Goal: Information Seeking & Learning: Learn about a topic

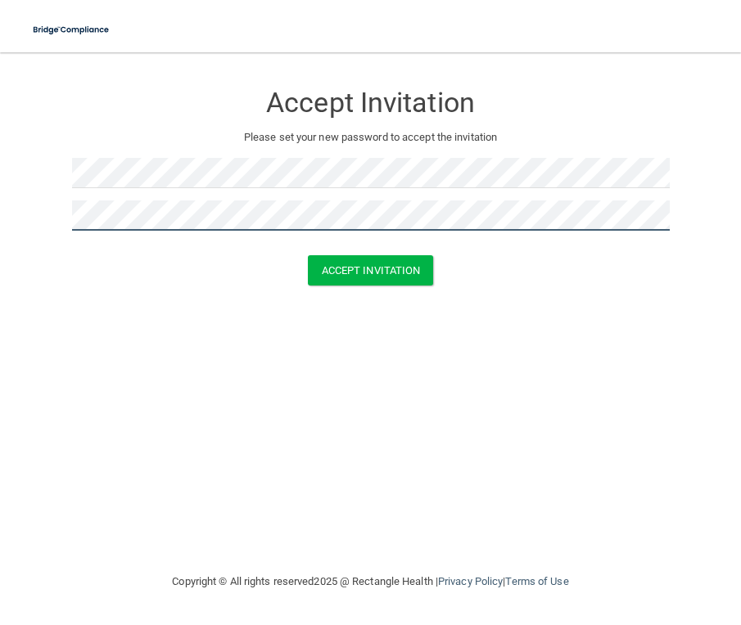
click at [308, 255] on button "Accept Invitation" at bounding box center [371, 270] width 126 height 30
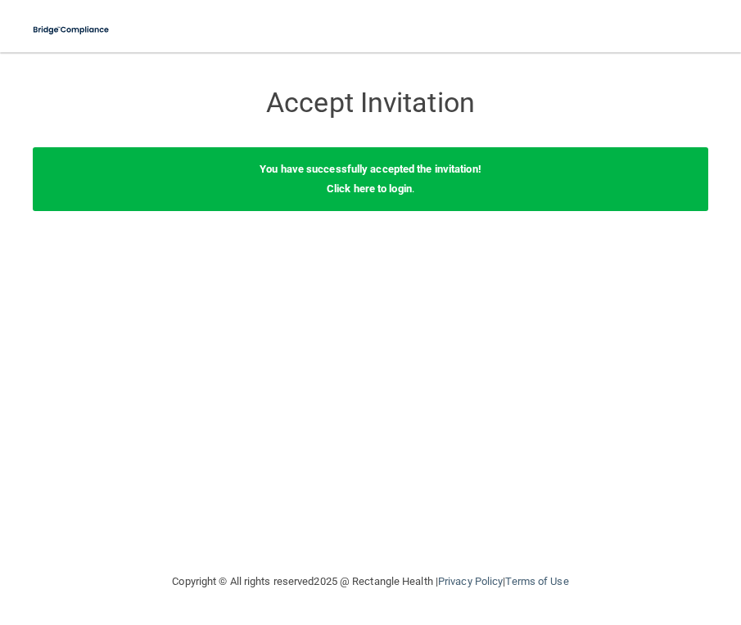
click at [374, 200] on div "You have successfully accepted the invitation! Click here to login ." at bounding box center [370, 179] width 675 height 64
click at [369, 180] on div "You have successfully accepted the invitation! Click here to login ." at bounding box center [370, 179] width 675 height 64
click at [368, 189] on link "Click here to login" at bounding box center [369, 189] width 85 height 12
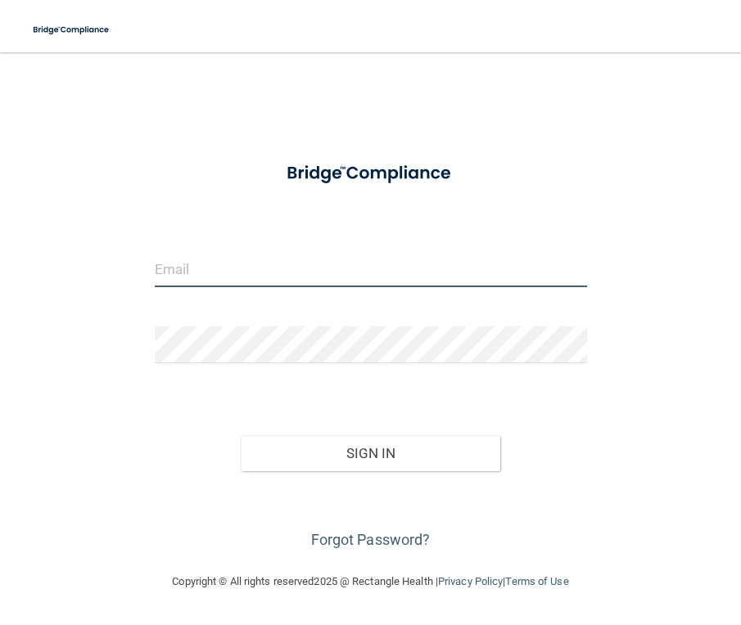
click at [390, 258] on input "email" at bounding box center [371, 268] width 432 height 37
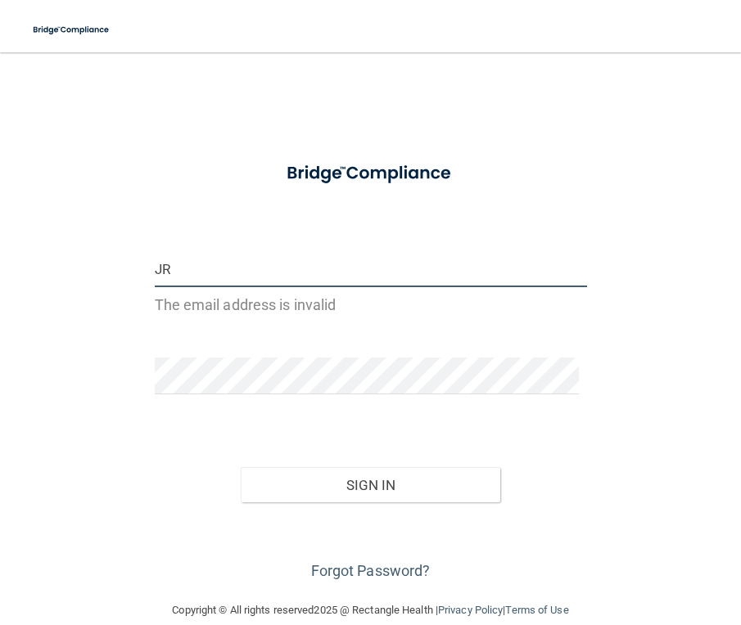
type input "J"
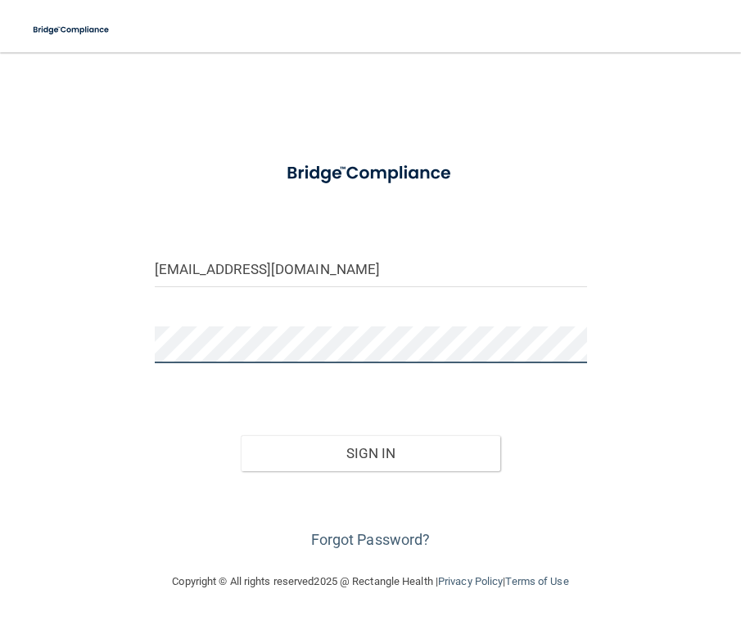
click at [241, 435] on button "Sign In" at bounding box center [370, 453] width 259 height 36
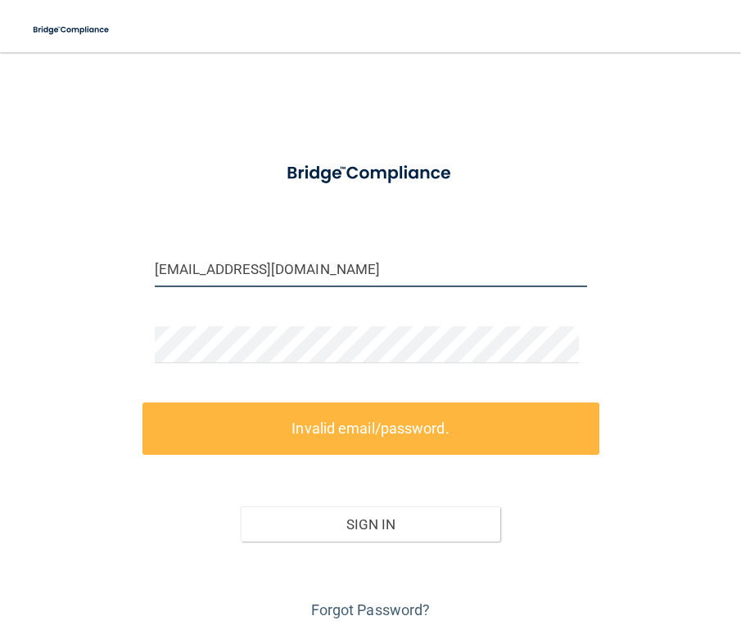
click at [363, 264] on input "Jenniferreyes0411@icloud.com" at bounding box center [371, 268] width 432 height 37
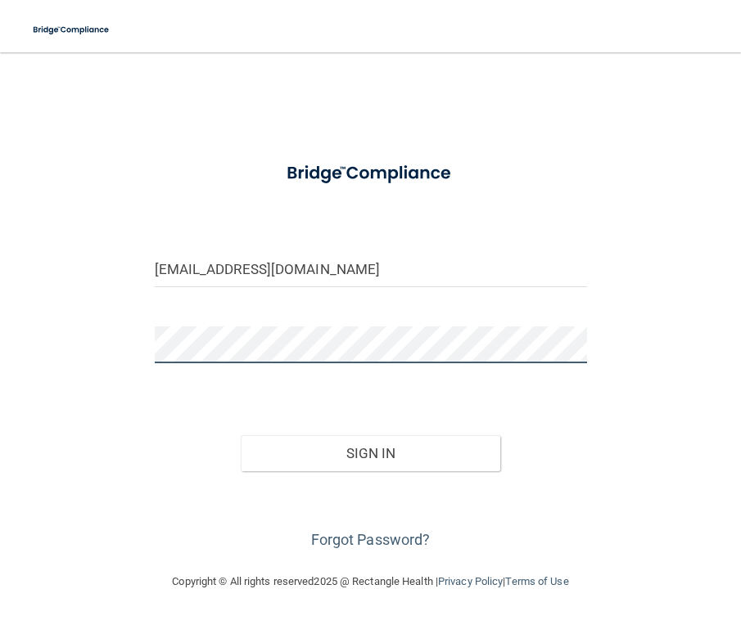
click at [241, 435] on button "Sign In" at bounding box center [370, 453] width 259 height 36
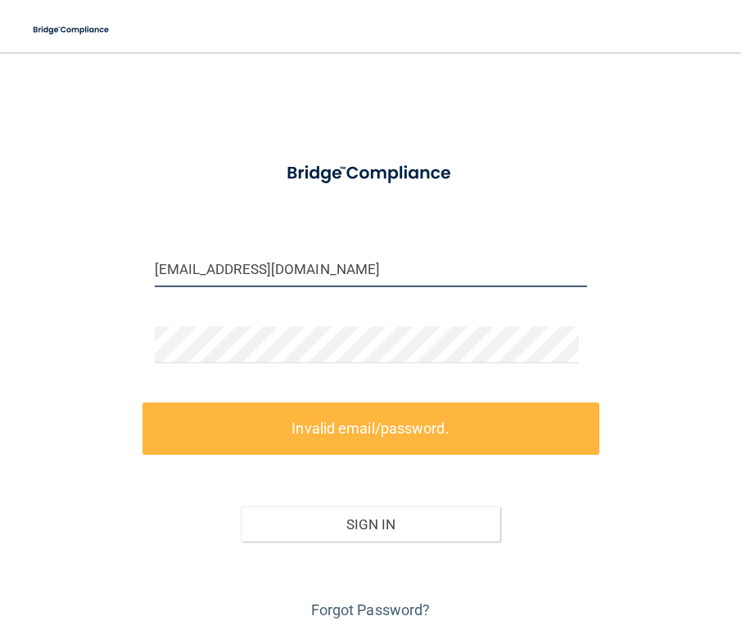
click at [368, 261] on input "Jenniferreyes0411@icloud.com" at bounding box center [371, 268] width 432 height 37
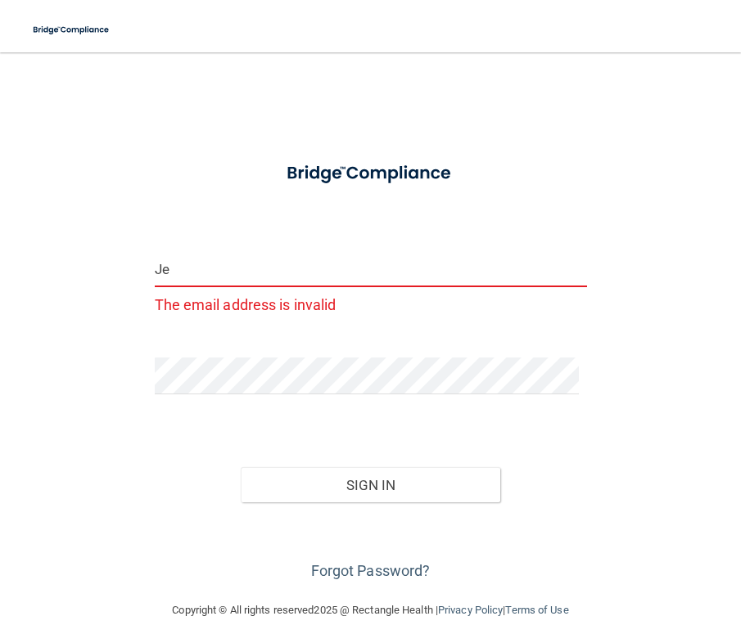
type input "J"
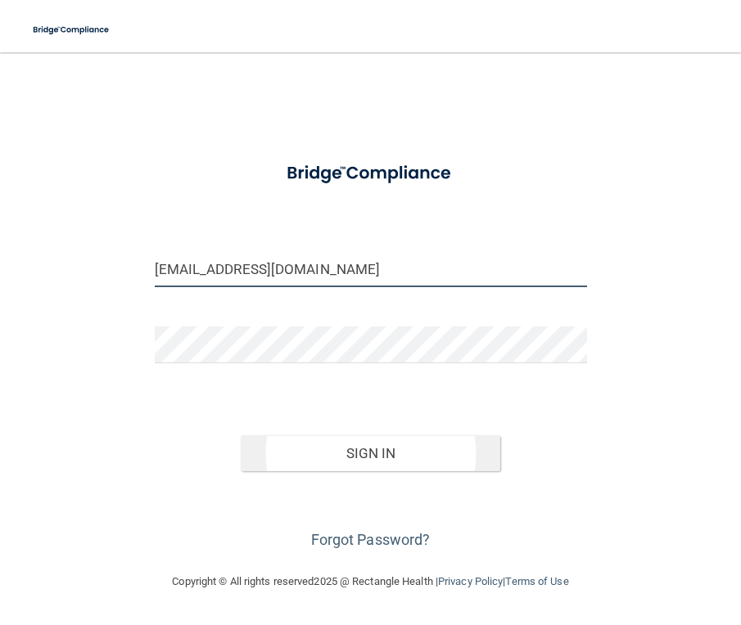
type input "jreyes@internationalclincs.org"
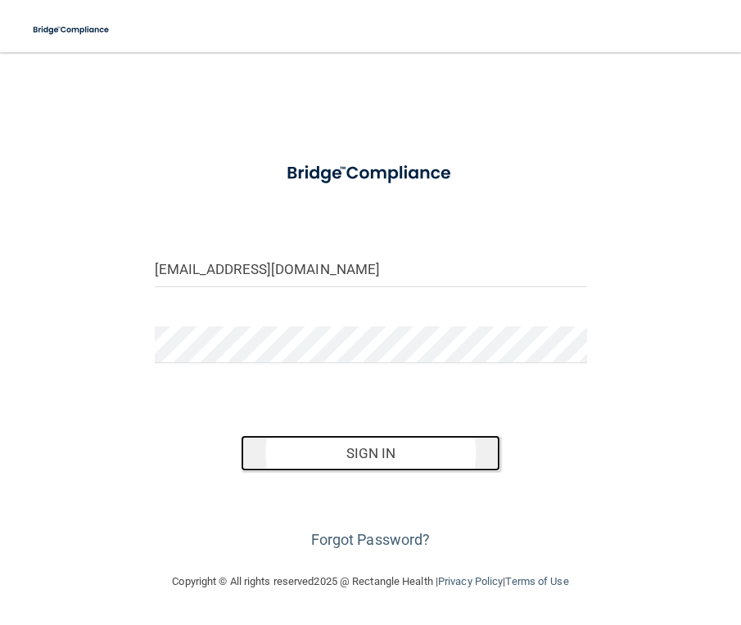
click at [423, 461] on button "Sign In" at bounding box center [370, 453] width 259 height 36
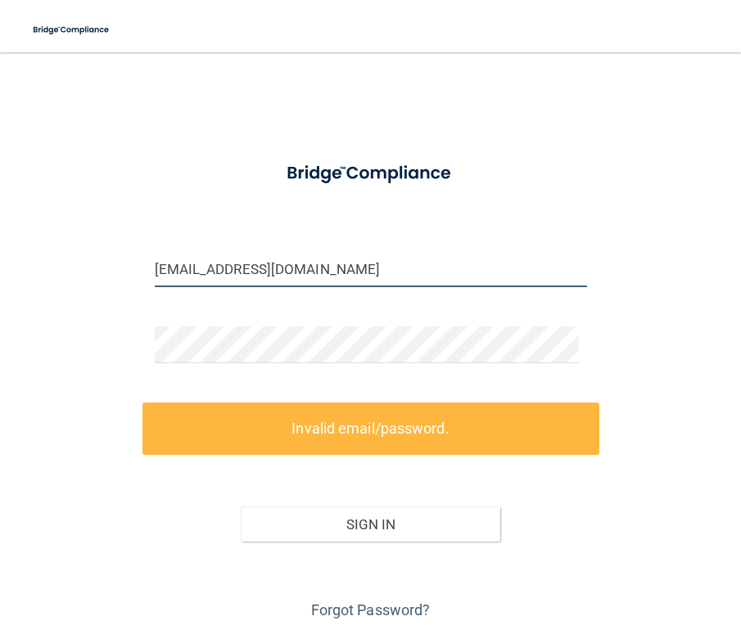
click at [369, 279] on input "jreyes@internationalclincs.org" at bounding box center [371, 268] width 432 height 37
click at [369, 281] on input "jreyes@internationalclincs.org" at bounding box center [371, 268] width 432 height 37
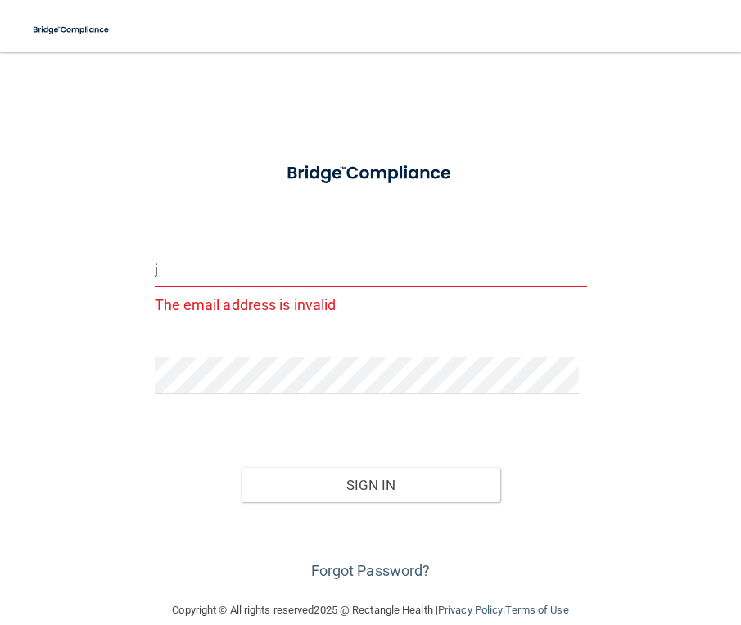
drag, startPoint x: 365, startPoint y: 281, endPoint x: 243, endPoint y: 219, distance: 136.9
drag, startPoint x: 243, startPoint y: 219, endPoint x: 211, endPoint y: 311, distance: 97.9
click at [211, 311] on p "The email address is invalid" at bounding box center [371, 304] width 432 height 27
click at [326, 281] on input "j" at bounding box center [371, 268] width 432 height 37
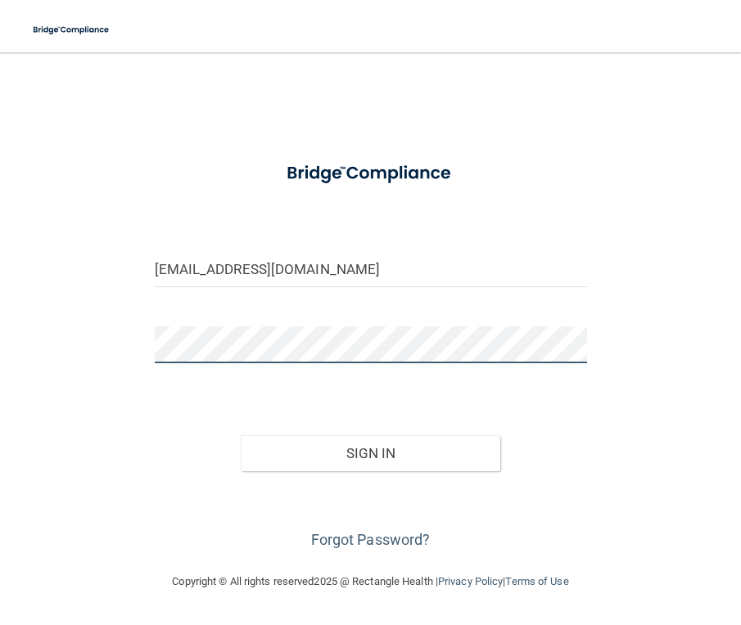
click at [241, 435] on button "Sign In" at bounding box center [370, 453] width 259 height 36
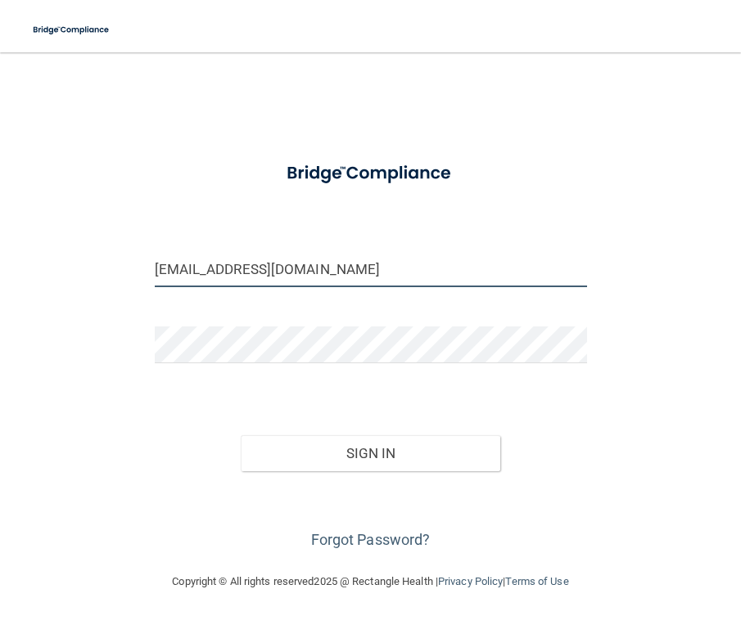
click at [325, 283] on input "Jenniferreyes0411@icloud.com" at bounding box center [371, 268] width 432 height 37
click at [327, 282] on input "Jenniferreyes0411@icloud.com" at bounding box center [371, 268] width 432 height 37
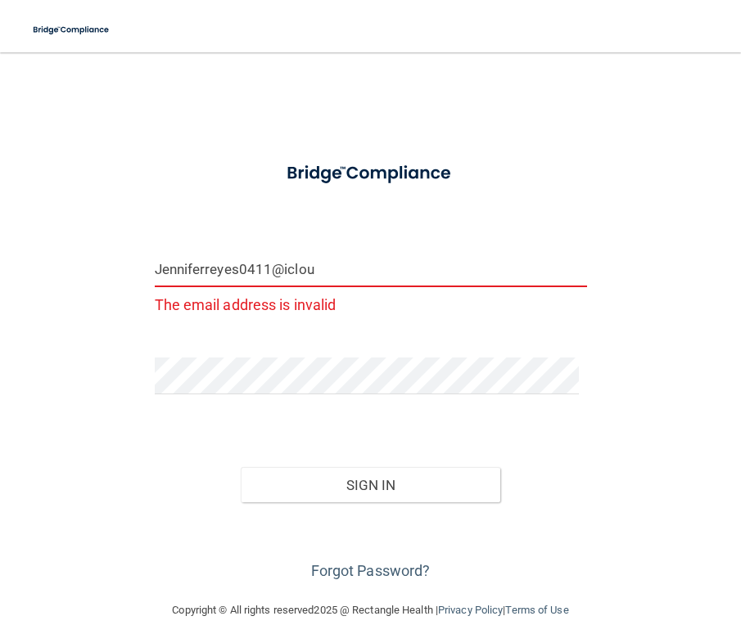
click at [349, 260] on input "Jenniferreyes0411@iclou" at bounding box center [371, 268] width 432 height 37
type input "Jen"
drag, startPoint x: 293, startPoint y: 268, endPoint x: 106, endPoint y: 281, distance: 187.9
click at [106, 281] on div "Email is required Invalid email/password. You don't have permission to access t…" at bounding box center [370, 327] width 675 height 516
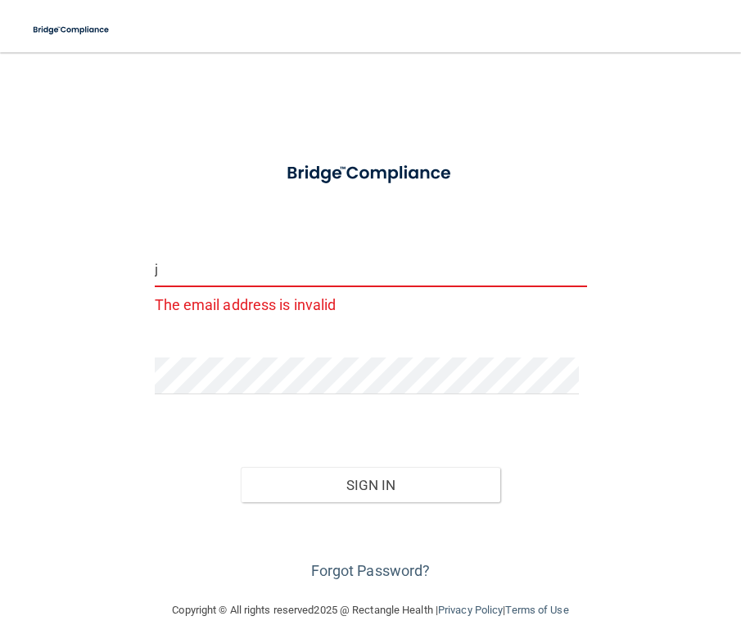
type input "j"
click at [183, 248] on form "j The email address is invalid Invalid email/password. You don't have permissio…" at bounding box center [371, 368] width 432 height 434
click at [168, 274] on input "j" at bounding box center [371, 268] width 432 height 37
drag, startPoint x: 168, startPoint y: 274, endPoint x: 177, endPoint y: 281, distance: 11.1
click at [170, 278] on input "j" at bounding box center [371, 268] width 432 height 37
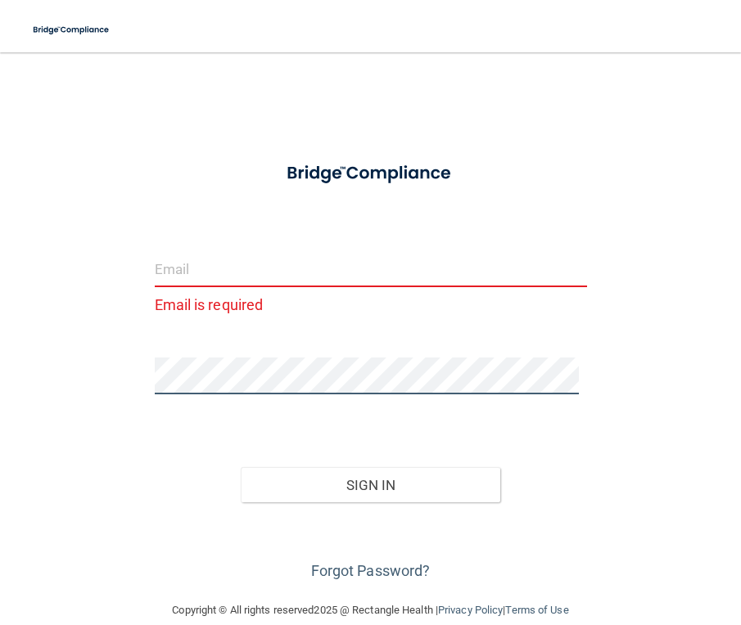
click at [83, 381] on div "Email is required Invalid email/password. You don't have permission to access t…" at bounding box center [370, 327] width 675 height 516
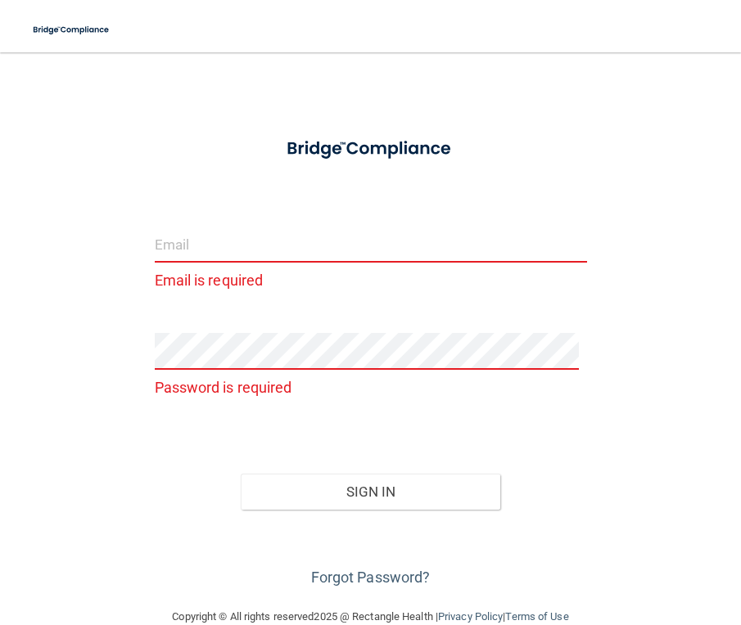
scroll to position [55, 0]
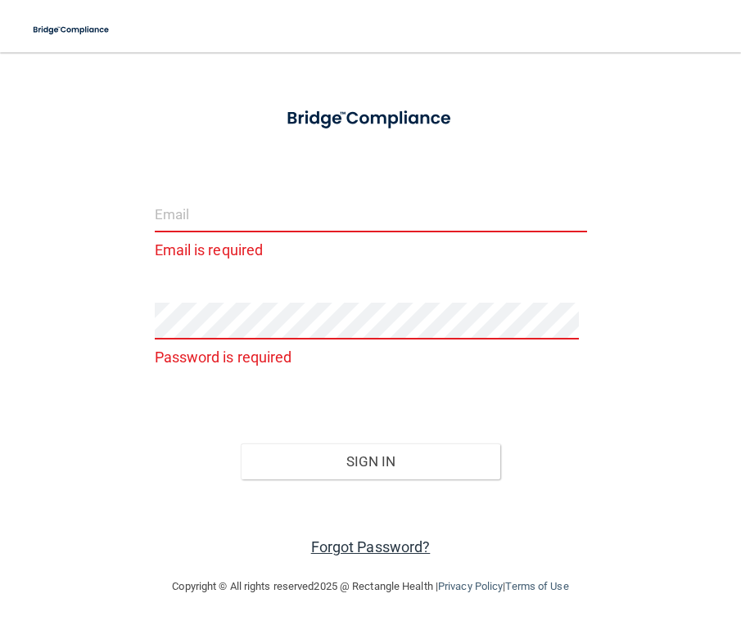
click at [350, 544] on link "Forgot Password?" at bounding box center [371, 547] width 120 height 17
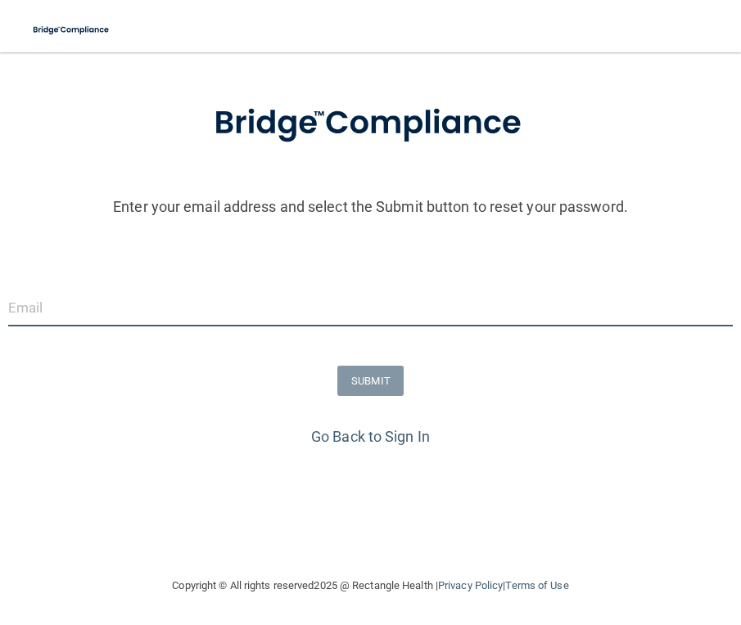
click at [284, 304] on input "email" at bounding box center [370, 308] width 724 height 37
type input "Jenniferreyes0411@icloud.com"
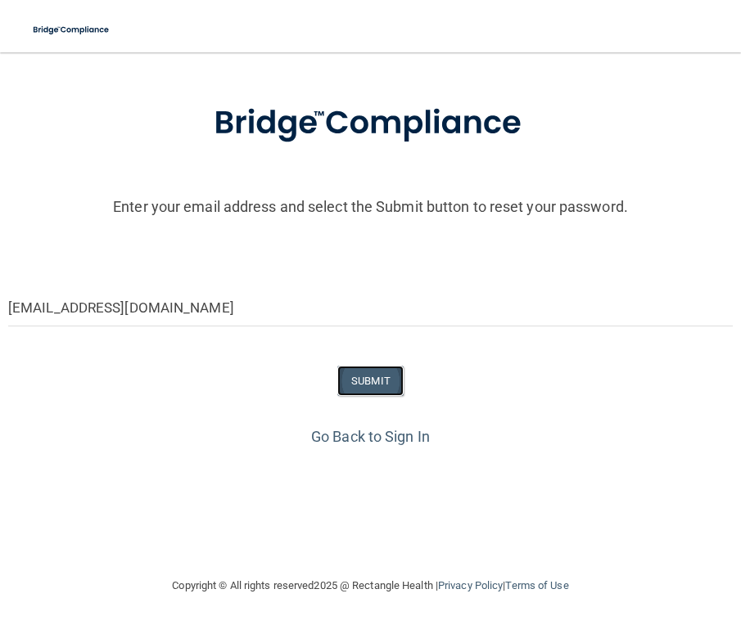
click at [396, 390] on button "SUBMIT" at bounding box center [370, 381] width 66 height 30
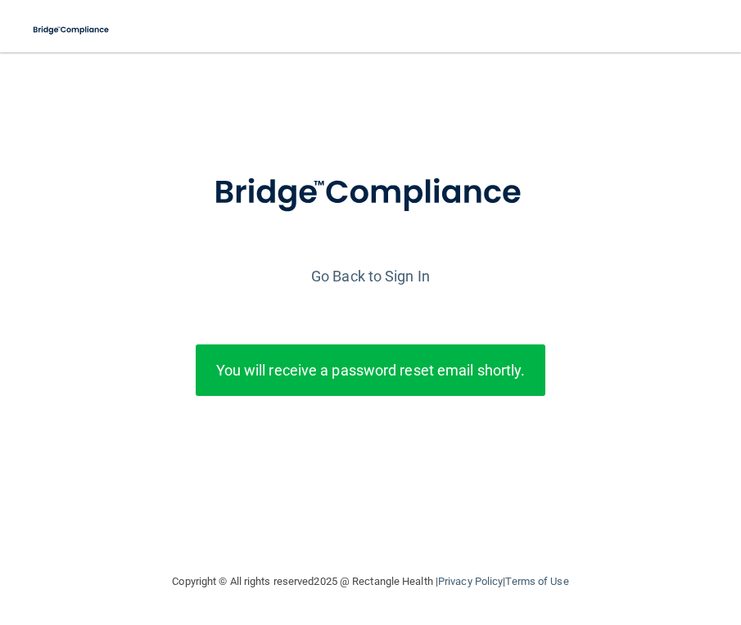
scroll to position [0, 0]
click at [426, 373] on p "You will receive a password reset email shortly." at bounding box center [371, 370] width 326 height 27
click at [459, 357] on p "You will receive a password reset email shortly." at bounding box center [371, 370] width 326 height 27
click at [388, 272] on link "Go Back to Sign In" at bounding box center [370, 276] width 119 height 17
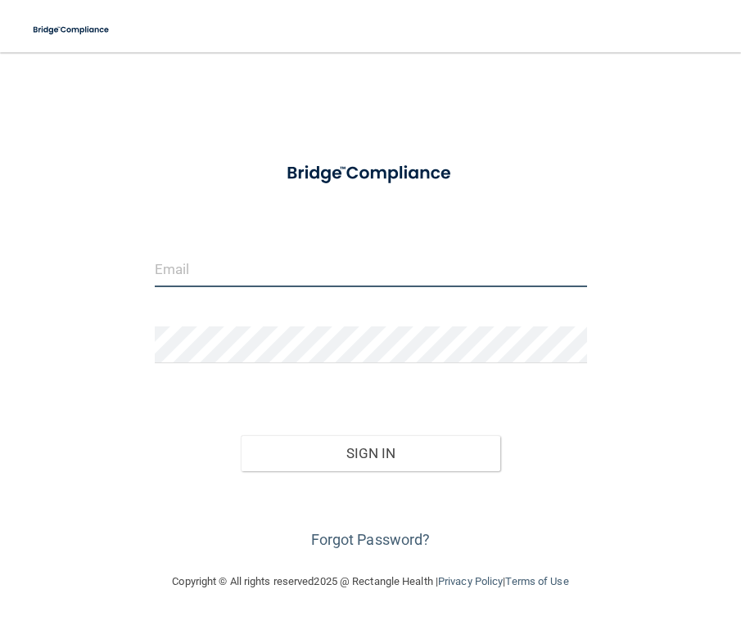
click at [372, 264] on input "email" at bounding box center [371, 268] width 432 height 37
click at [193, 410] on div "Sign In" at bounding box center [370, 437] width 457 height 69
click at [313, 250] on input "email" at bounding box center [371, 268] width 432 height 37
click at [341, 265] on input "email" at bounding box center [371, 268] width 432 height 37
click at [385, 268] on input "email" at bounding box center [371, 268] width 432 height 37
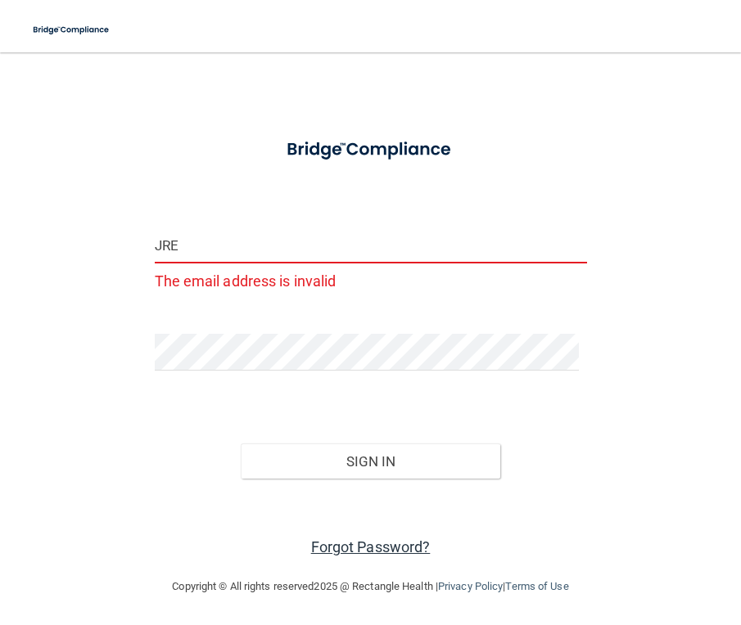
type input "JRE"
click at [373, 544] on link "Forgot Password?" at bounding box center [371, 547] width 120 height 17
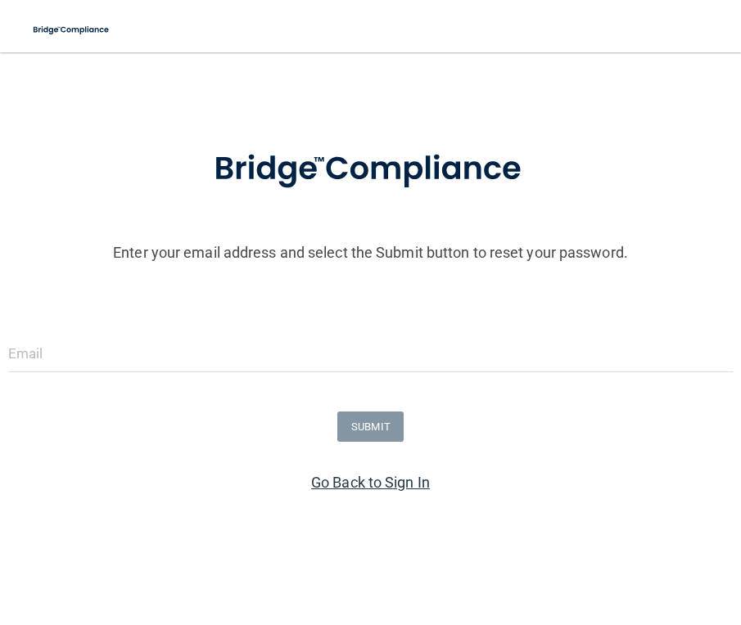
scroll to position [70, 0]
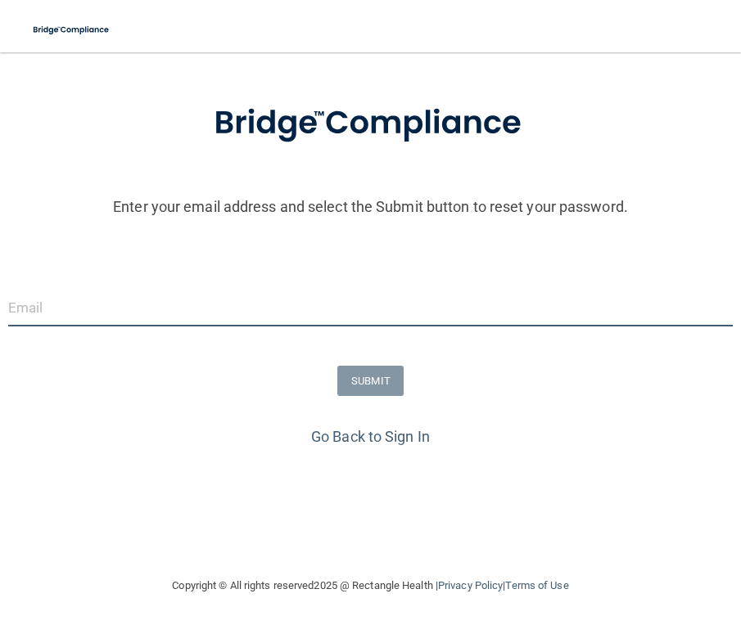
click at [298, 308] on input "email" at bounding box center [370, 308] width 724 height 37
type input "[EMAIL_ADDRESS][DOMAIN_NAME]"
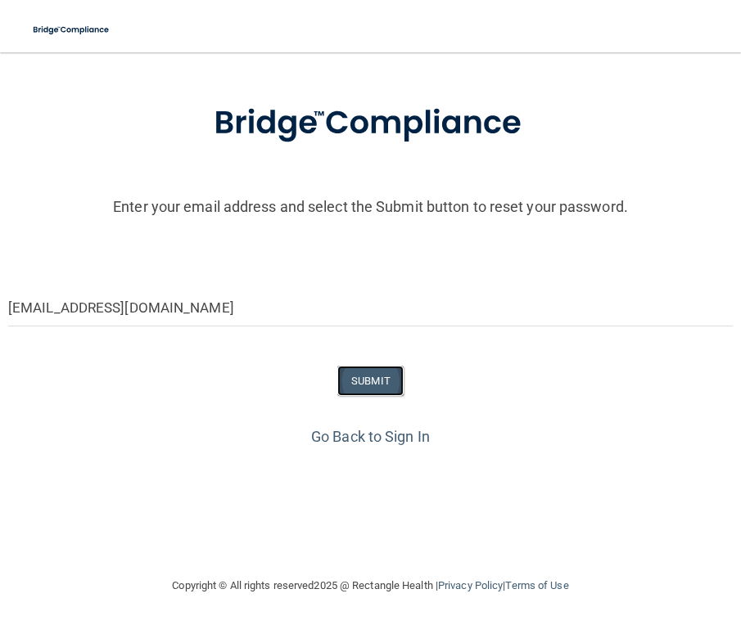
click at [372, 394] on button "SUBMIT" at bounding box center [370, 381] width 66 height 30
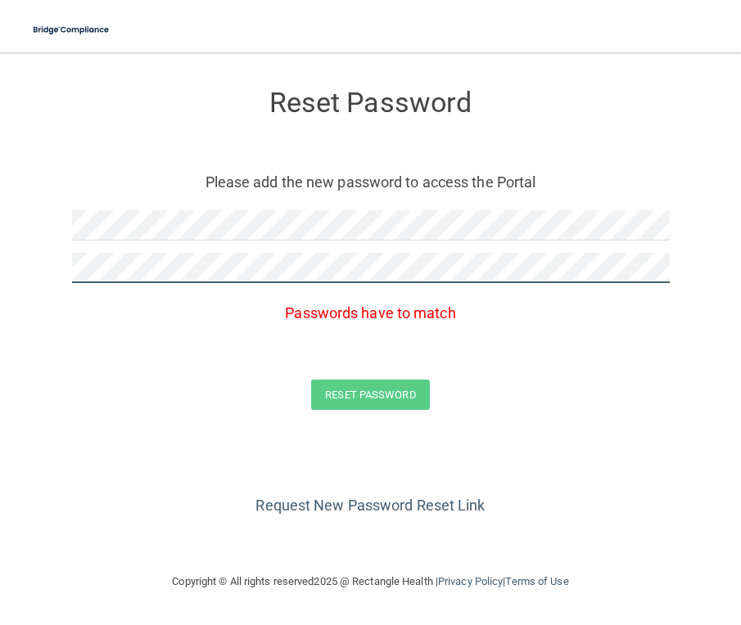
click at [311, 380] on button "Reset Password" at bounding box center [370, 395] width 118 height 30
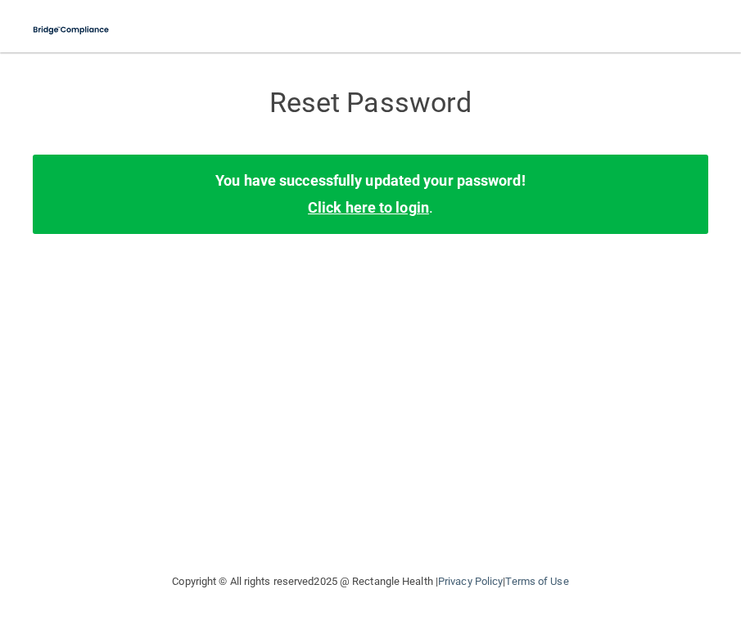
click at [392, 211] on link "Click here to login" at bounding box center [368, 207] width 121 height 17
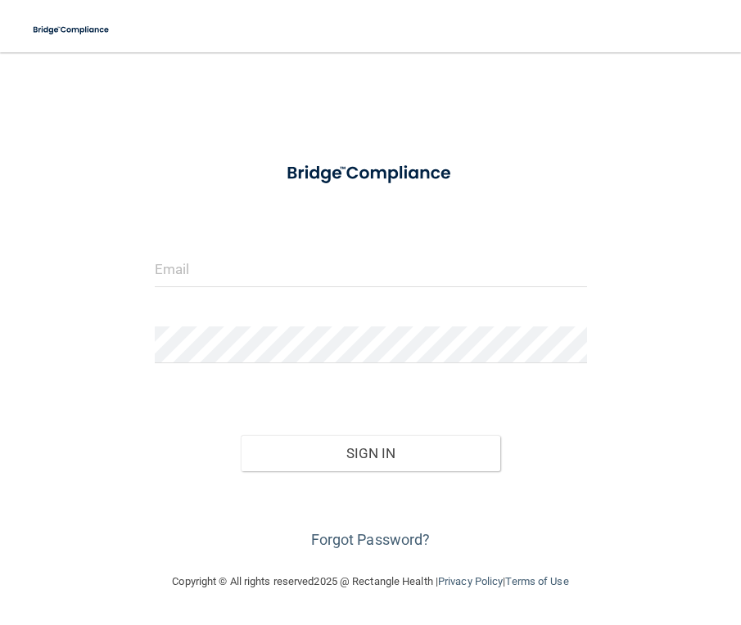
click at [368, 244] on form "Invalid email/password. You don't have permission to access that page. Sign In …" at bounding box center [371, 352] width 432 height 403
click at [360, 289] on div at bounding box center [370, 274] width 457 height 49
click at [352, 265] on input "email" at bounding box center [371, 268] width 432 height 37
type input "[EMAIL_ADDRESS][DOMAIN_NAME]"
click at [294, 323] on form "jreyes@internationalclinics.org Invalid email/password. You don't have permissi…" at bounding box center [371, 352] width 432 height 403
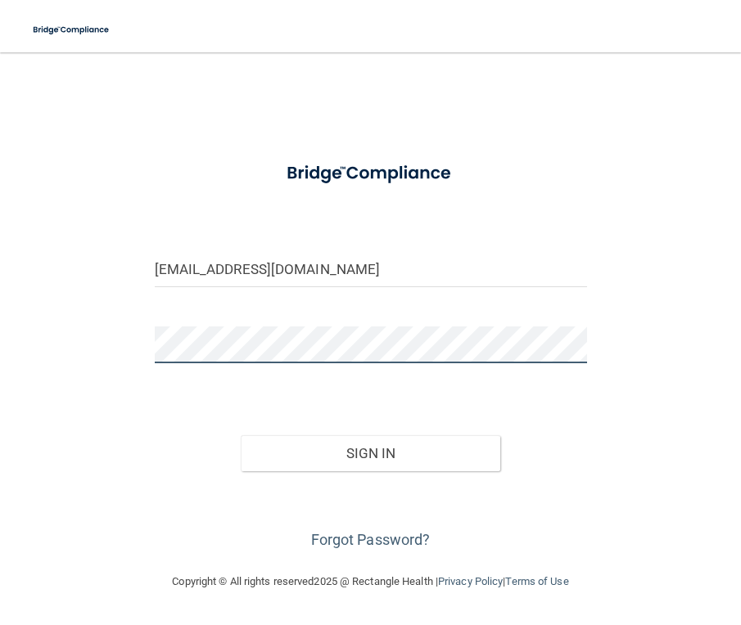
click at [241, 435] on button "Sign In" at bounding box center [370, 453] width 259 height 36
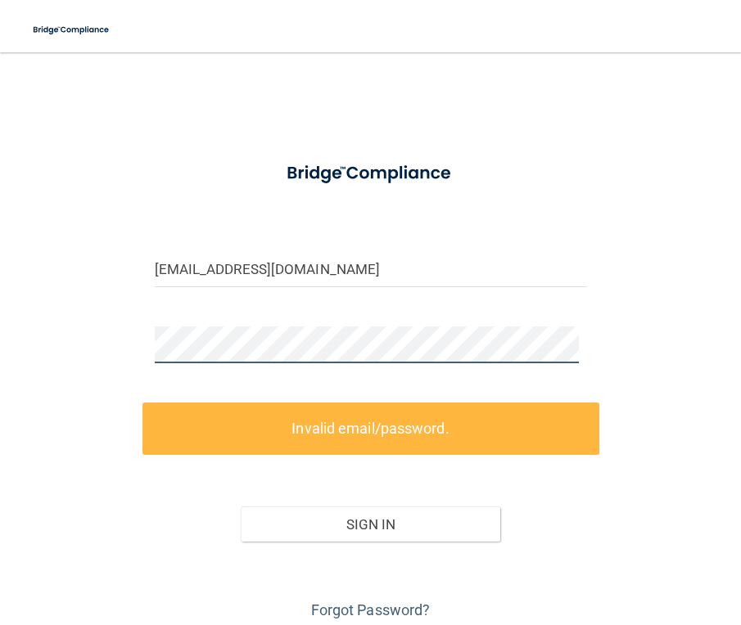
click at [0, 372] on html "Toggle navigation Manage My Enterprise Manage My Location jreyes@internationalc…" at bounding box center [370, 312] width 741 height 625
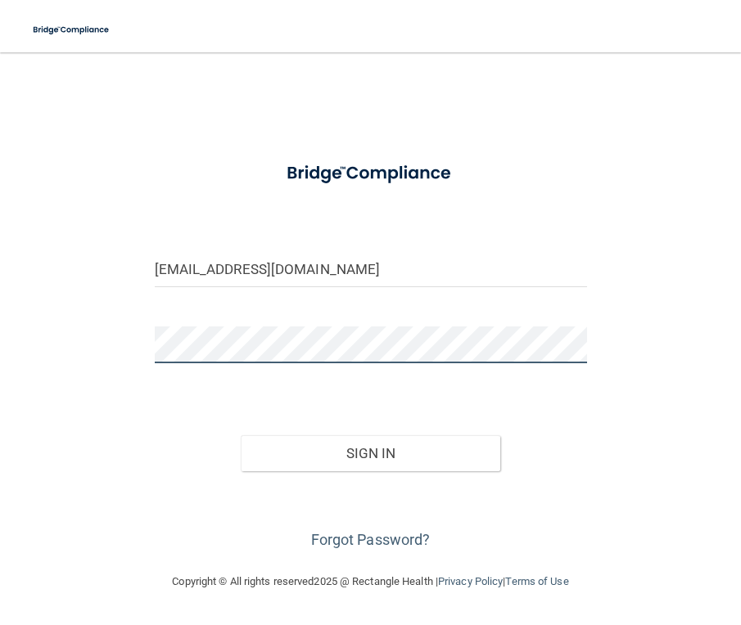
click at [241, 435] on button "Sign In" at bounding box center [370, 453] width 259 height 36
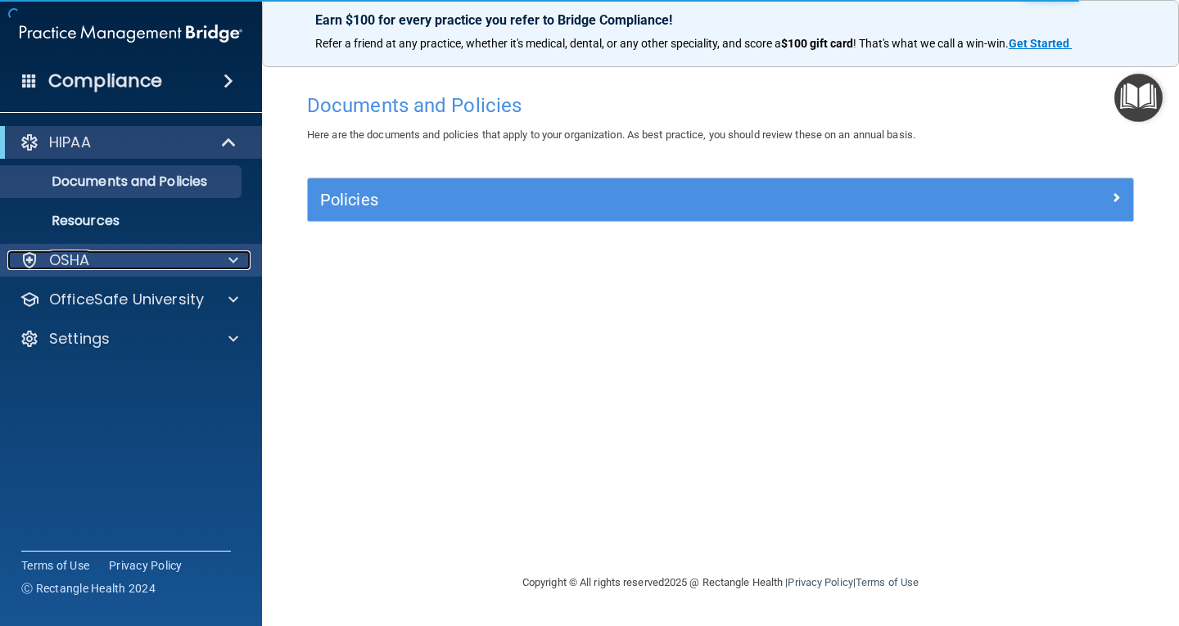
click at [56, 255] on p "OSHA" at bounding box center [69, 260] width 41 height 20
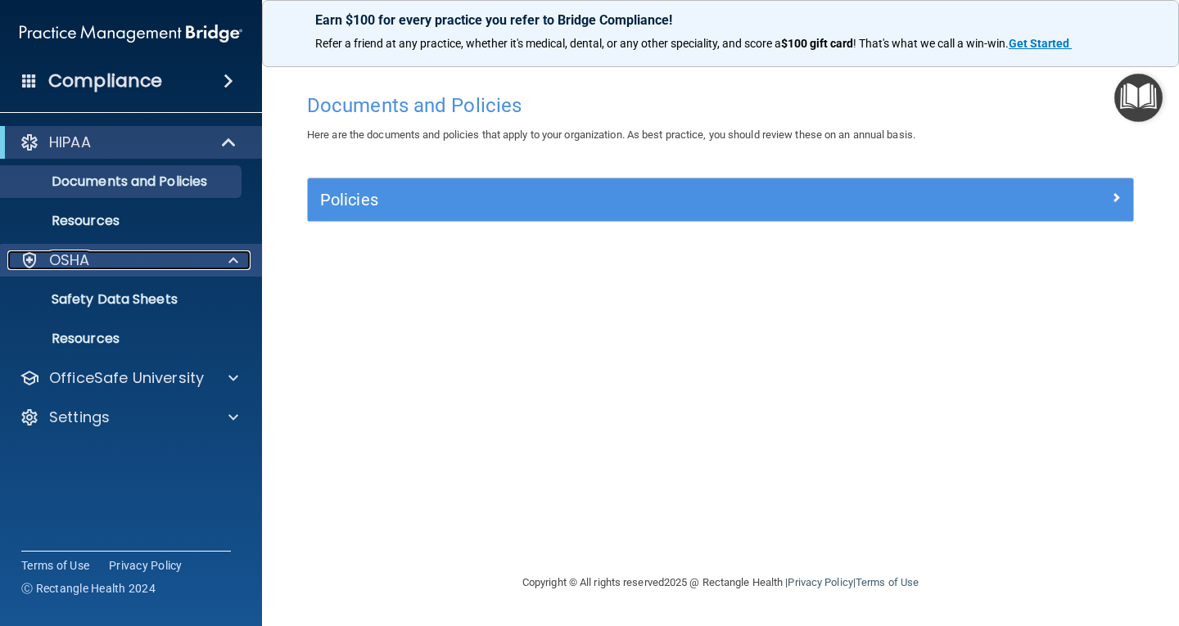
click at [194, 259] on div "OSHA" at bounding box center [108, 260] width 203 height 20
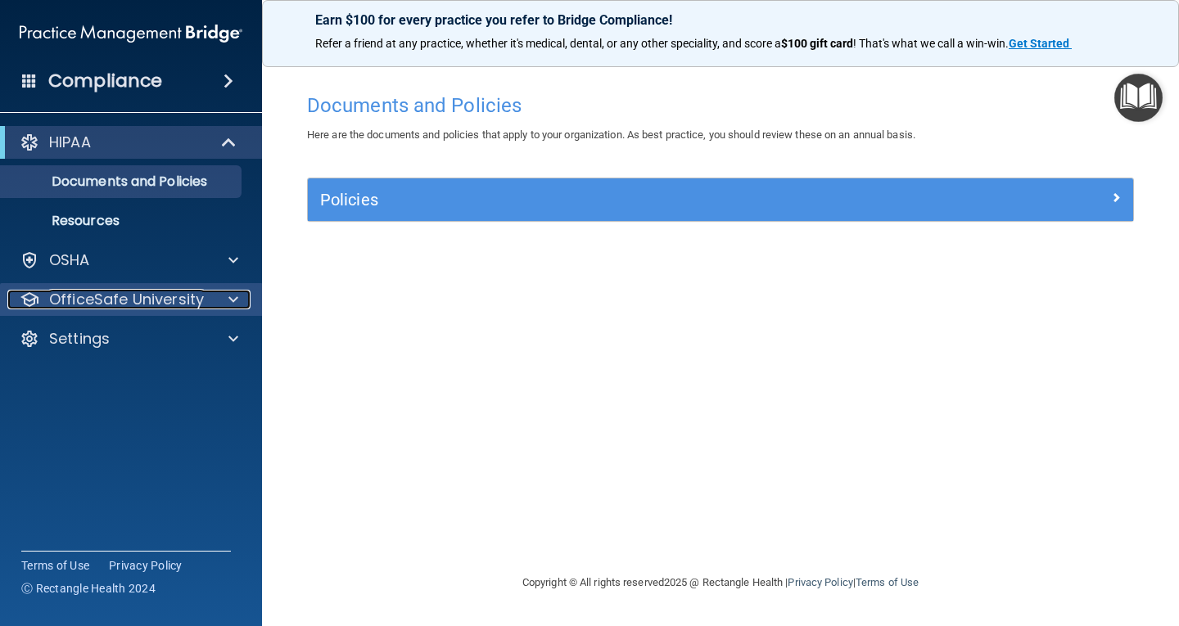
click at [129, 300] on p "OfficeSafe University" at bounding box center [126, 300] width 155 height 20
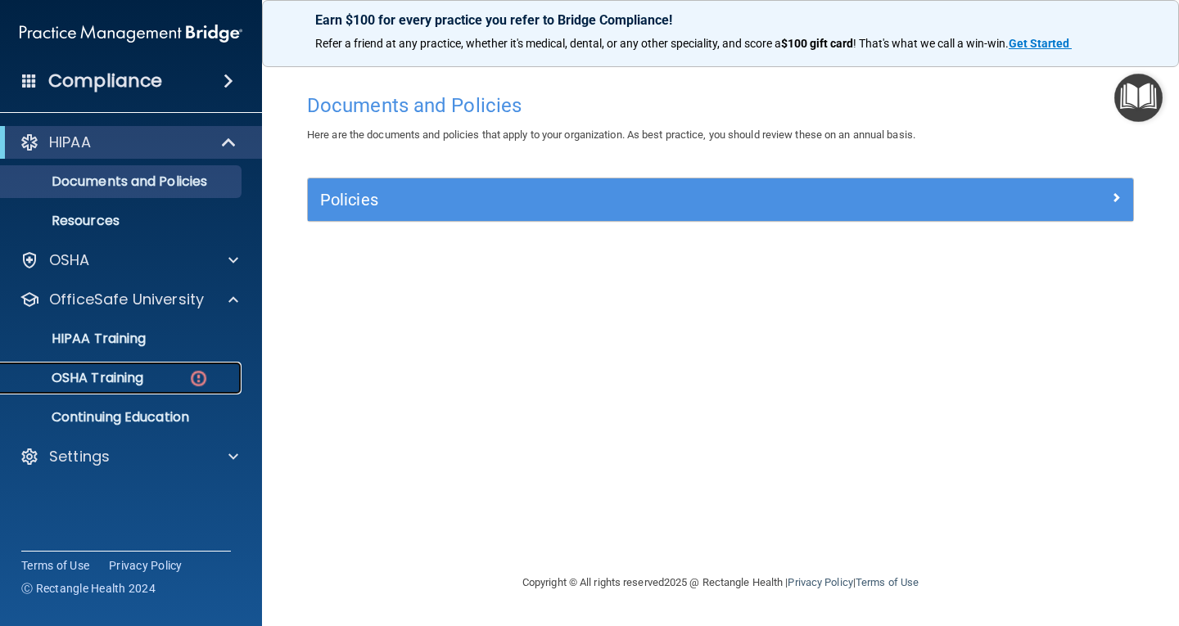
click at [111, 370] on p "OSHA Training" at bounding box center [77, 378] width 133 height 16
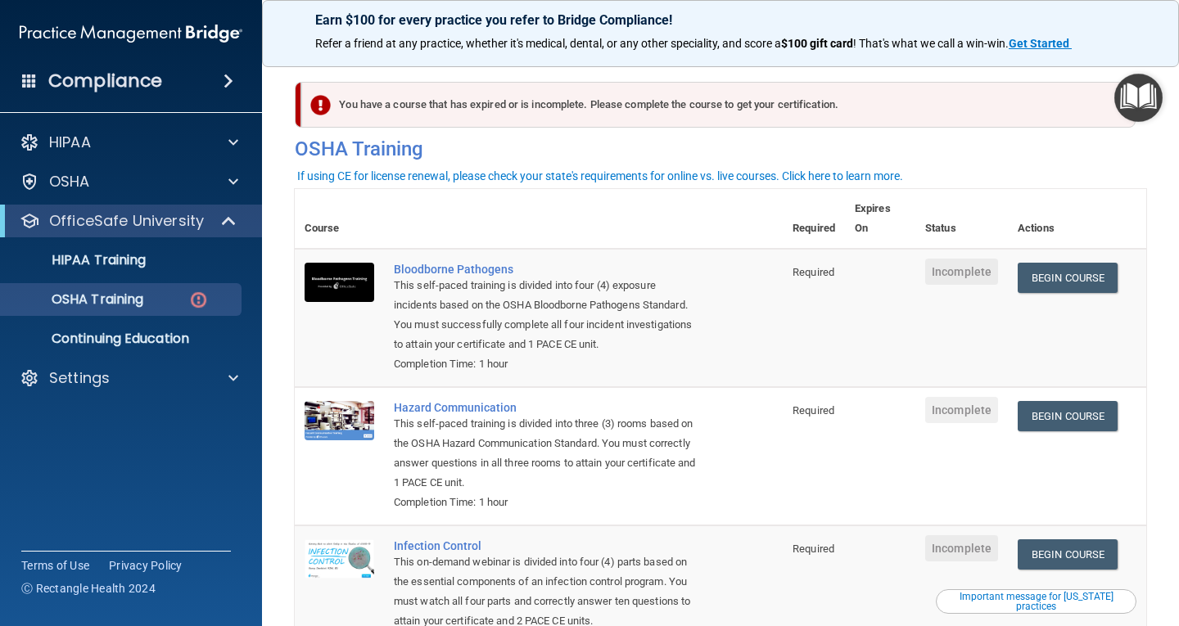
click at [724, 97] on div "You have a course that has expired or is incomplete. Please complete the course…" at bounding box center [718, 105] width 834 height 46
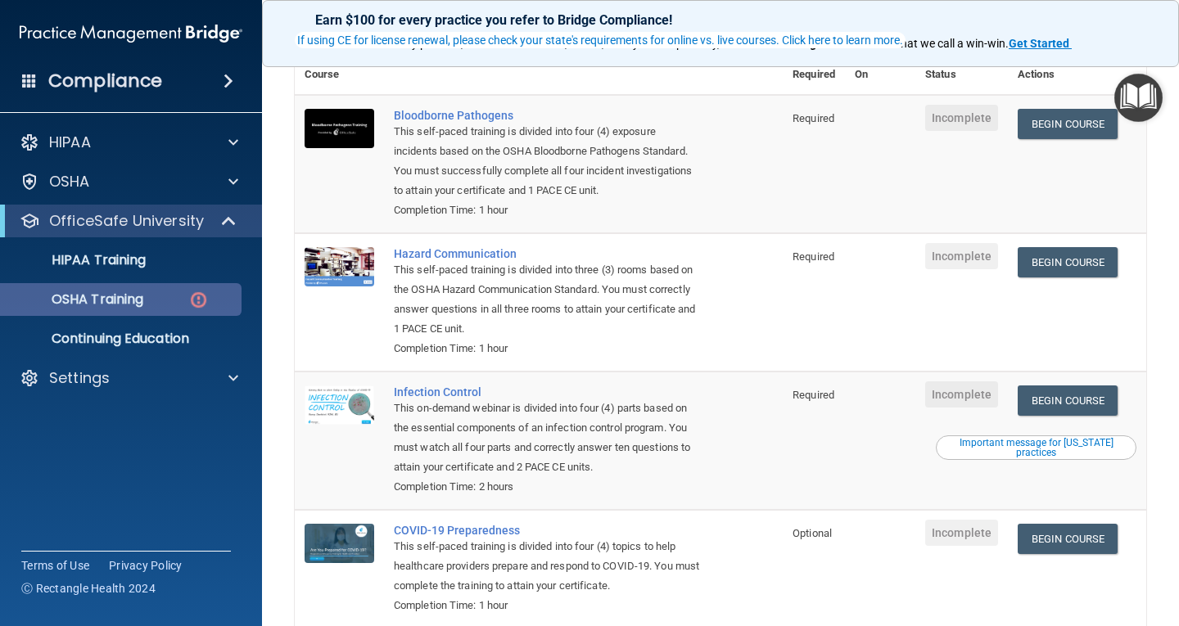
scroll to position [164, 0]
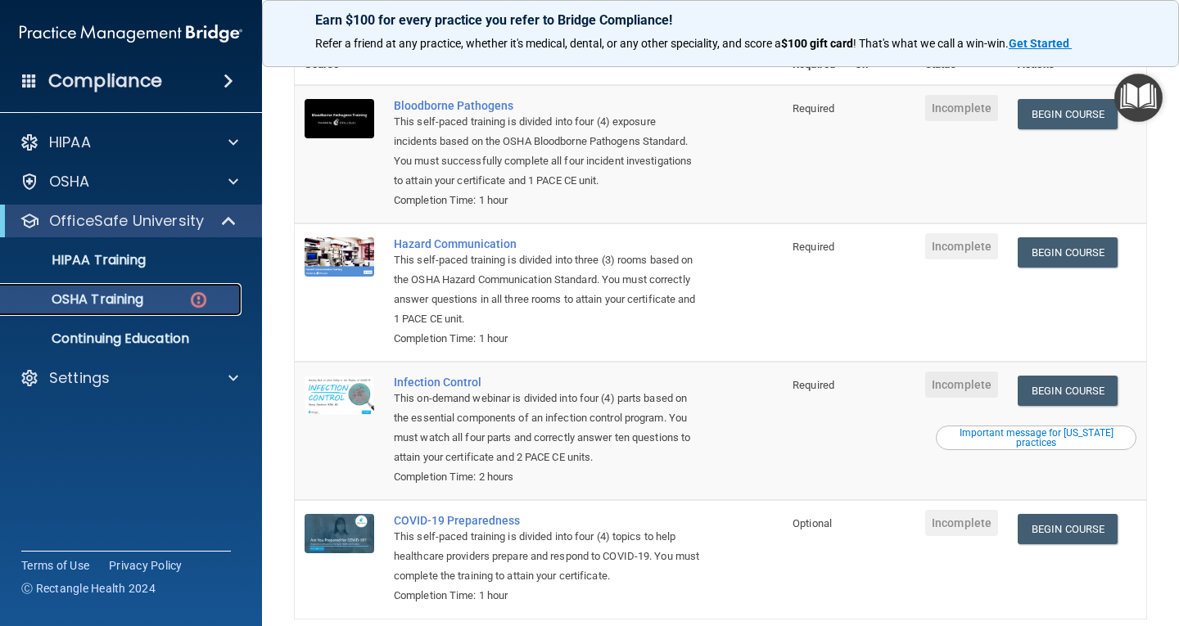
click at [201, 305] on img at bounding box center [198, 300] width 20 height 20
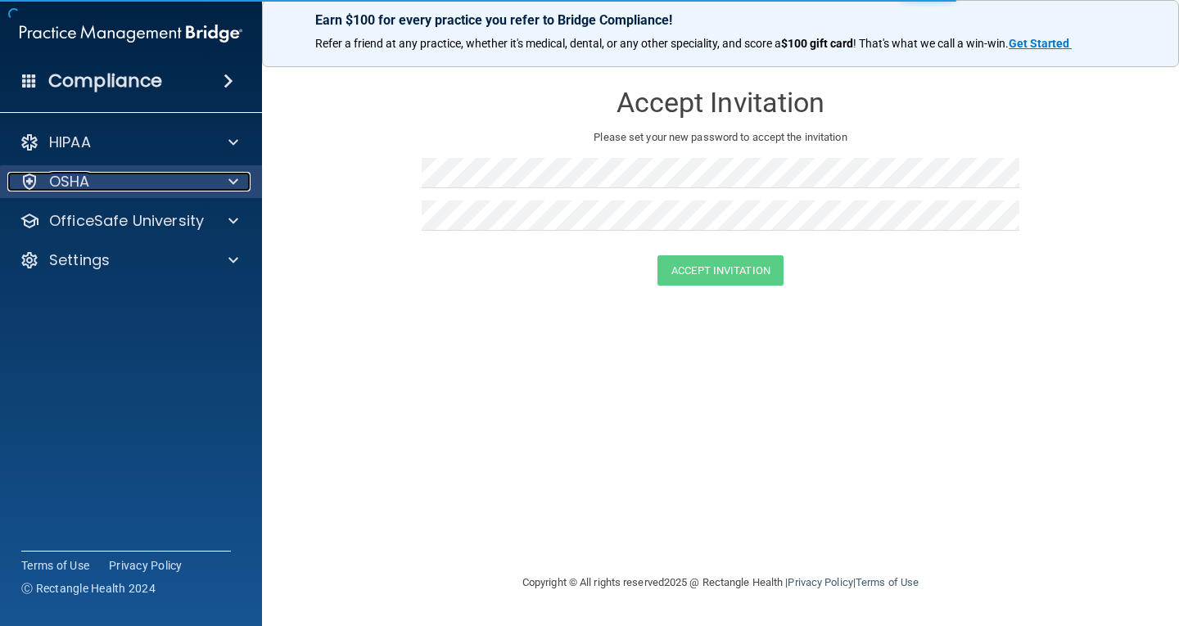
click at [122, 187] on div "OSHA" at bounding box center [108, 182] width 203 height 20
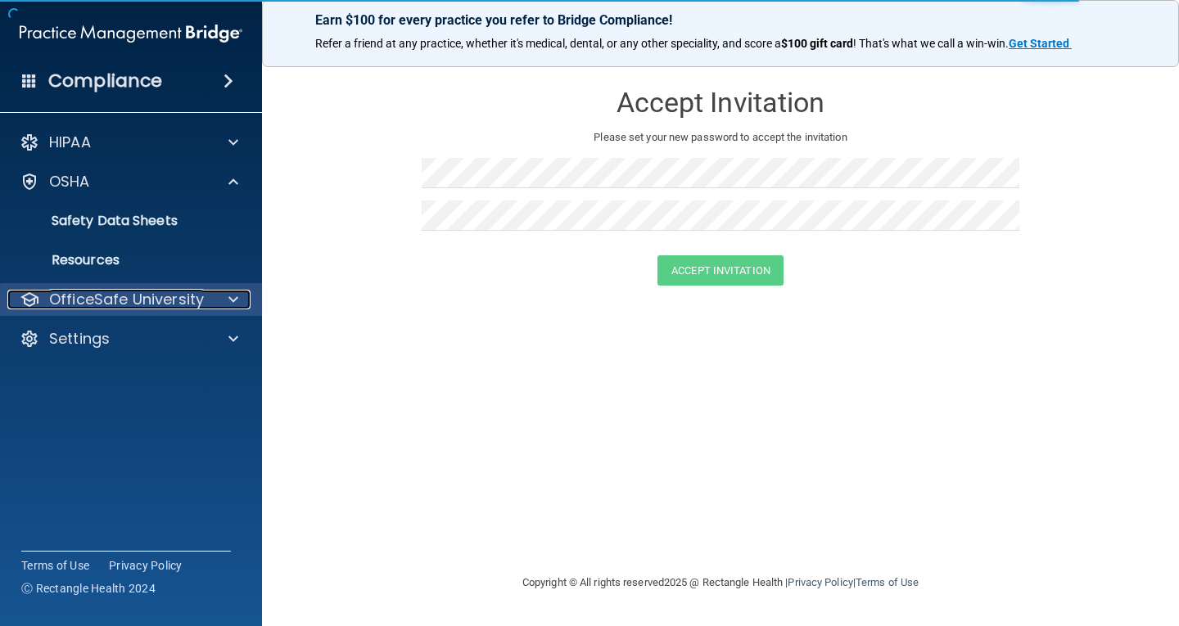
click at [94, 301] on p "OfficeSafe University" at bounding box center [126, 300] width 155 height 20
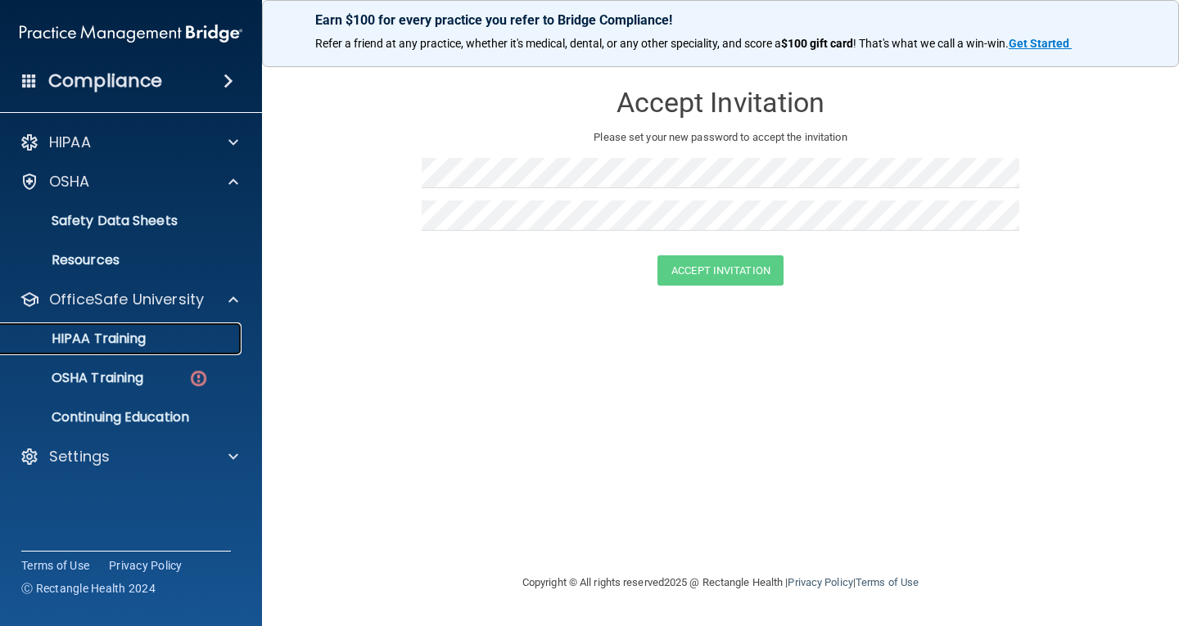
click at [102, 342] on p "HIPAA Training" at bounding box center [78, 339] width 135 height 16
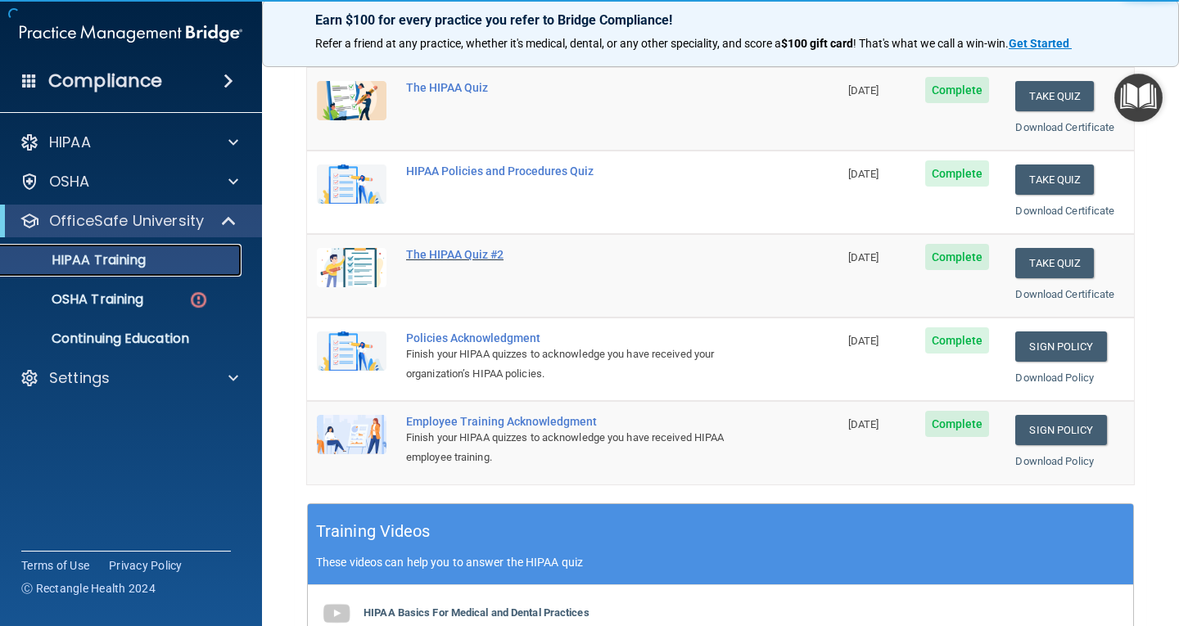
scroll to position [327, 0]
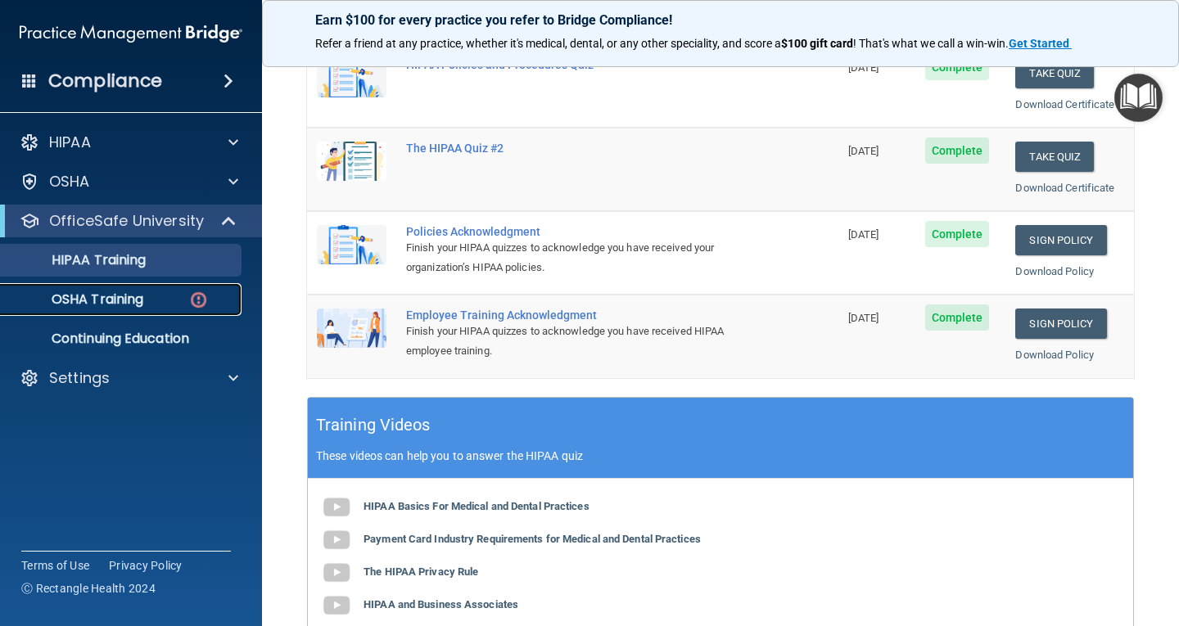
click at [137, 297] on p "OSHA Training" at bounding box center [77, 299] width 133 height 16
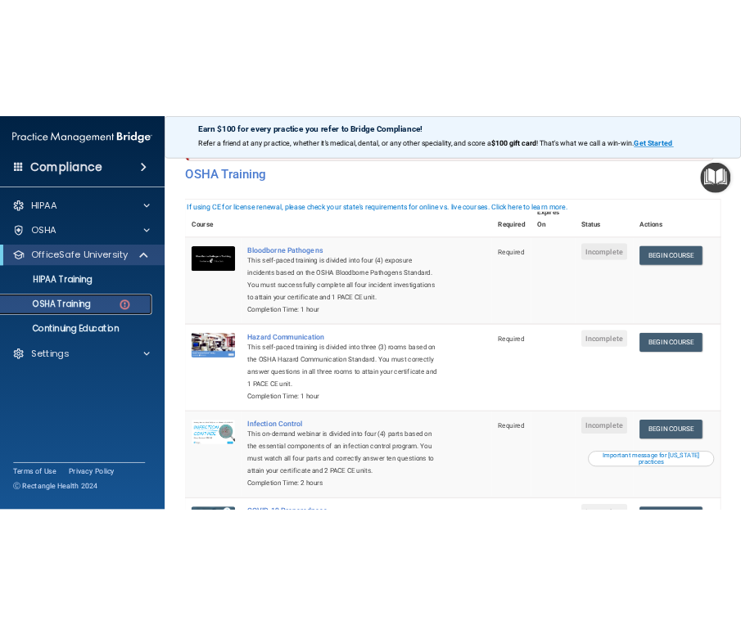
scroll to position [82, 0]
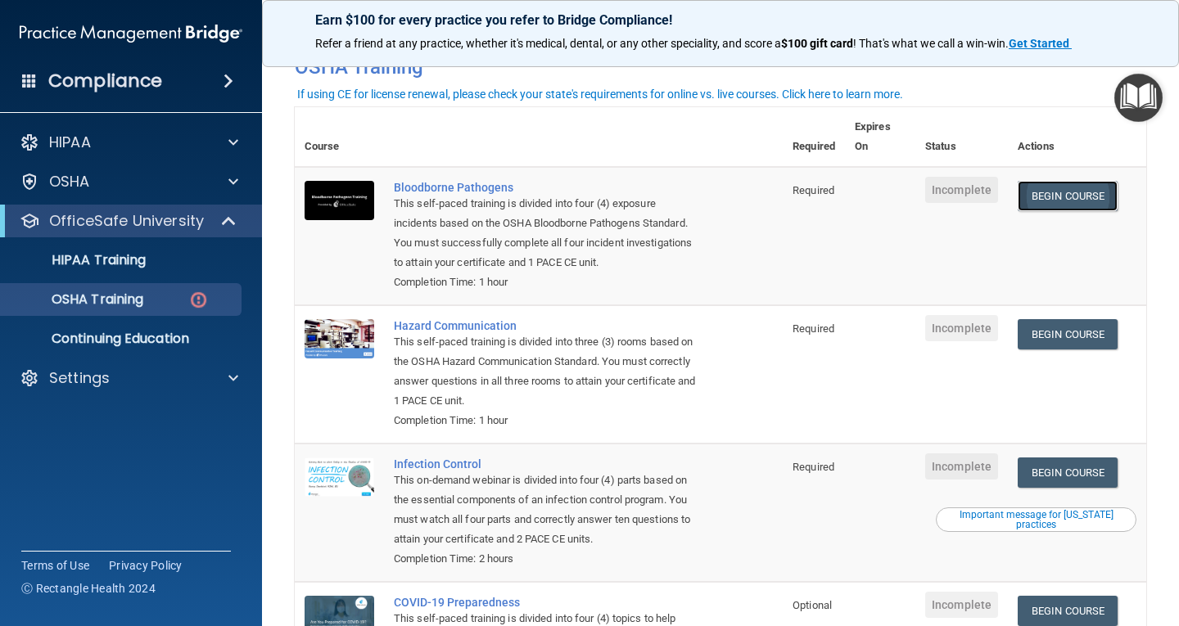
click at [1063, 192] on link "Begin Course" at bounding box center [1068, 196] width 100 height 30
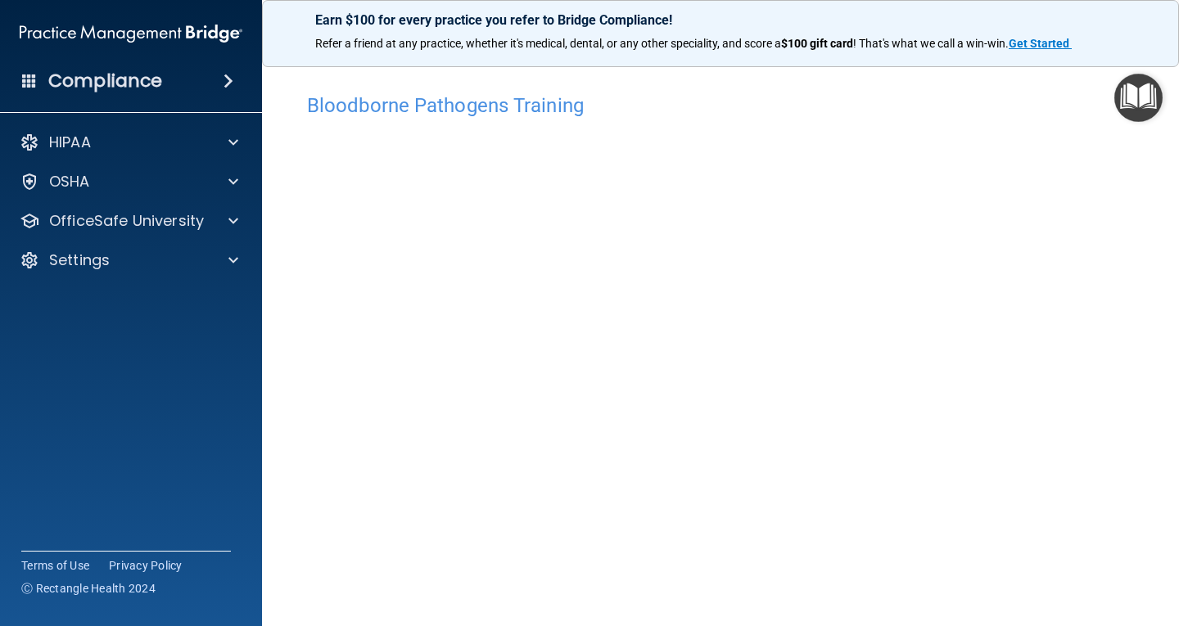
click at [824, 83] on div "Bloodborne Pathogens Training This course doesn’t expire until . Are you sure y…" at bounding box center [720, 352] width 851 height 566
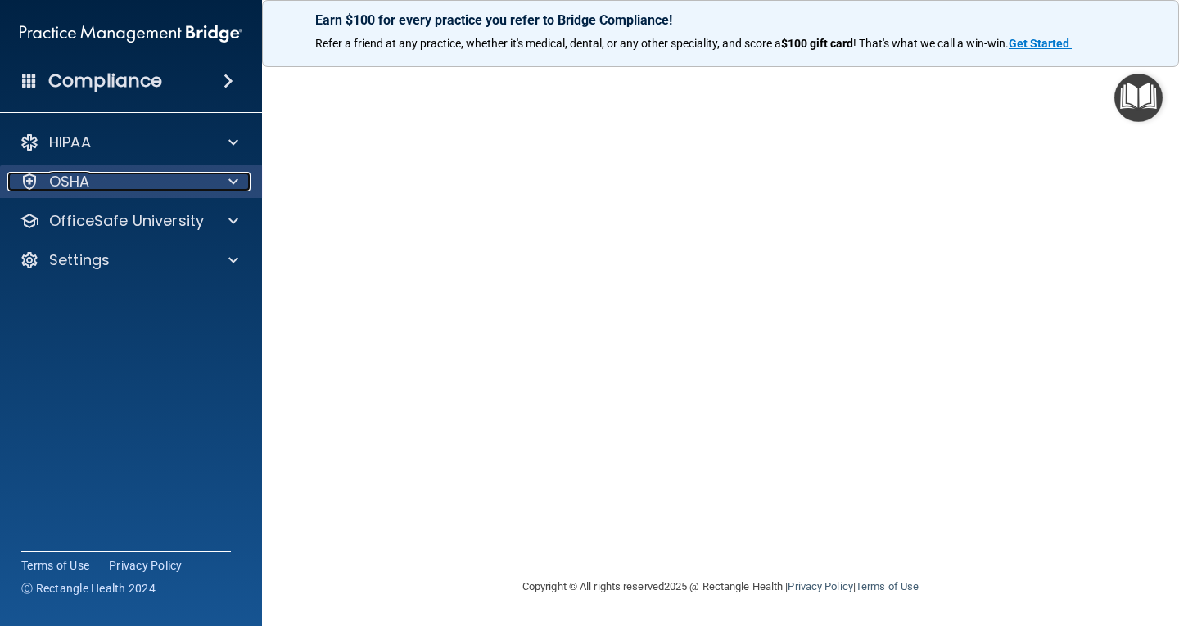
click at [192, 183] on div "OSHA" at bounding box center [108, 182] width 203 height 20
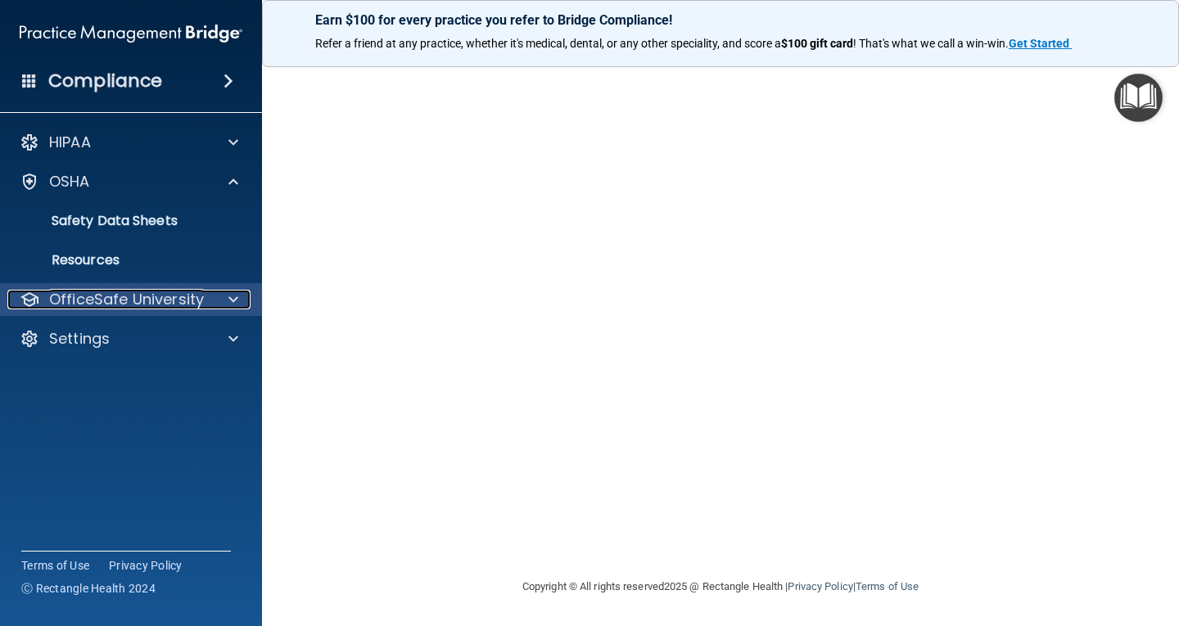
click at [69, 303] on p "OfficeSafe University" at bounding box center [126, 300] width 155 height 20
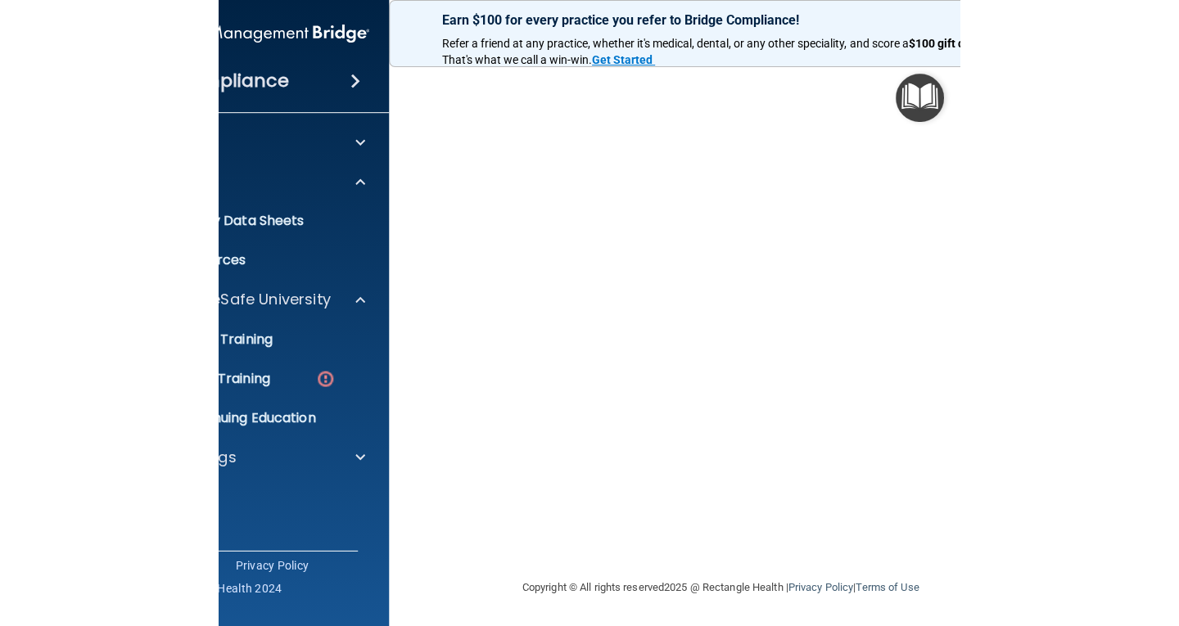
scroll to position [0, 0]
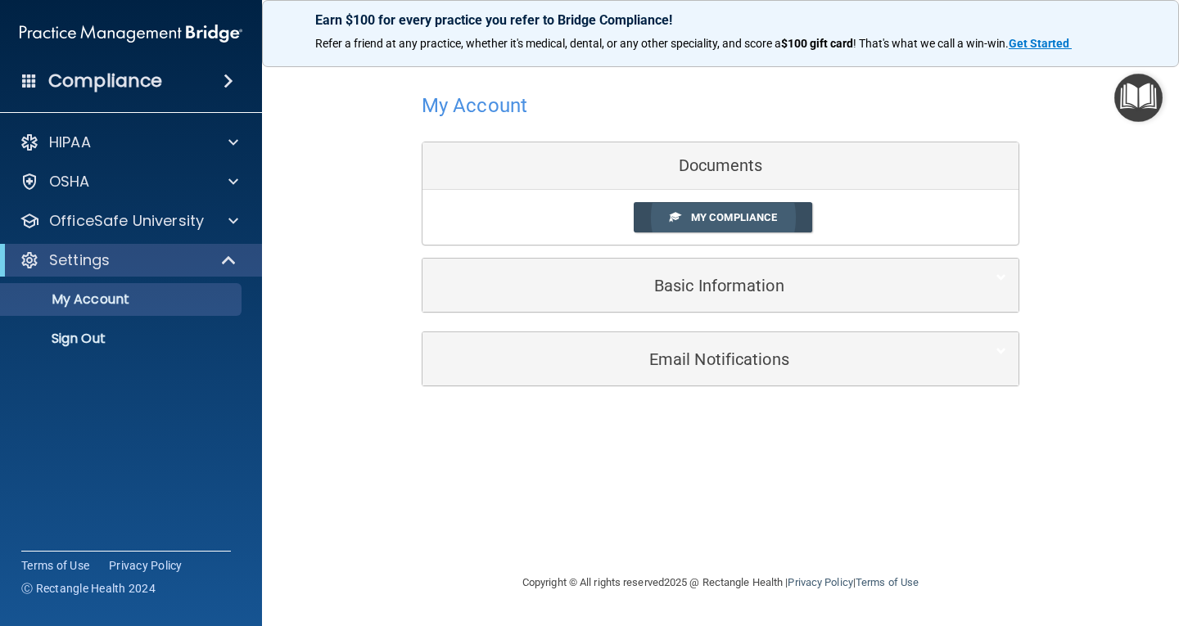
click at [736, 214] on span "My Compliance" at bounding box center [734, 217] width 86 height 12
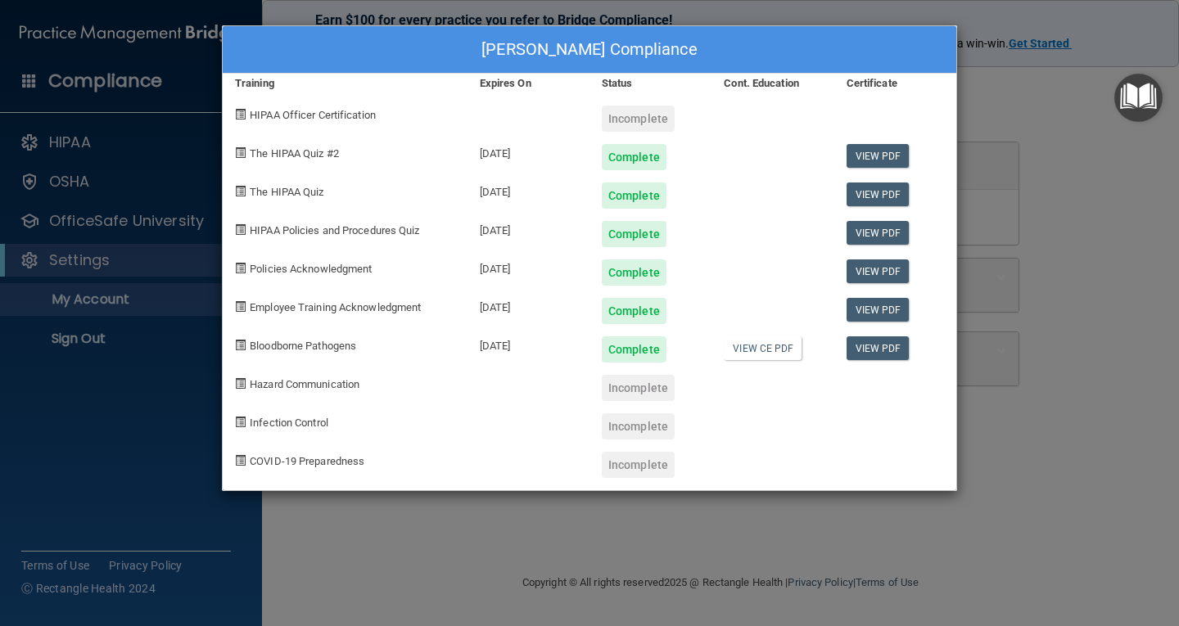
click at [1140, 107] on img "Open Resource Center" at bounding box center [1138, 98] width 48 height 48
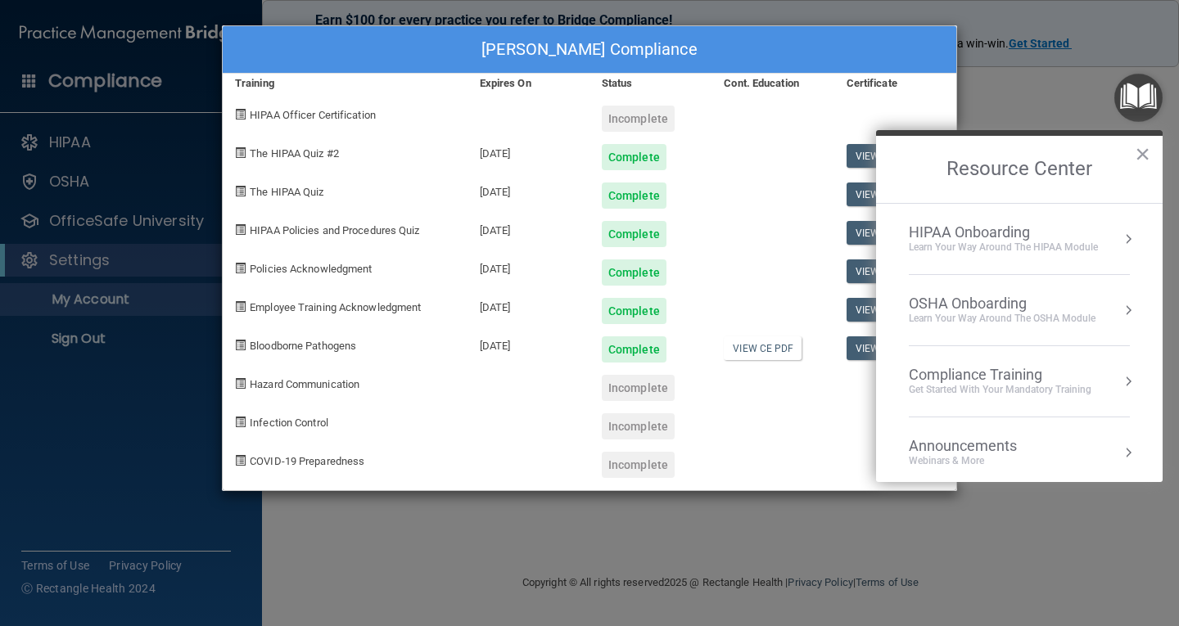
click at [1154, 150] on h2 "Resource Center" at bounding box center [1019, 169] width 287 height 67
click at [1145, 154] on button "×" at bounding box center [1143, 154] width 16 height 26
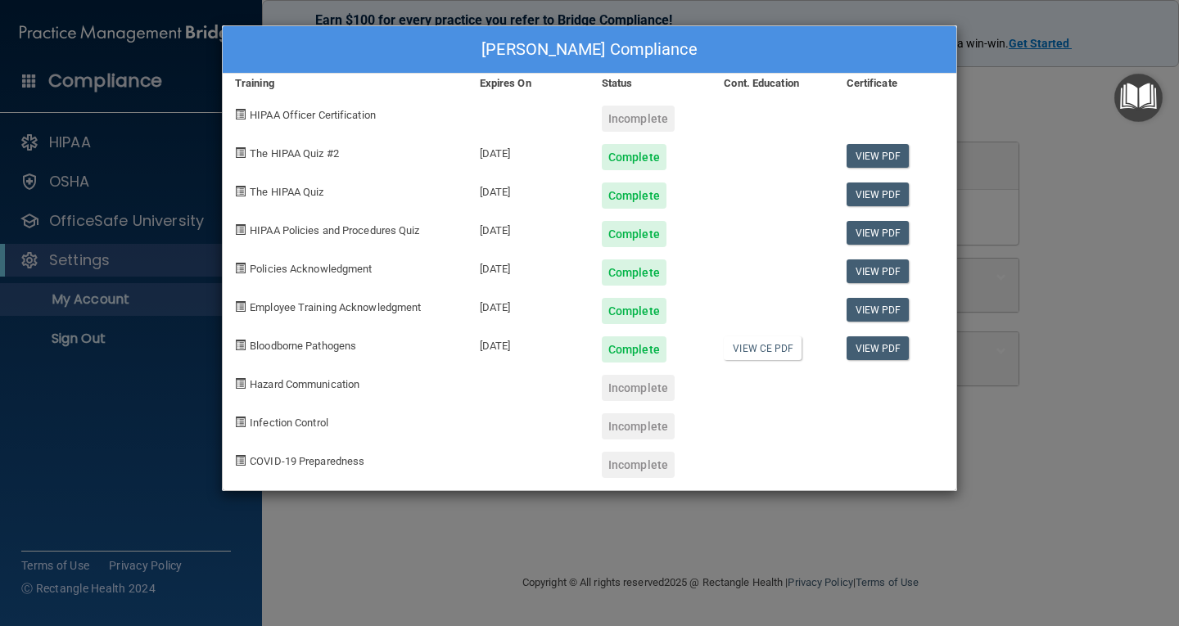
click at [1009, 260] on div "Jennifer Reyes's Compliance Training Expires On Status Cont. Education Certific…" at bounding box center [589, 313] width 1179 height 626
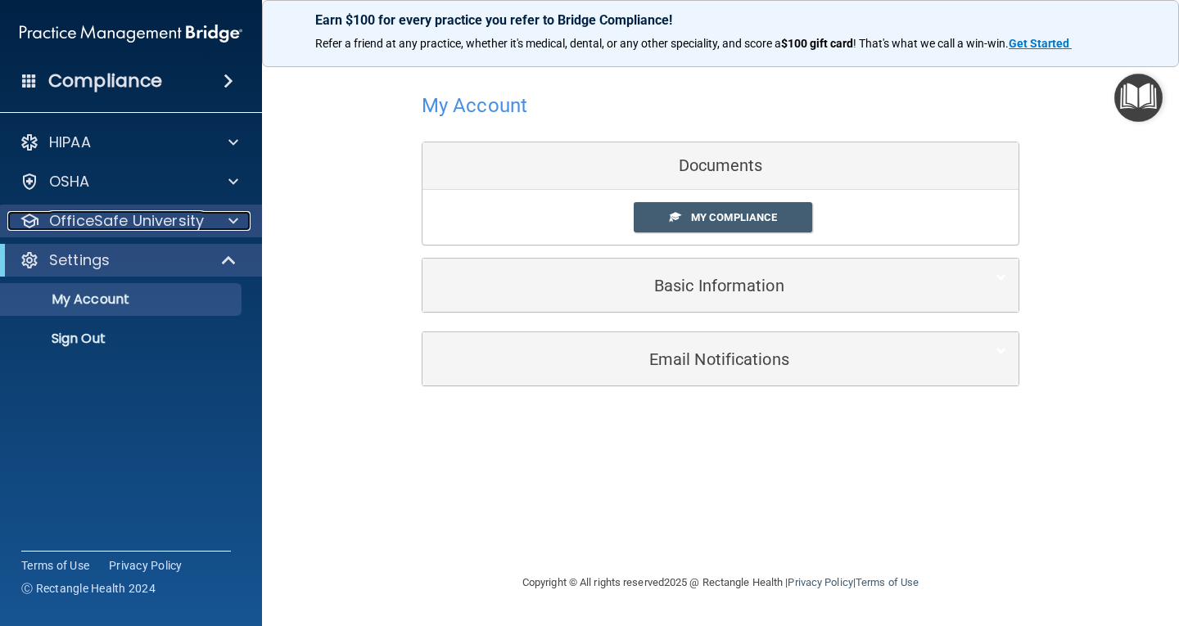
click at [128, 217] on p "OfficeSafe University" at bounding box center [126, 221] width 155 height 20
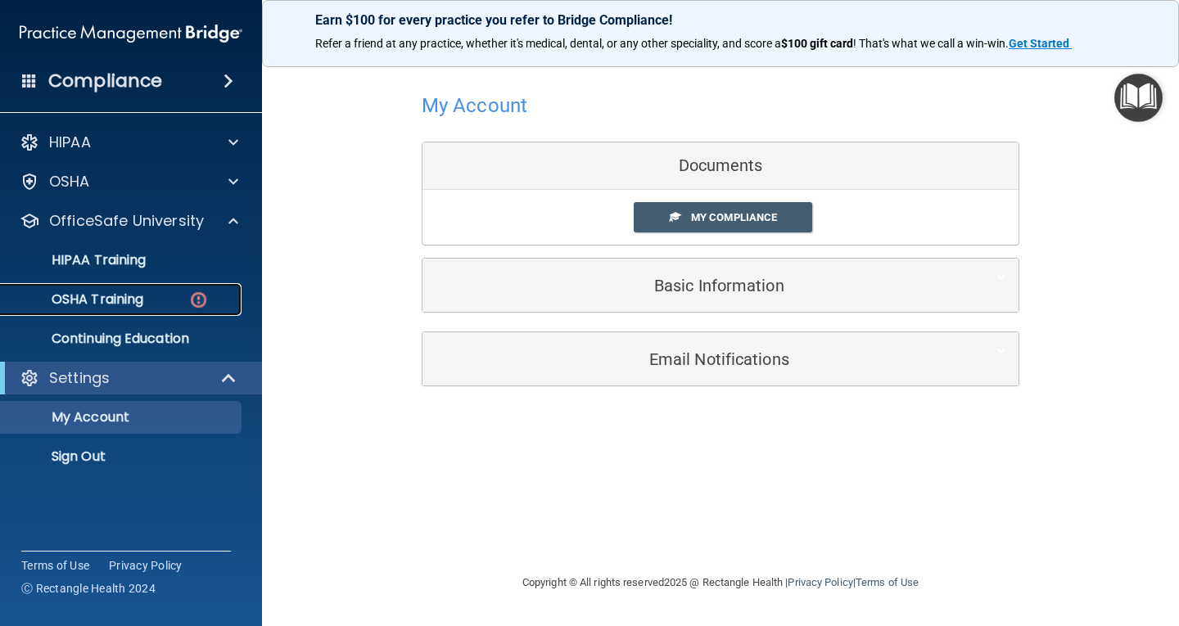
click at [125, 292] on p "OSHA Training" at bounding box center [77, 299] width 133 height 16
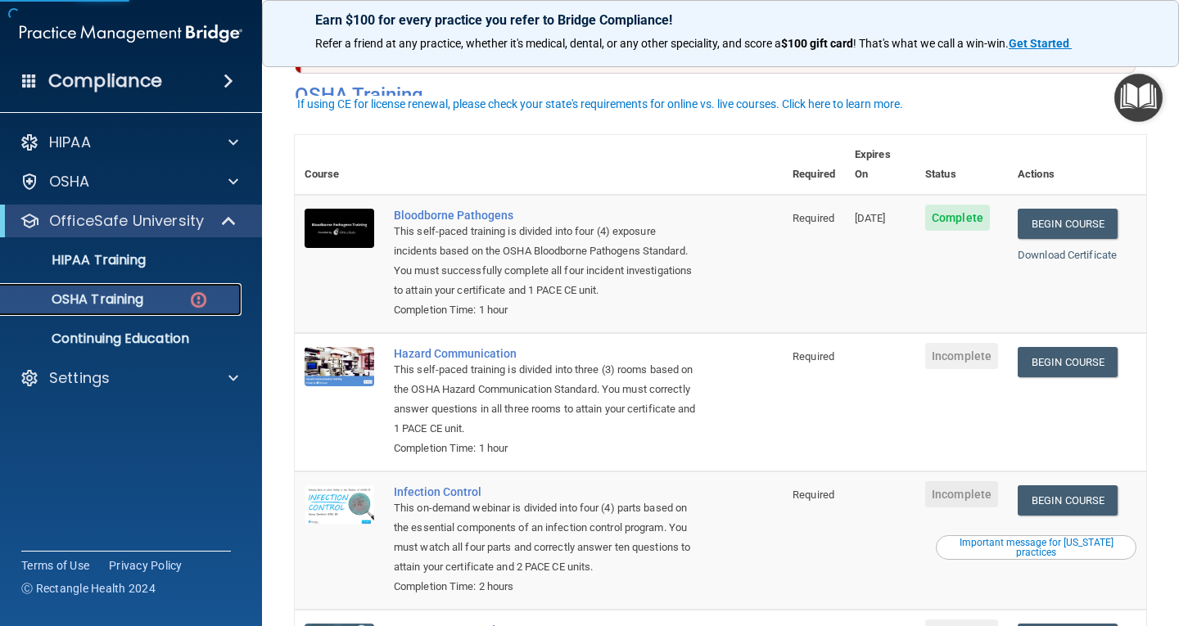
scroll to position [82, 0]
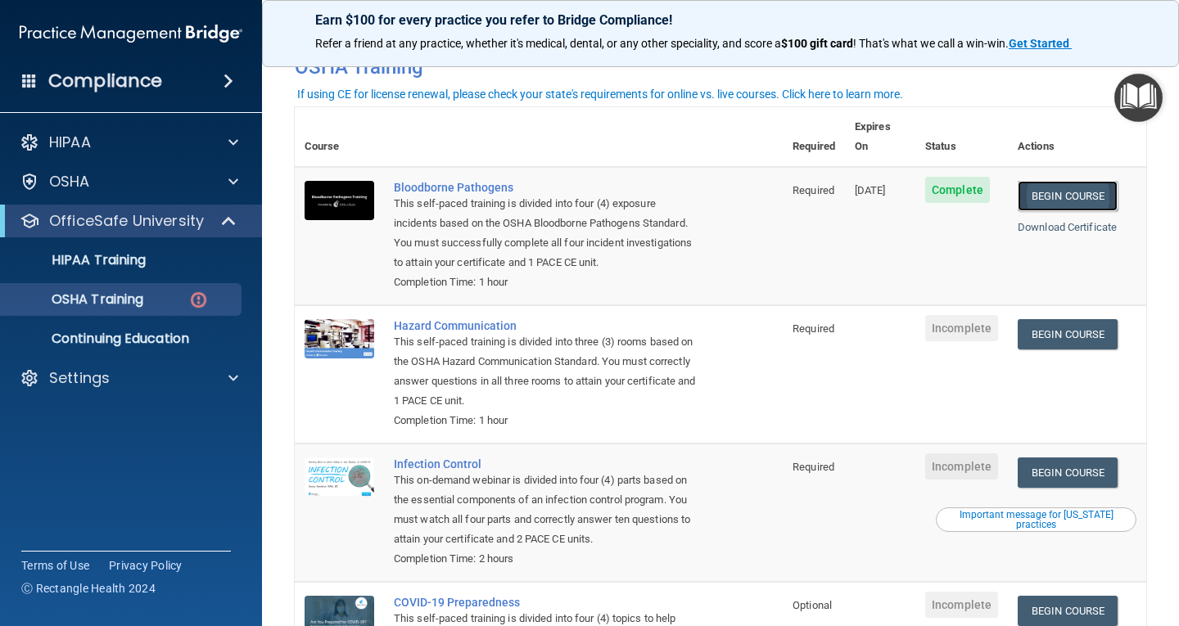
click at [1067, 181] on link "Begin Course" at bounding box center [1068, 196] width 100 height 30
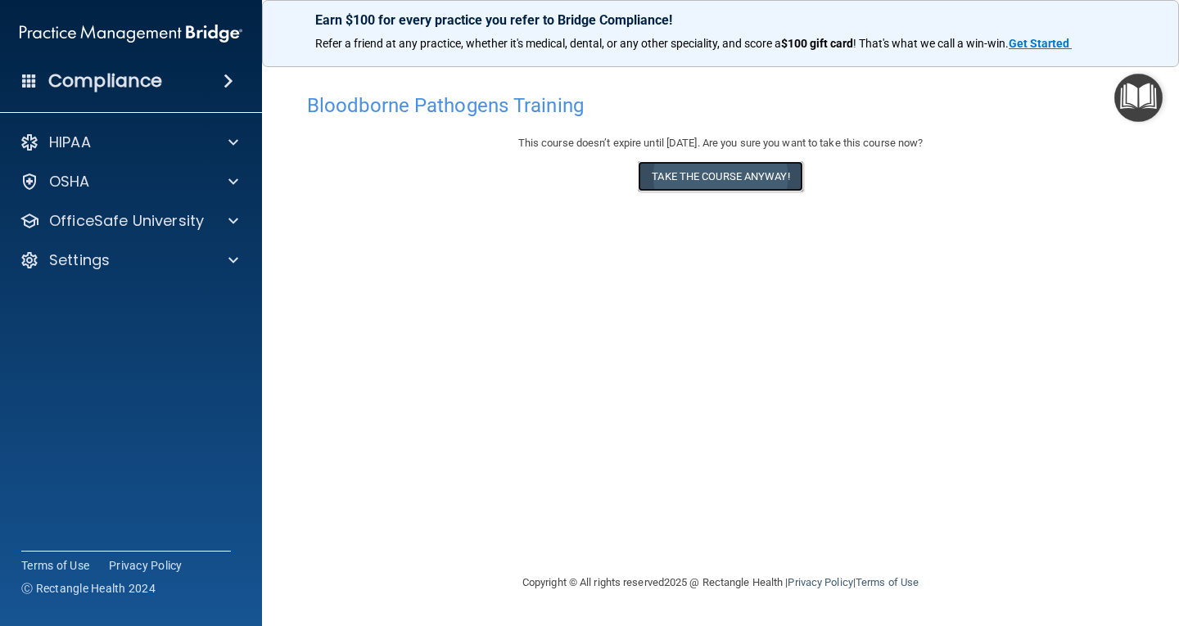
click at [667, 167] on button "Take the course anyway!" at bounding box center [720, 176] width 165 height 30
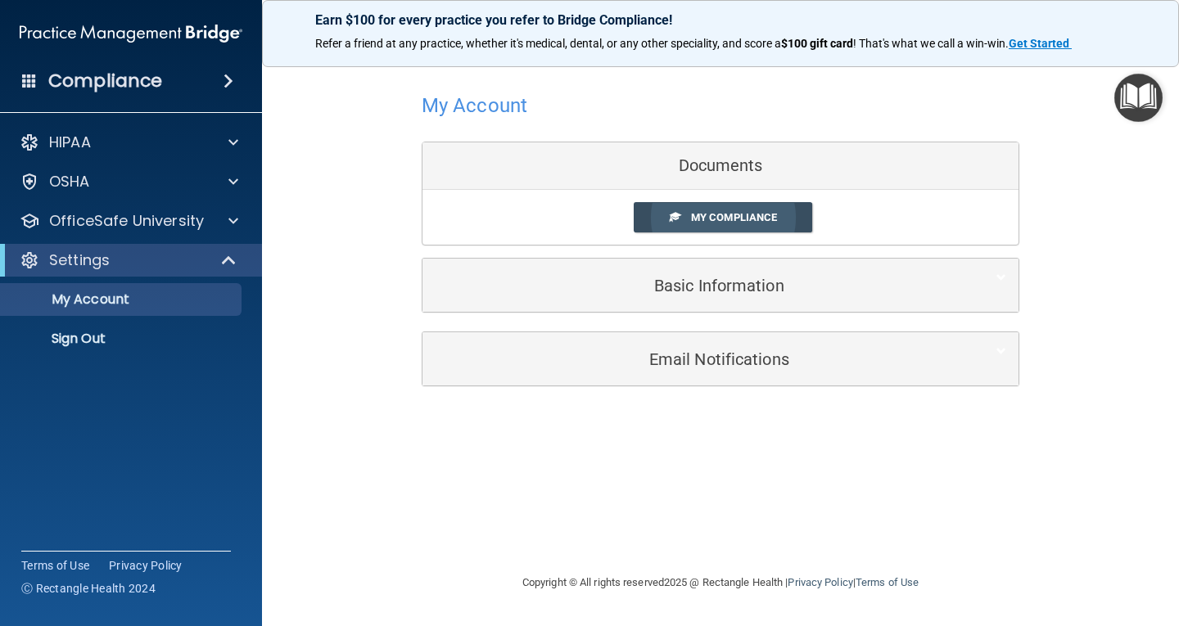
click at [773, 209] on link "My Compliance" at bounding box center [723, 217] width 179 height 30
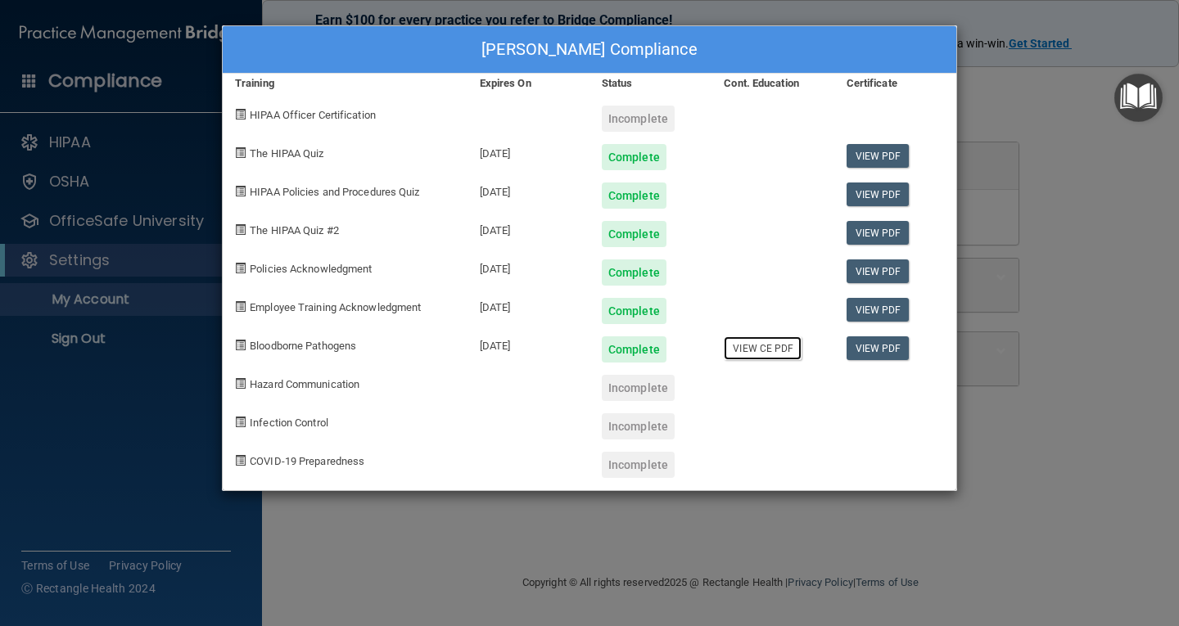
click at [773, 345] on link "View CE PDF" at bounding box center [763, 348] width 78 height 24
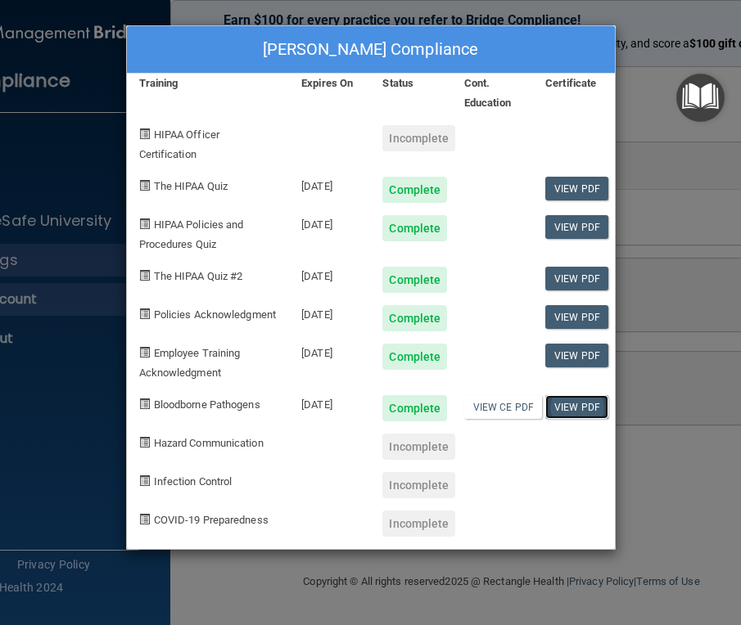
click at [571, 419] on link "View PDF" at bounding box center [576, 407] width 63 height 24
click at [643, 57] on div "[PERSON_NAME] Compliance Training Expires On Status Cont. Education Certificate…" at bounding box center [370, 312] width 741 height 625
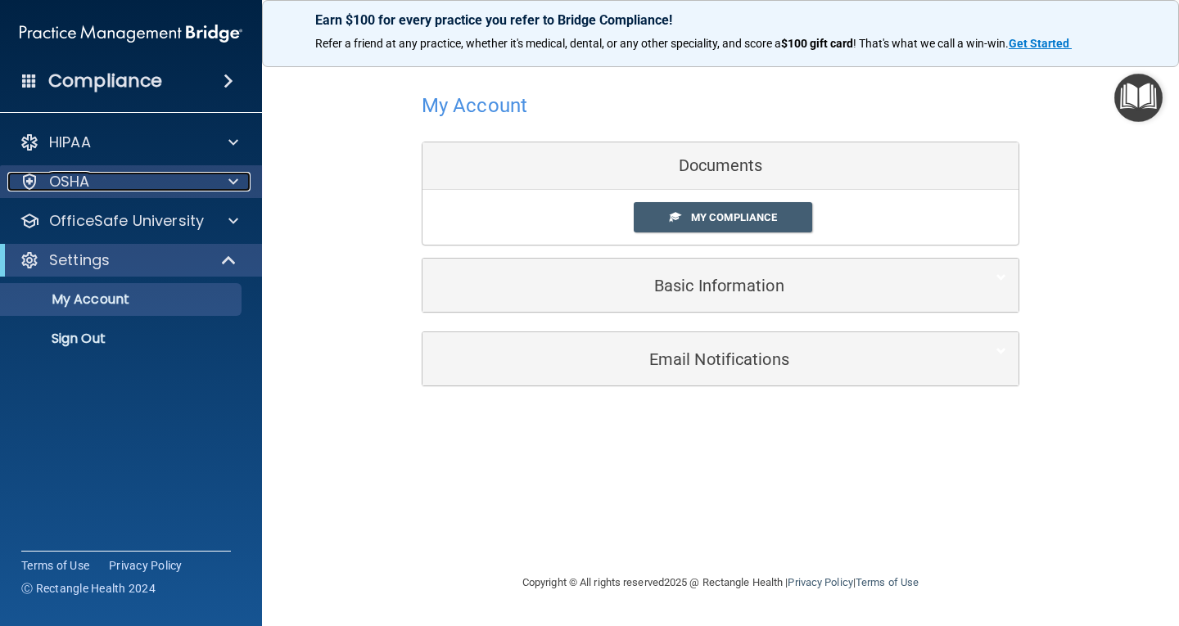
click at [146, 183] on div "OSHA" at bounding box center [108, 182] width 203 height 20
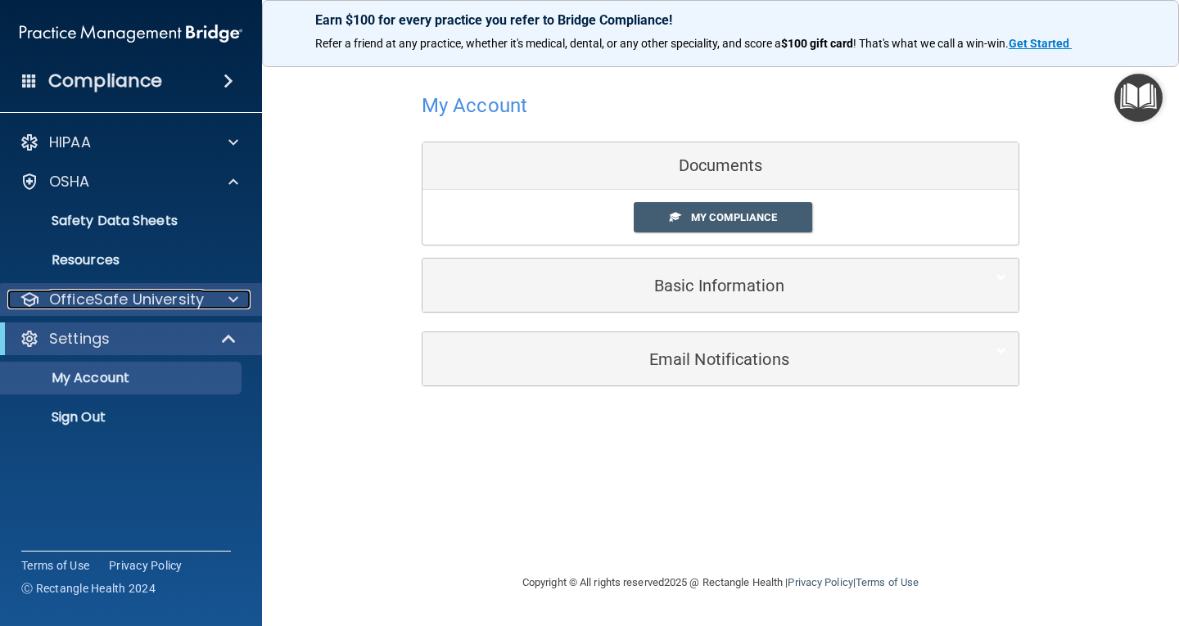
click at [92, 303] on p "OfficeSafe University" at bounding box center [126, 300] width 155 height 20
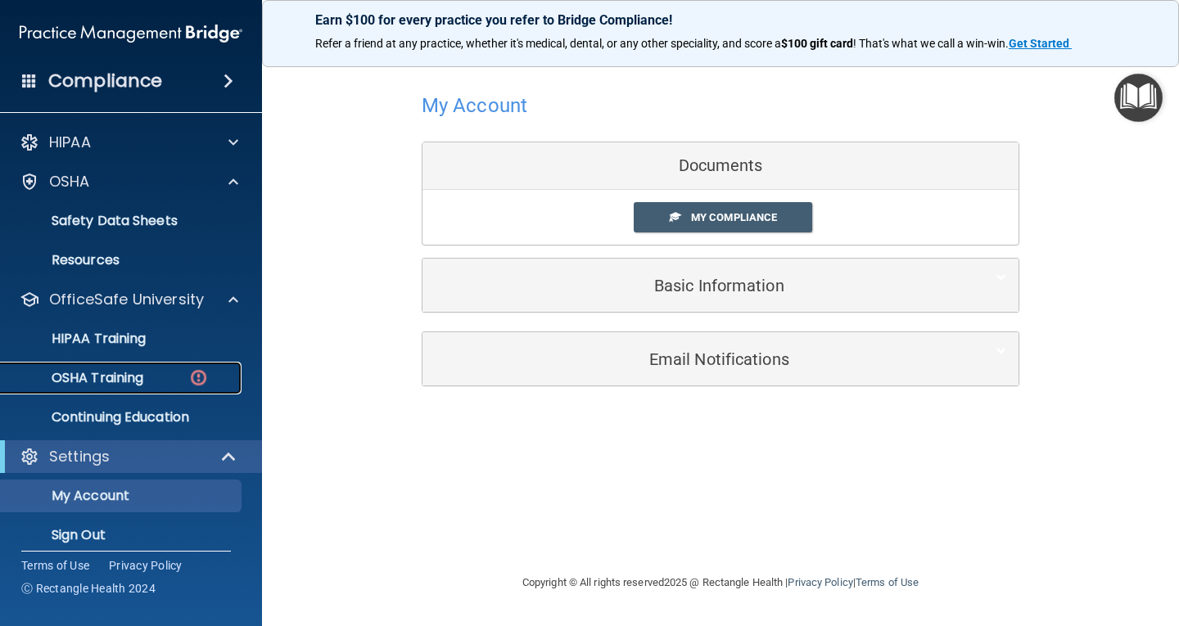
click at [133, 367] on link "OSHA Training" at bounding box center [113, 378] width 258 height 33
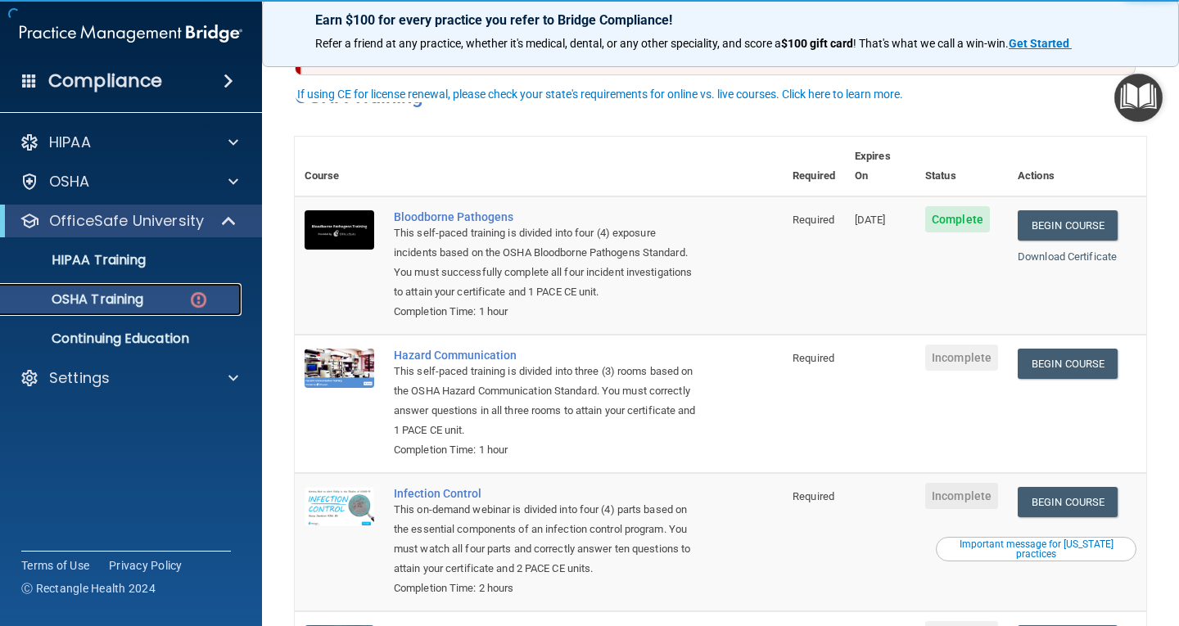
scroll to position [82, 0]
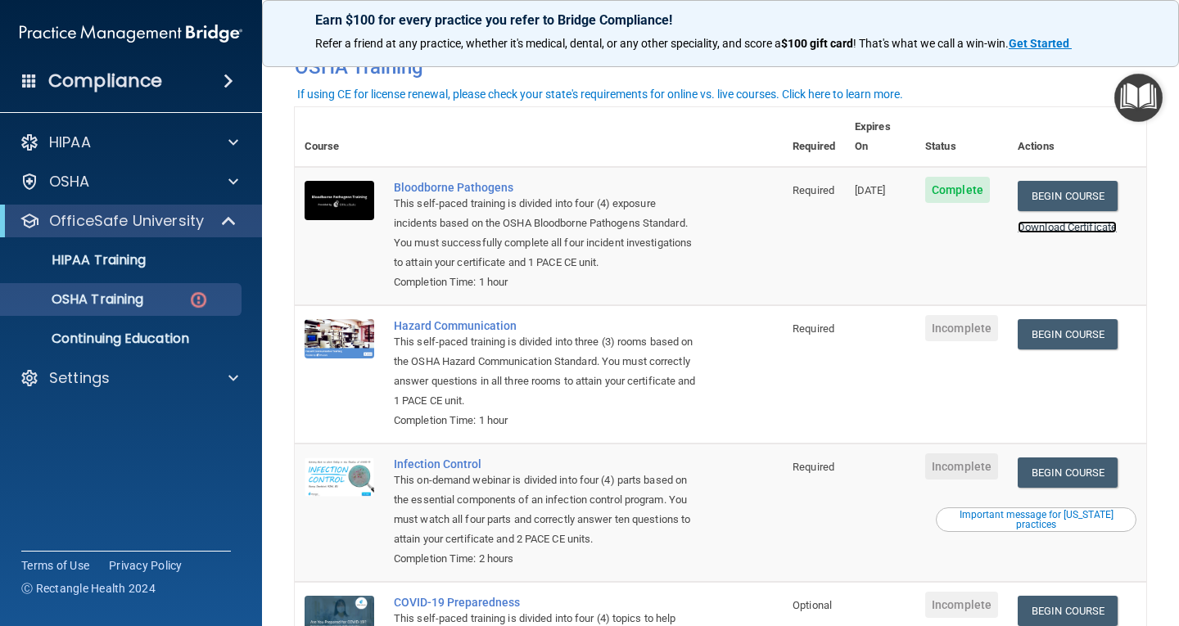
click at [1087, 221] on link "Download Certificate" at bounding box center [1067, 227] width 99 height 12
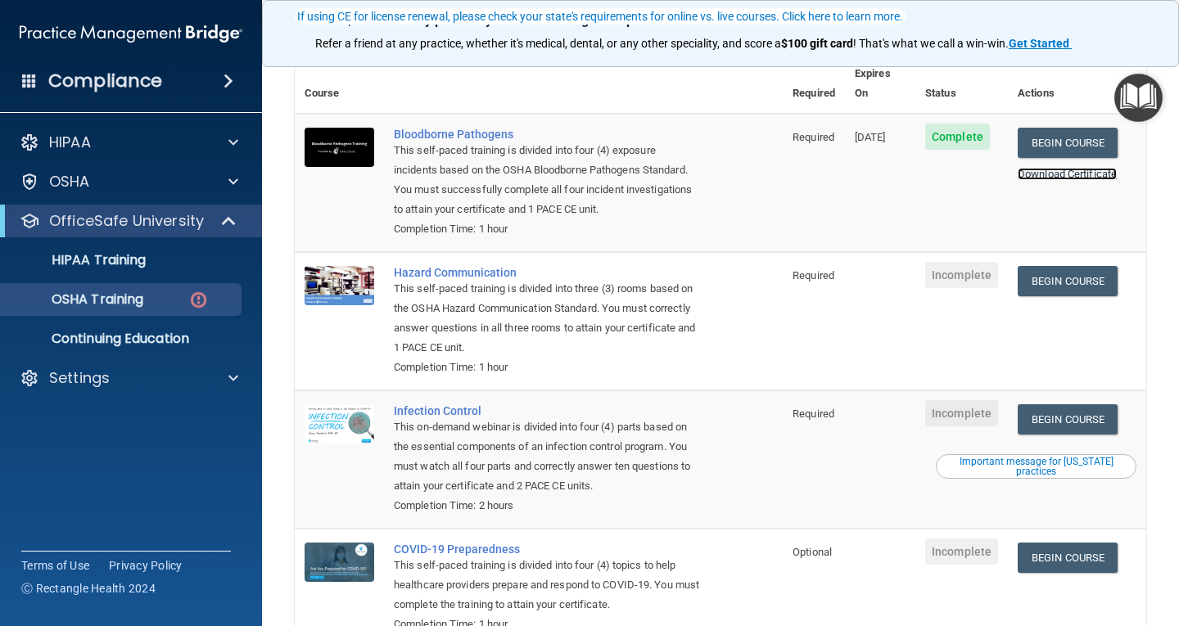
scroll to position [164, 0]
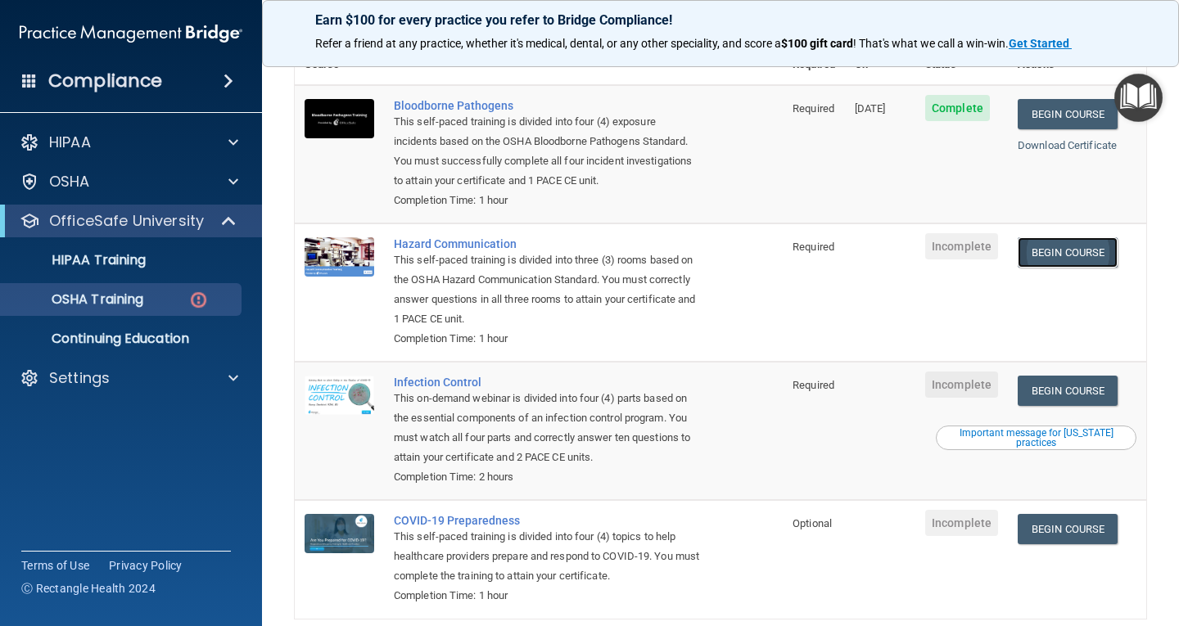
click at [1071, 237] on link "Begin Course" at bounding box center [1068, 252] width 100 height 30
click at [118, 375] on div "Settings" at bounding box center [108, 378] width 203 height 20
click at [97, 466] on link "Sign Out" at bounding box center [113, 456] width 258 height 33
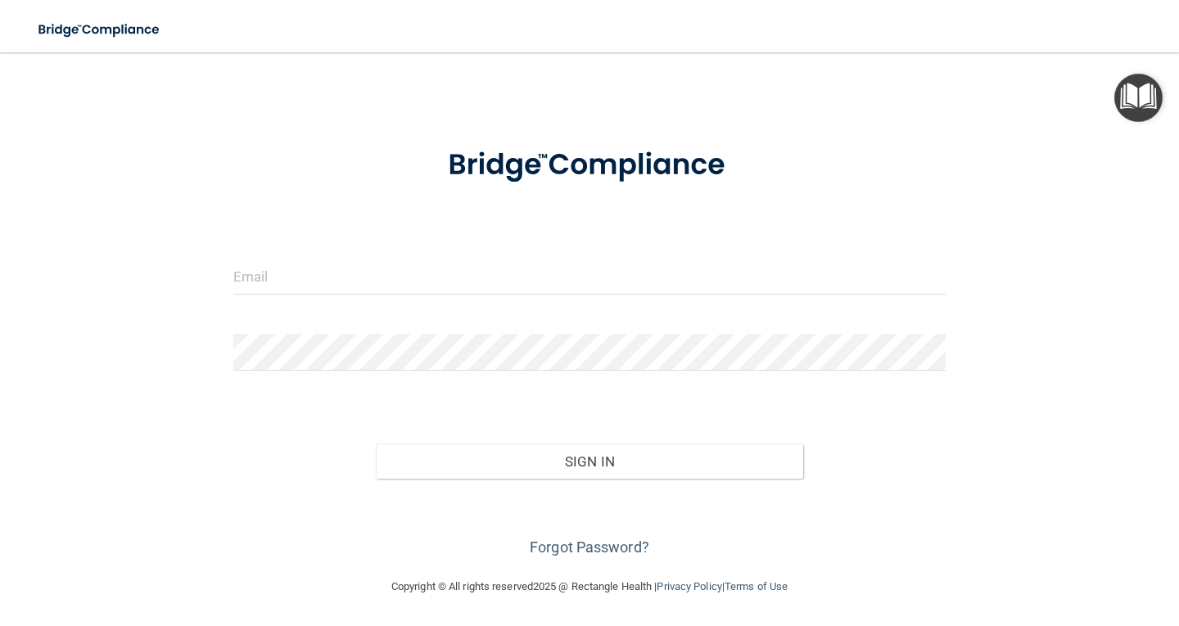
scroll to position [23, 0]
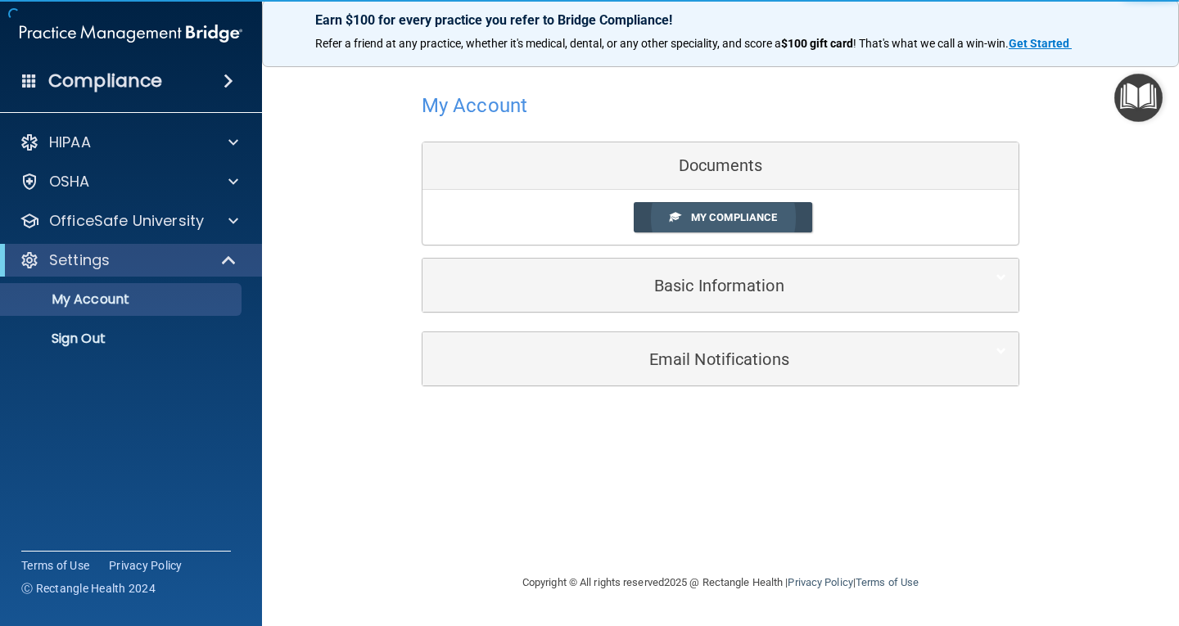
click at [778, 224] on link "My Compliance" at bounding box center [723, 217] width 179 height 30
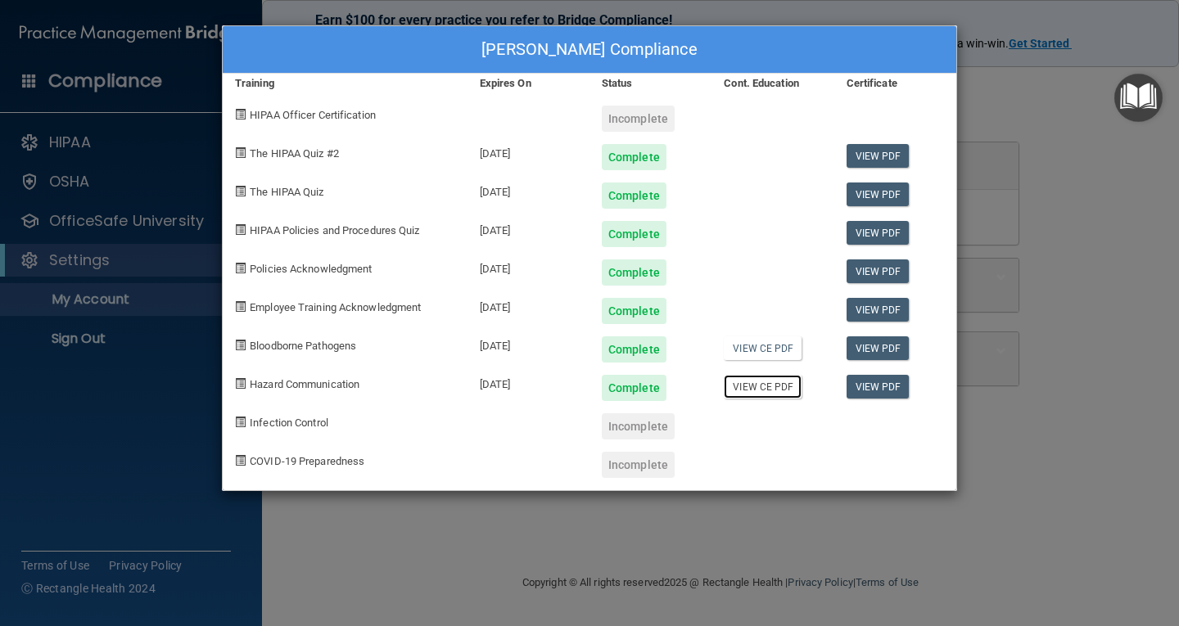
click at [756, 390] on link "View CE PDF" at bounding box center [763, 387] width 78 height 24
click at [872, 391] on link "View PDF" at bounding box center [877, 387] width 63 height 24
click at [763, 384] on link "View CE PDF" at bounding box center [763, 387] width 78 height 24
click at [787, 342] on link "View CE PDF" at bounding box center [763, 348] width 78 height 24
click at [892, 345] on link "View PDF" at bounding box center [877, 348] width 63 height 24
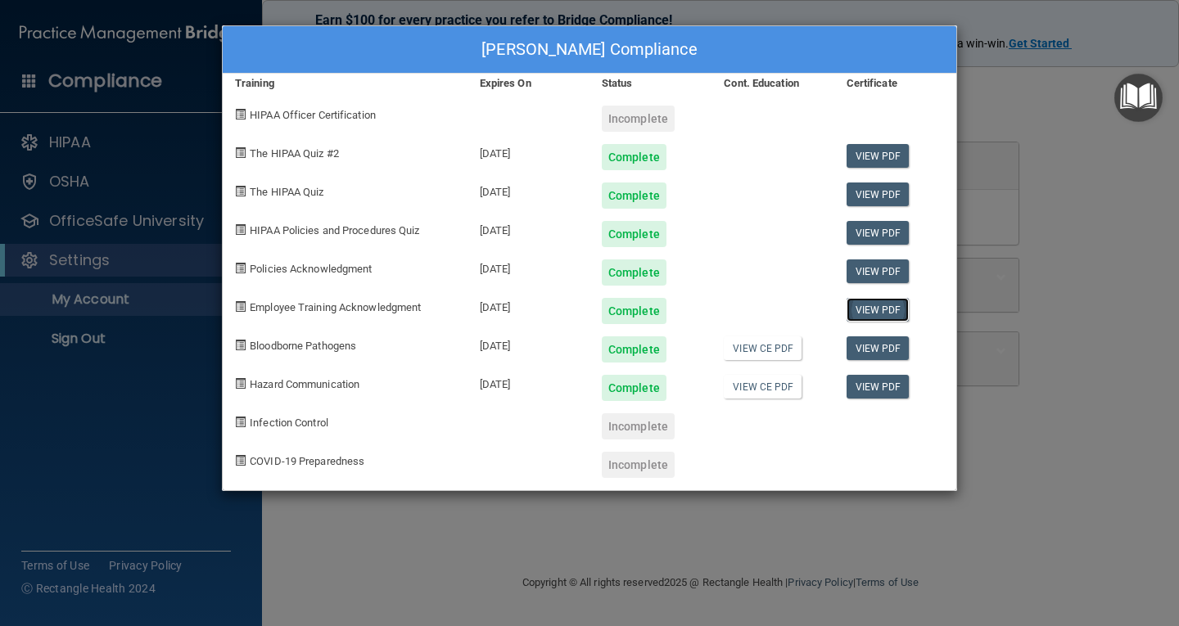
click at [855, 308] on link "View PDF" at bounding box center [877, 310] width 63 height 24
click at [896, 260] on link "View PDF" at bounding box center [877, 271] width 63 height 24
click at [884, 165] on link "View PDF" at bounding box center [877, 156] width 63 height 24
click at [627, 7] on div "Jennifer Reyes's Compliance Training Expires On Status Cont. Education Certific…" at bounding box center [589, 313] width 1179 height 626
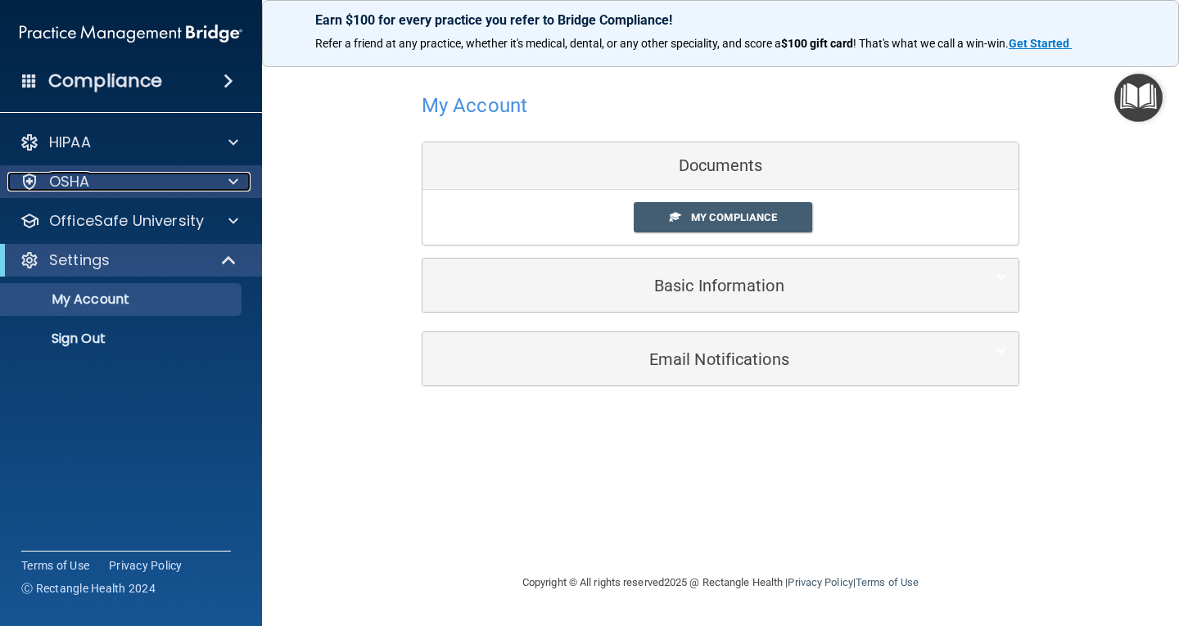
click at [108, 183] on div "OSHA" at bounding box center [108, 182] width 203 height 20
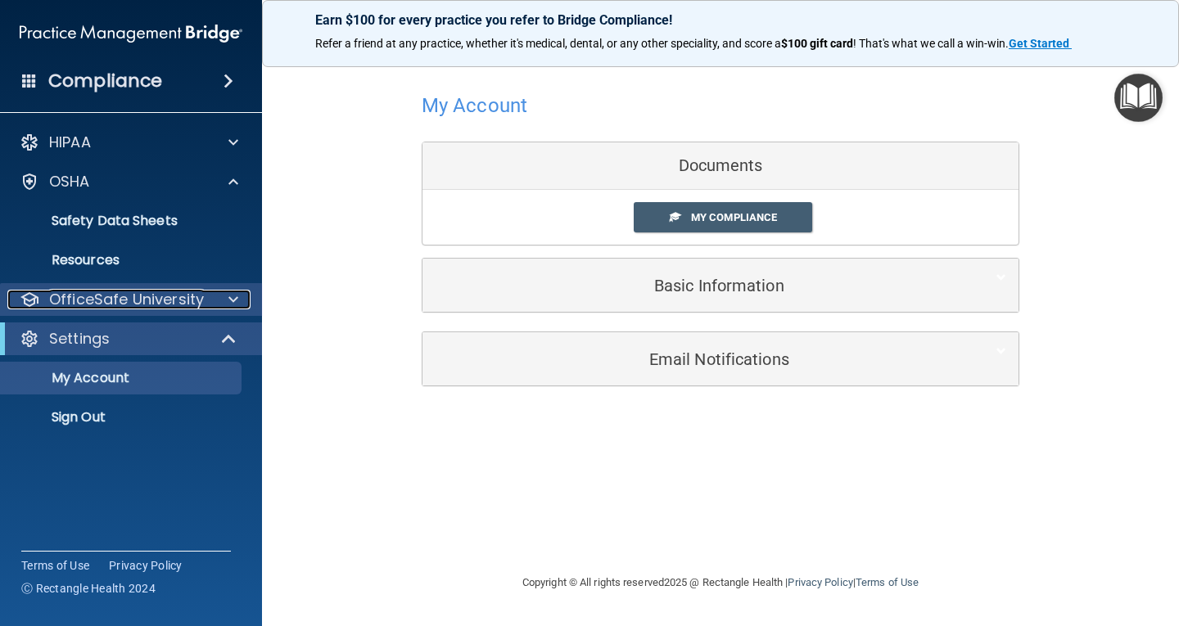
click at [106, 296] on p "OfficeSafe University" at bounding box center [126, 300] width 155 height 20
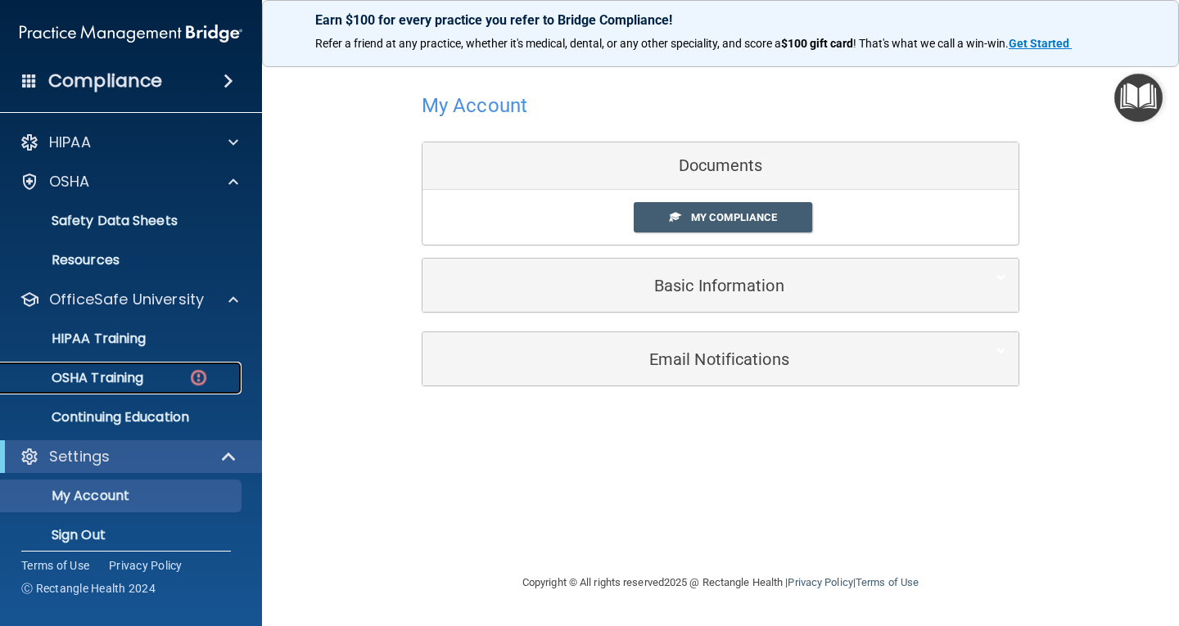
click at [102, 370] on p "OSHA Training" at bounding box center [77, 378] width 133 height 16
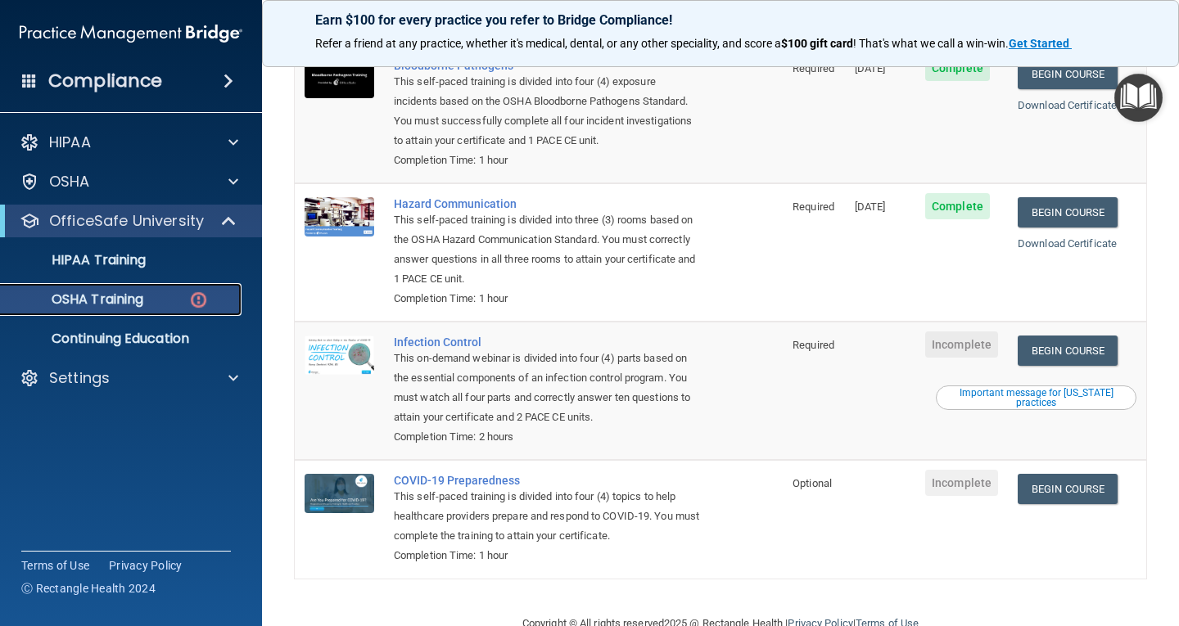
scroll to position [225, 0]
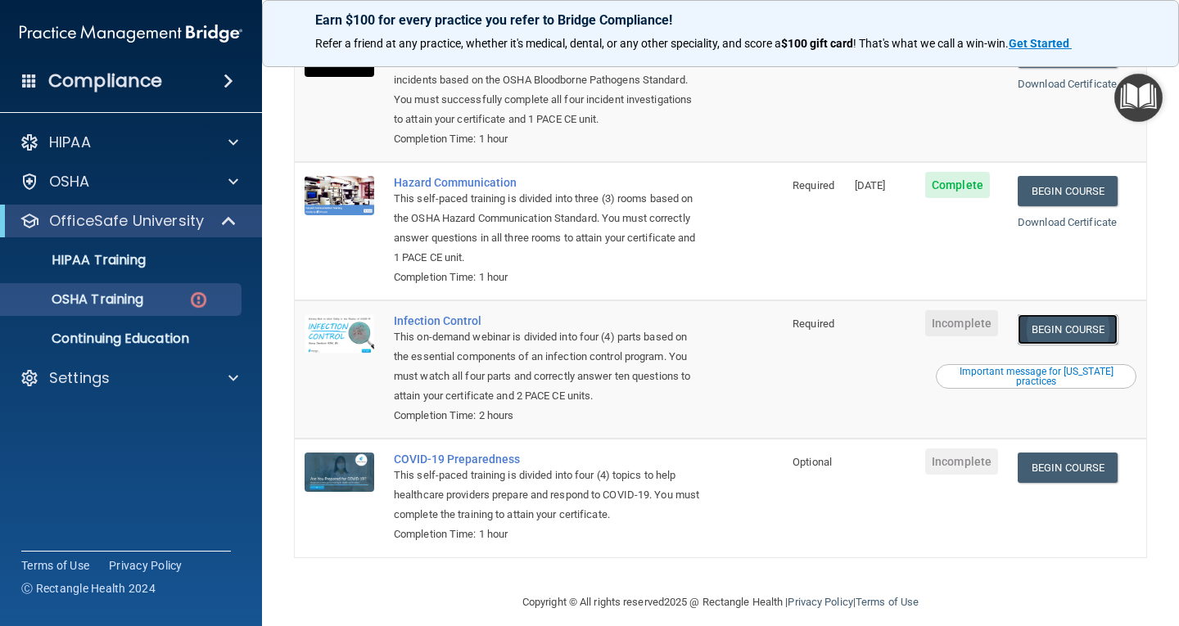
click at [1050, 314] on link "Begin Course" at bounding box center [1068, 329] width 100 height 30
click at [1091, 314] on link "Begin Course" at bounding box center [1068, 329] width 100 height 30
click at [1021, 367] on div "Important message for [US_STATE] practices" at bounding box center [1036, 377] width 196 height 20
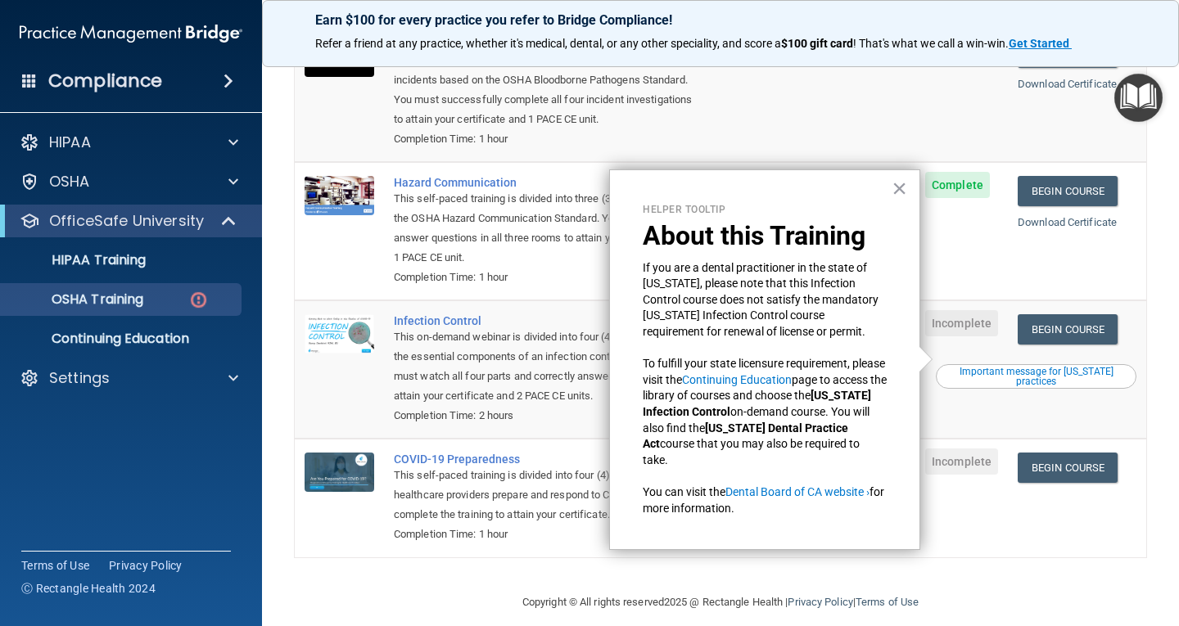
click at [977, 338] on td "Incomplete" at bounding box center [961, 369] width 93 height 138
click at [989, 367] on div "Important message for [US_STATE] practices" at bounding box center [1036, 377] width 196 height 20
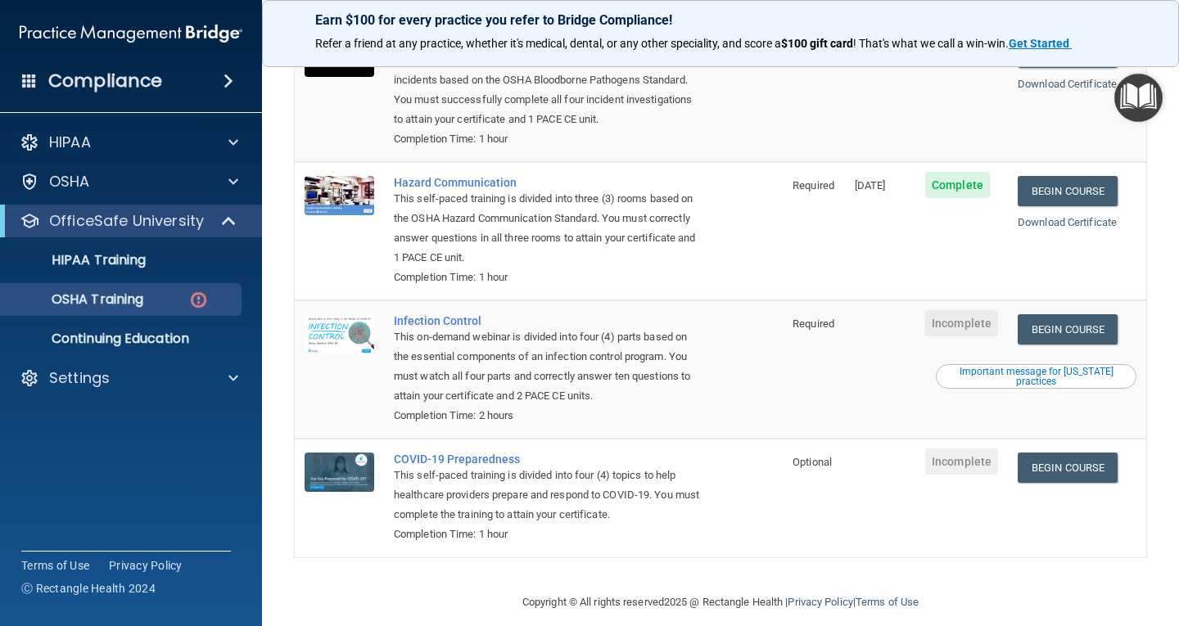
click at [989, 367] on div "Important message for [US_STATE] practices" at bounding box center [1036, 377] width 196 height 20
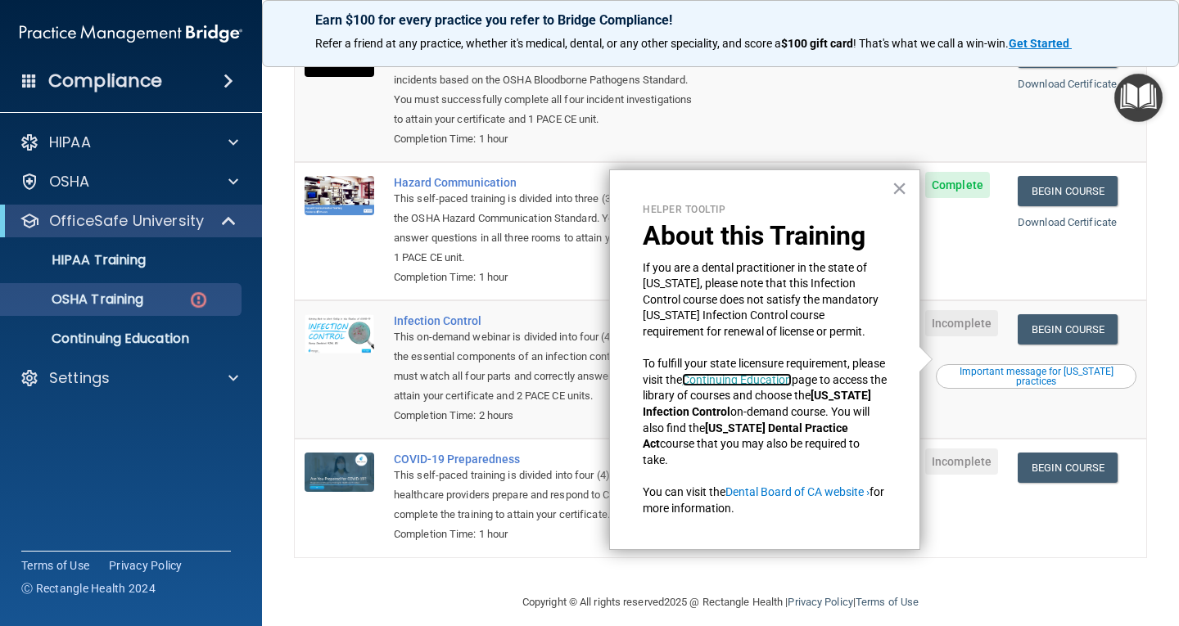
click at [792, 374] on link "Continuing Education" at bounding box center [737, 379] width 110 height 13
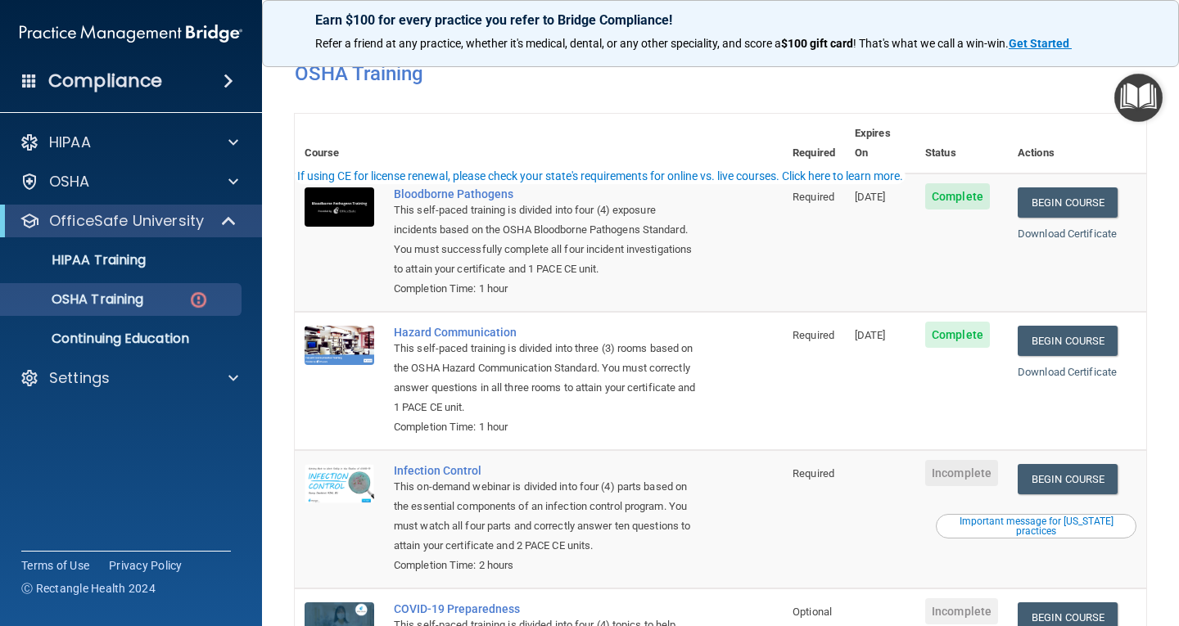
scroll to position [0, 0]
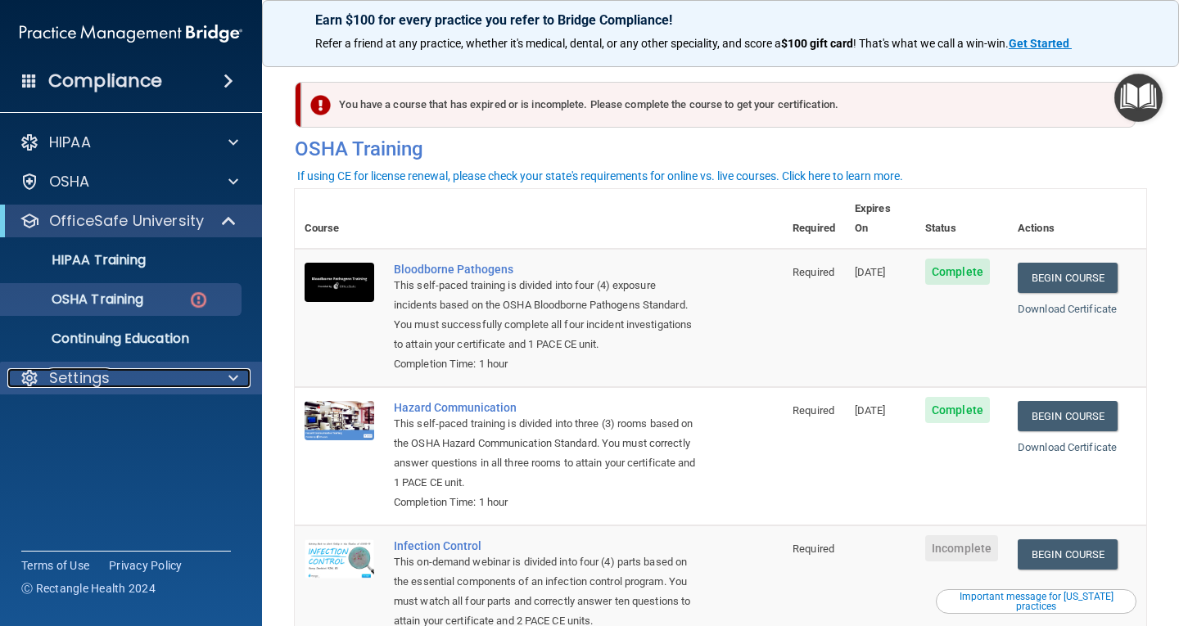
click at [133, 384] on div "Settings" at bounding box center [108, 378] width 203 height 20
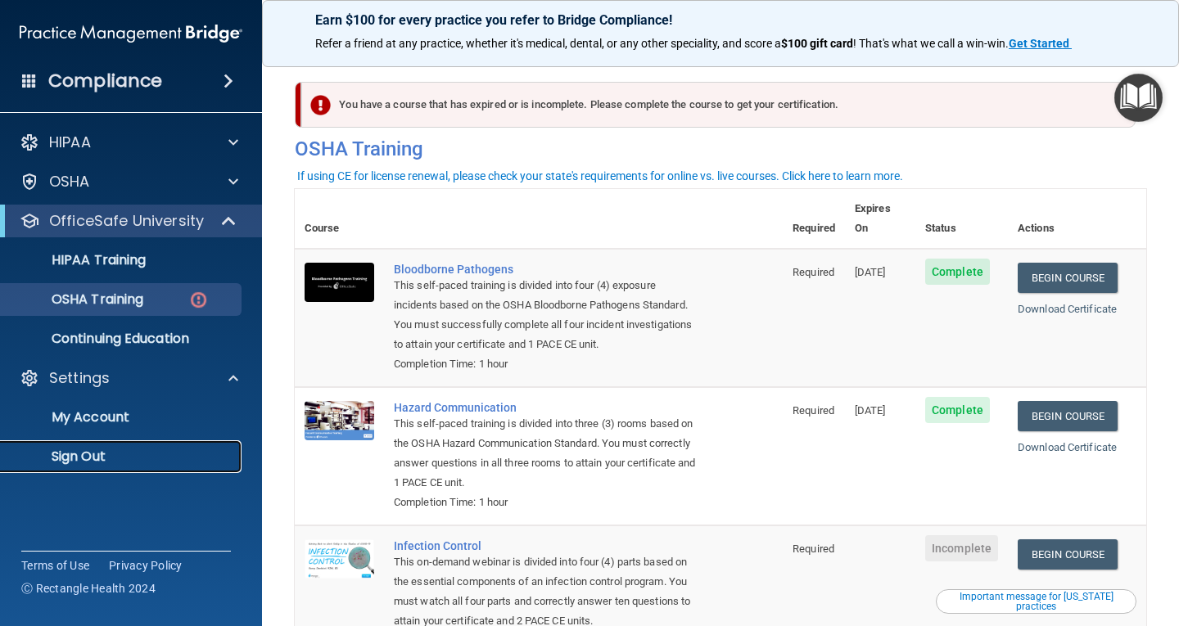
click at [111, 470] on link "Sign Out" at bounding box center [113, 456] width 258 height 33
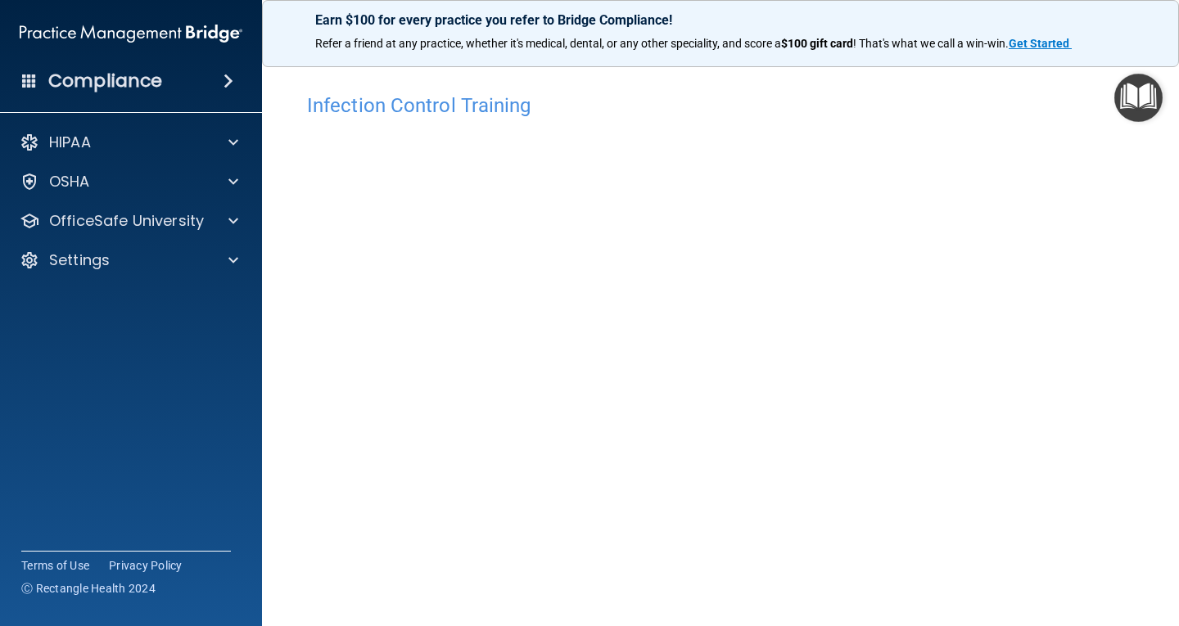
scroll to position [74, 0]
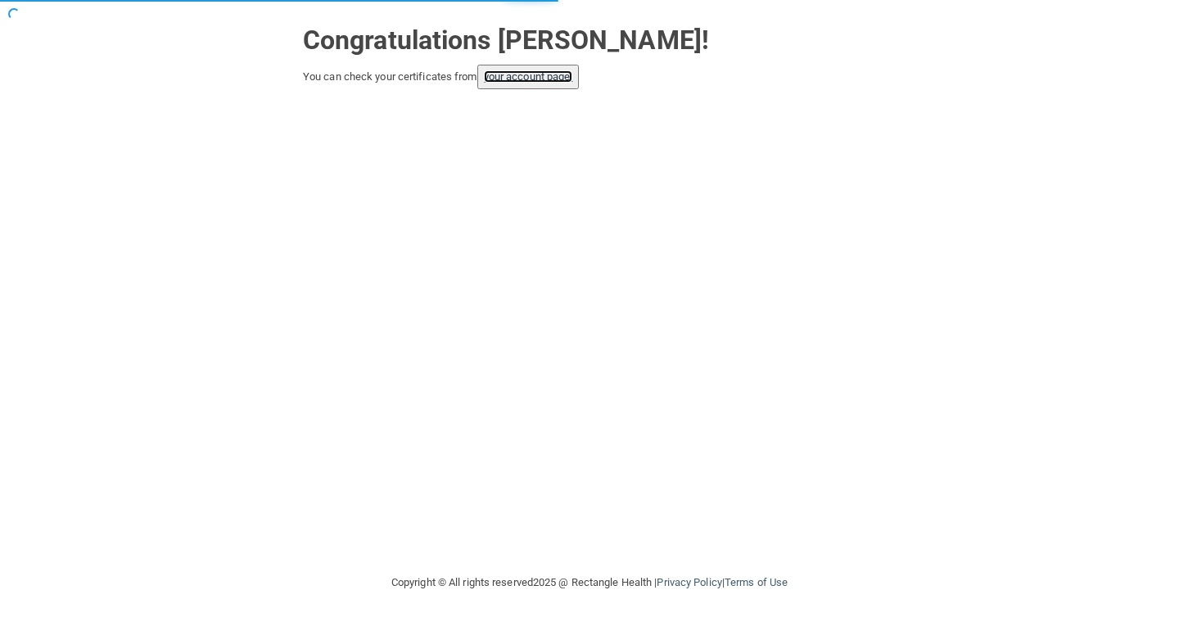
click at [536, 75] on link "your account page!" at bounding box center [528, 76] width 89 height 12
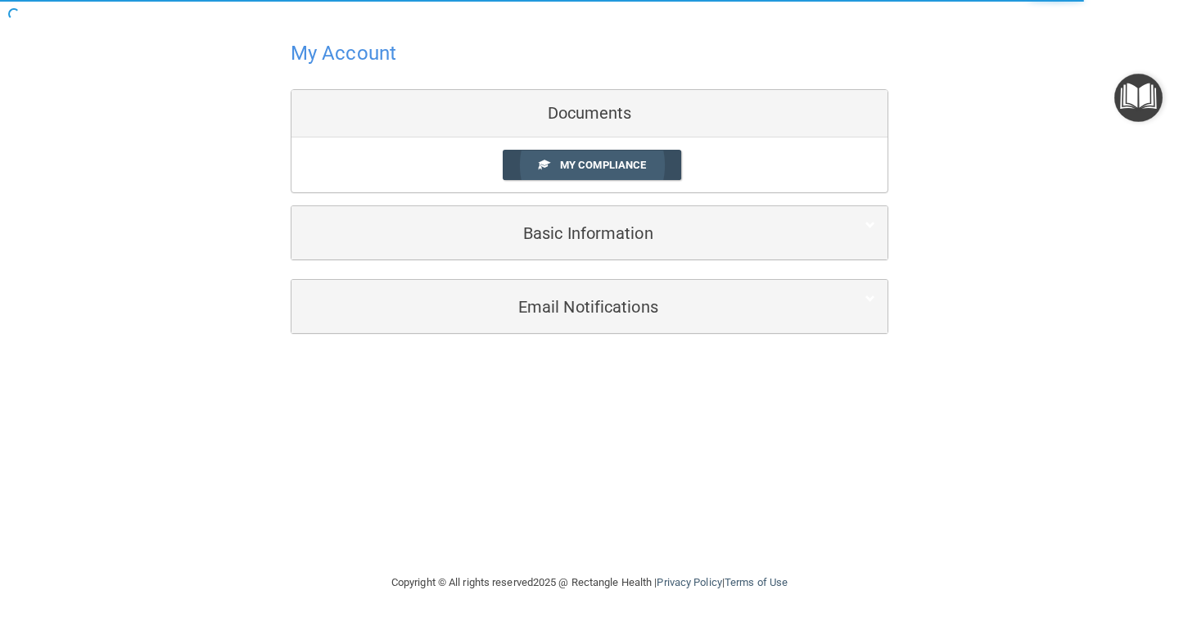
click at [587, 167] on span "My Compliance" at bounding box center [603, 165] width 86 height 12
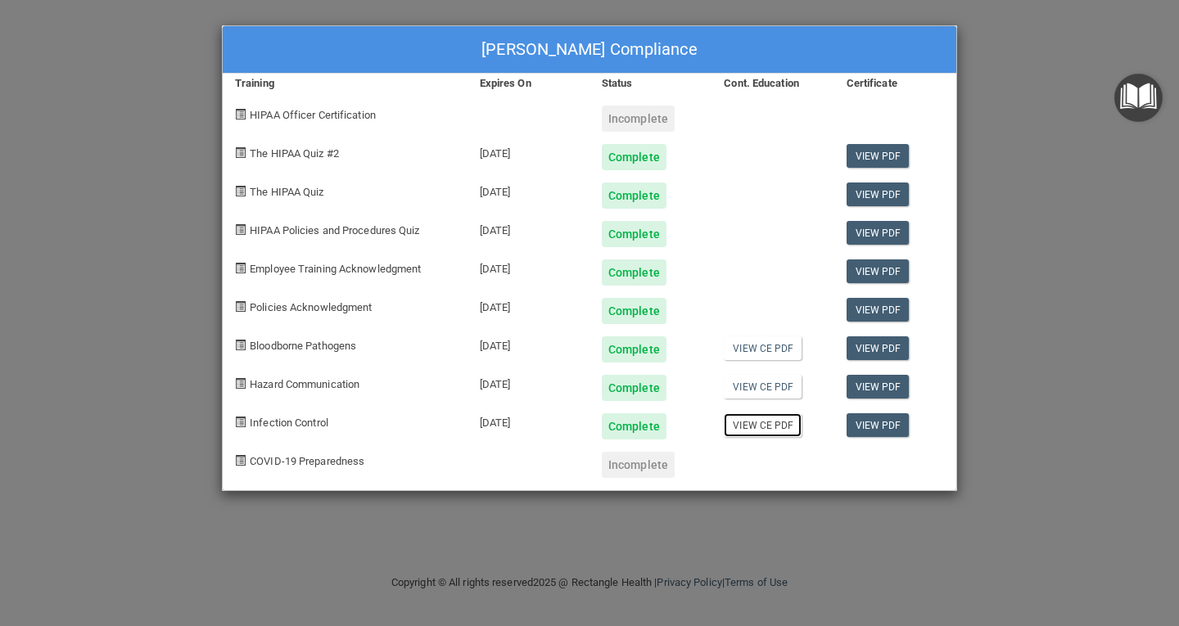
click at [778, 413] on link "View CE PDF" at bounding box center [763, 425] width 78 height 24
click at [883, 423] on link "View PDF" at bounding box center [877, 425] width 63 height 24
click at [1060, 117] on div "Jennifer Reyes's Compliance Training Expires On Status Cont. Education Certific…" at bounding box center [589, 313] width 1179 height 626
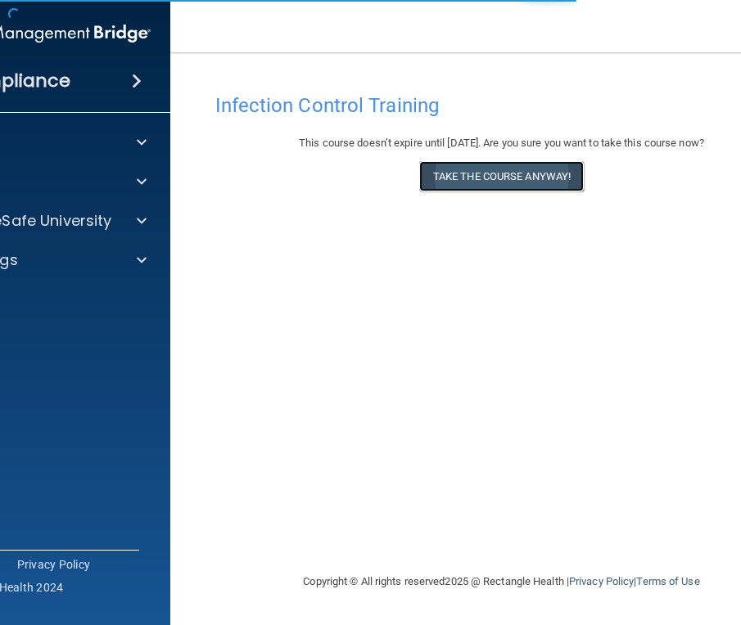
click at [524, 175] on button "Take the course anyway!" at bounding box center [501, 176] width 165 height 30
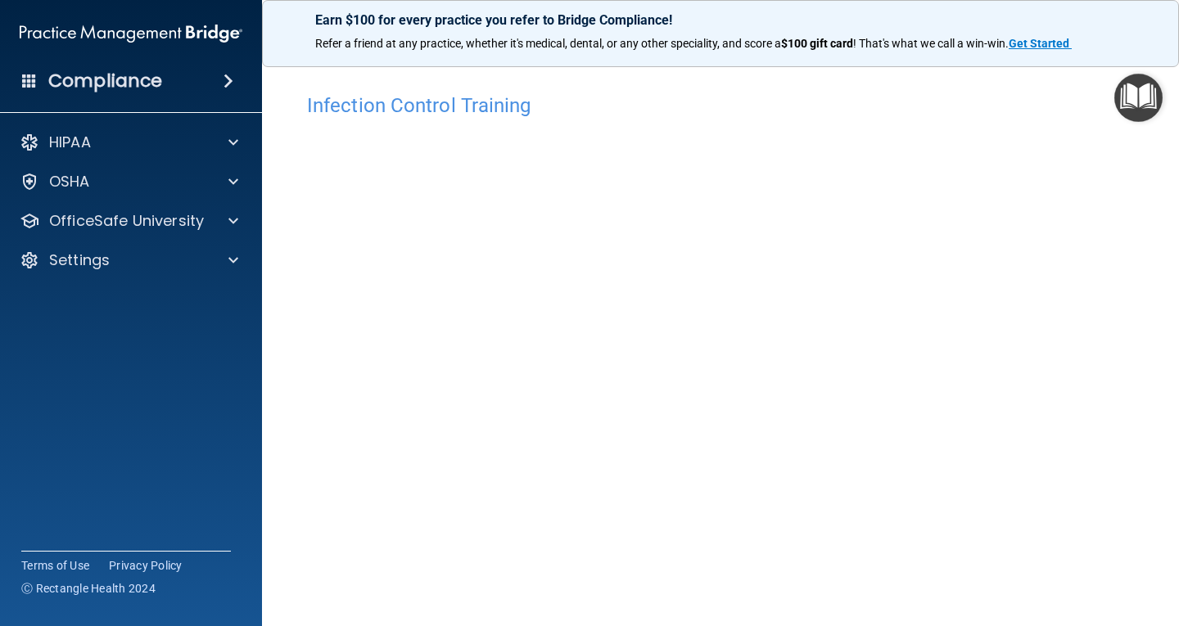
scroll to position [74, 0]
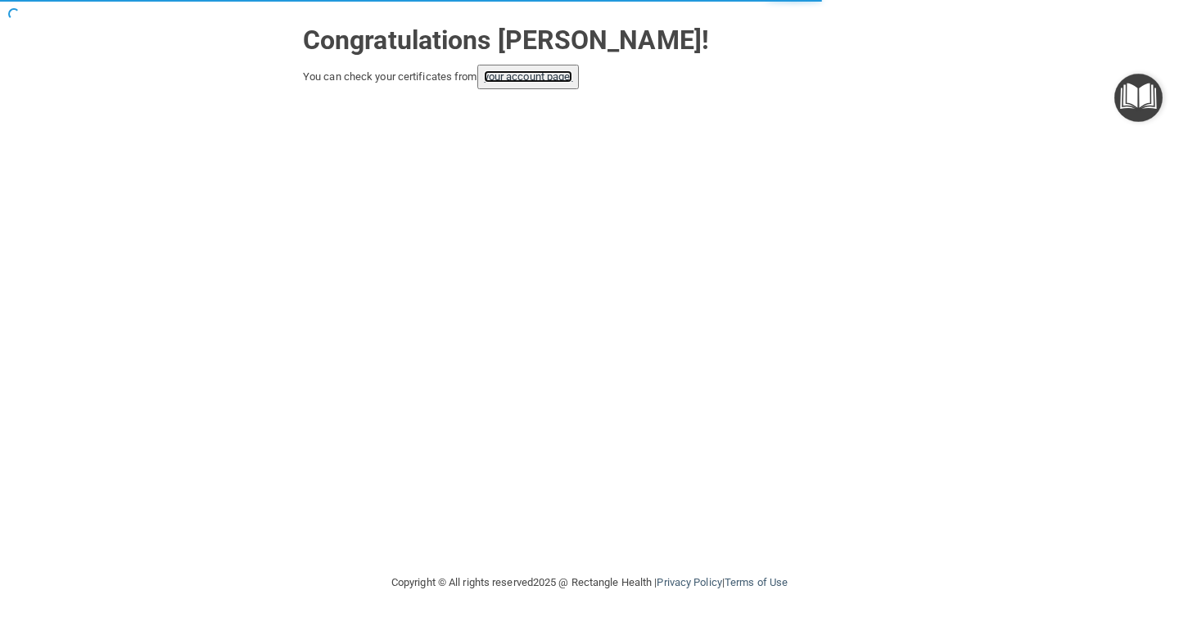
click at [530, 77] on link "your account page!" at bounding box center [528, 76] width 89 height 12
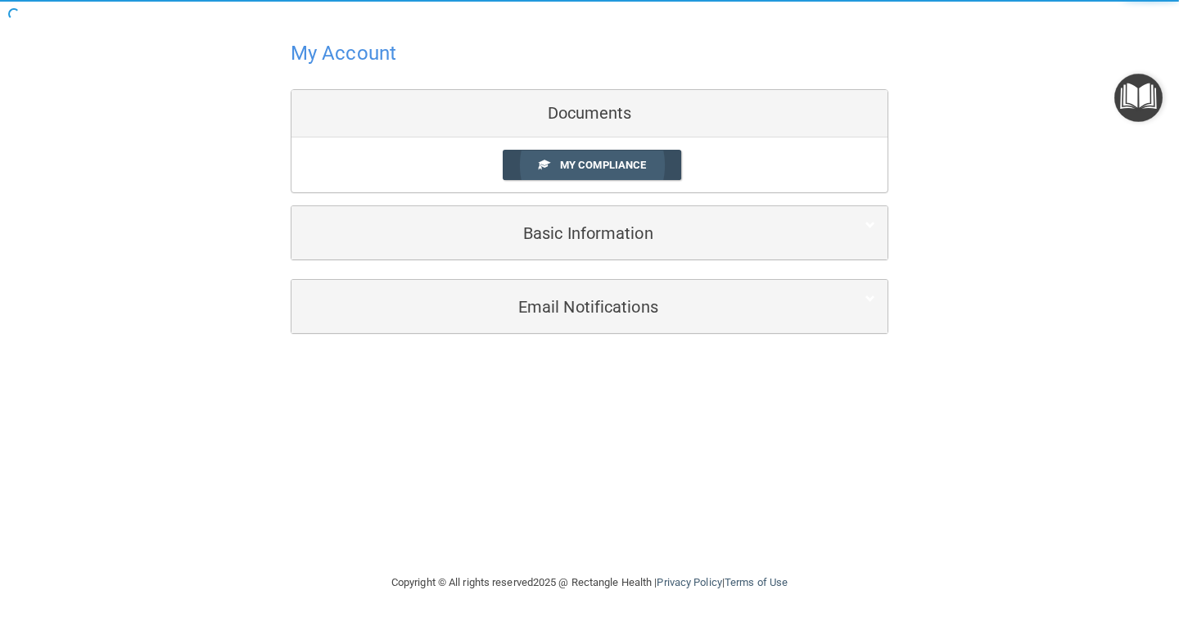
click at [653, 176] on link "My Compliance" at bounding box center [592, 165] width 179 height 30
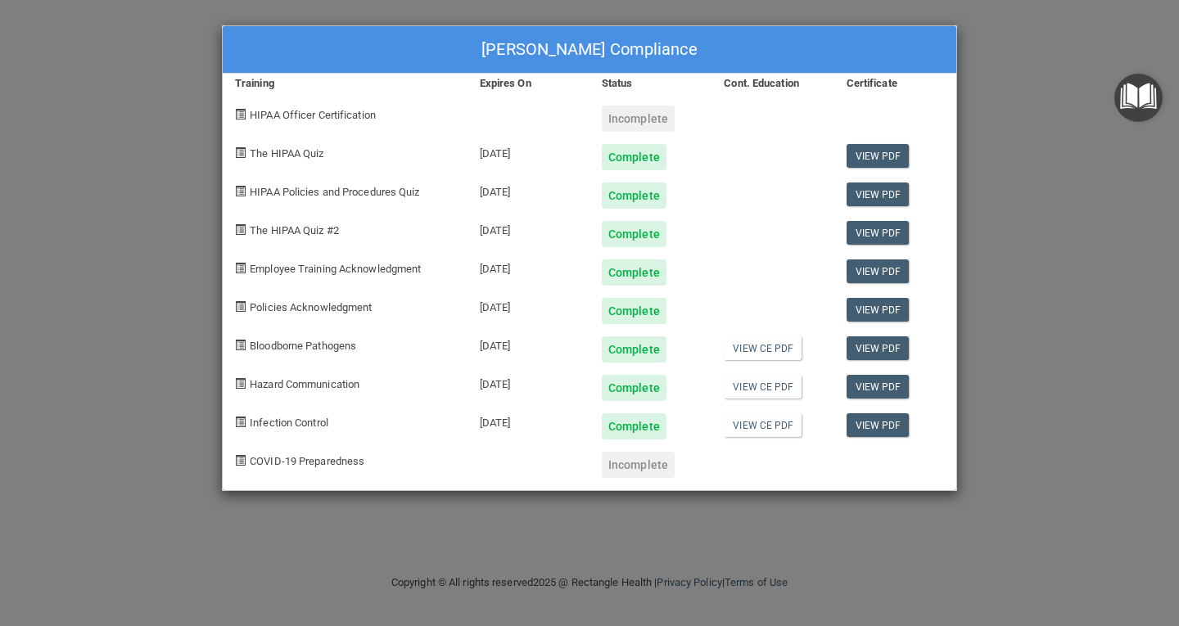
click at [635, 165] on div "Jennifer Reyes's Compliance Training Expires On Status Cont. Education Certific…" at bounding box center [589, 258] width 735 height 466
click at [977, 35] on div "Jennifer Reyes's Compliance Training Expires On Status Cont. Education Certific…" at bounding box center [589, 313] width 1179 height 626
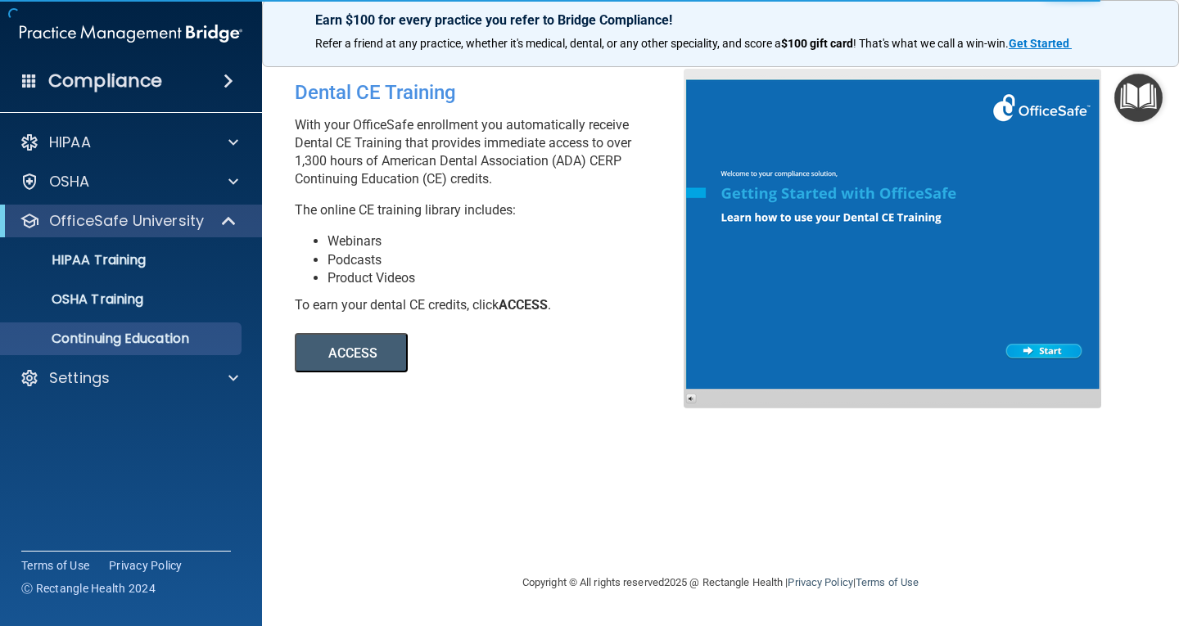
click at [393, 342] on button "ACCESS" at bounding box center [351, 352] width 113 height 39
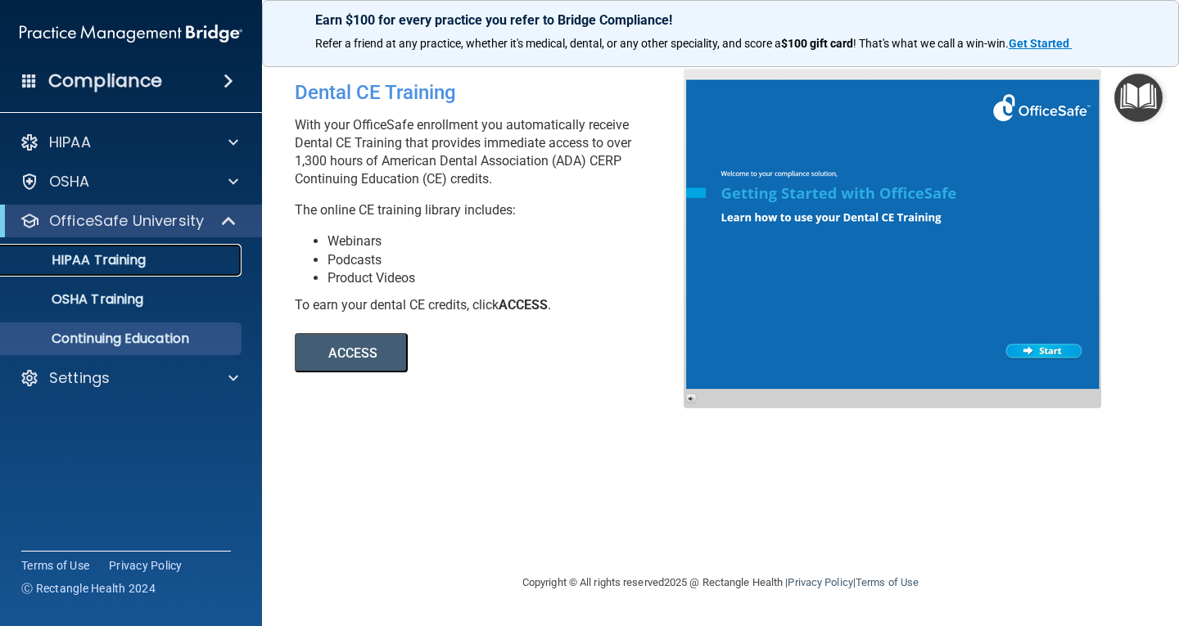
click at [174, 252] on div "HIPAA Training" at bounding box center [122, 260] width 223 height 16
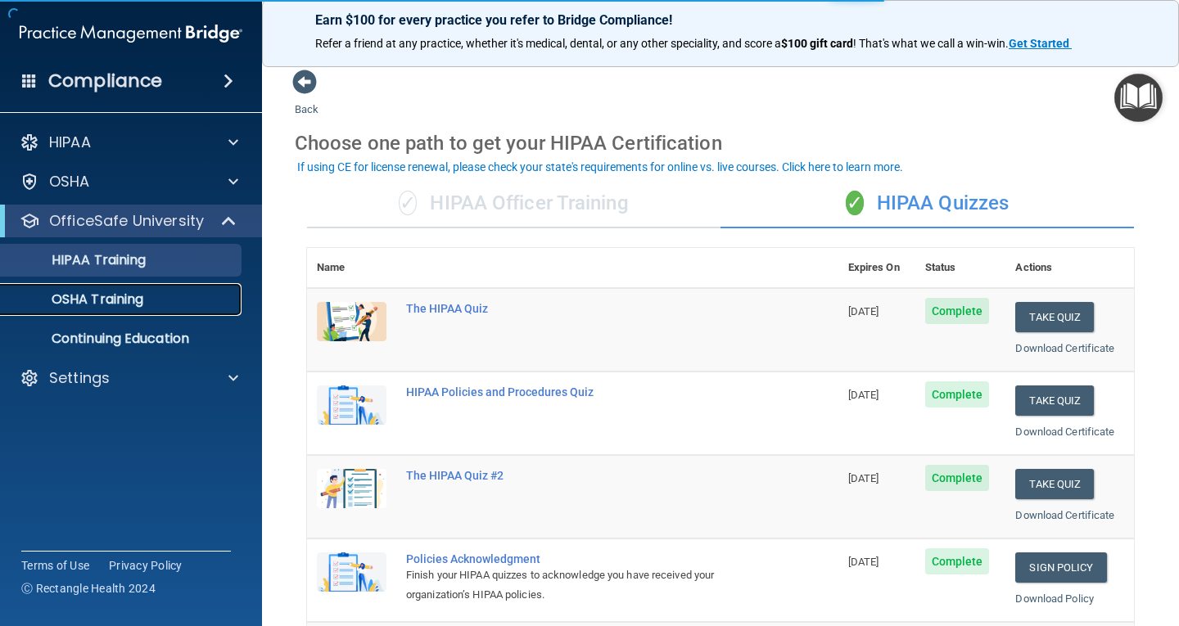
click at [120, 305] on p "OSHA Training" at bounding box center [77, 299] width 133 height 16
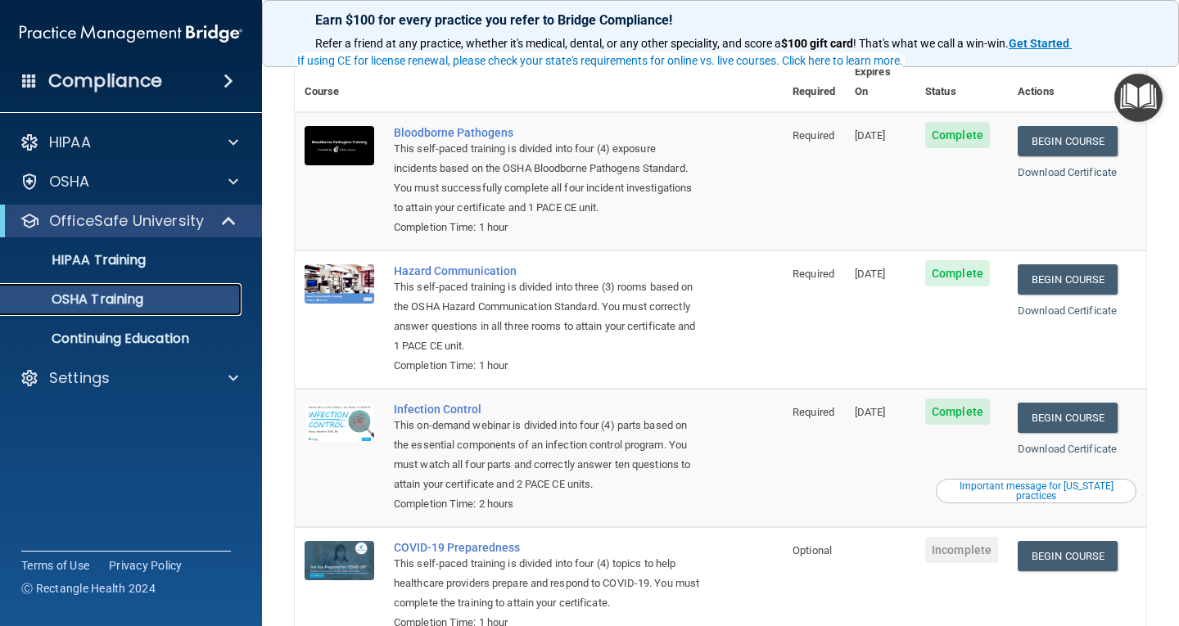
scroll to position [179, 0]
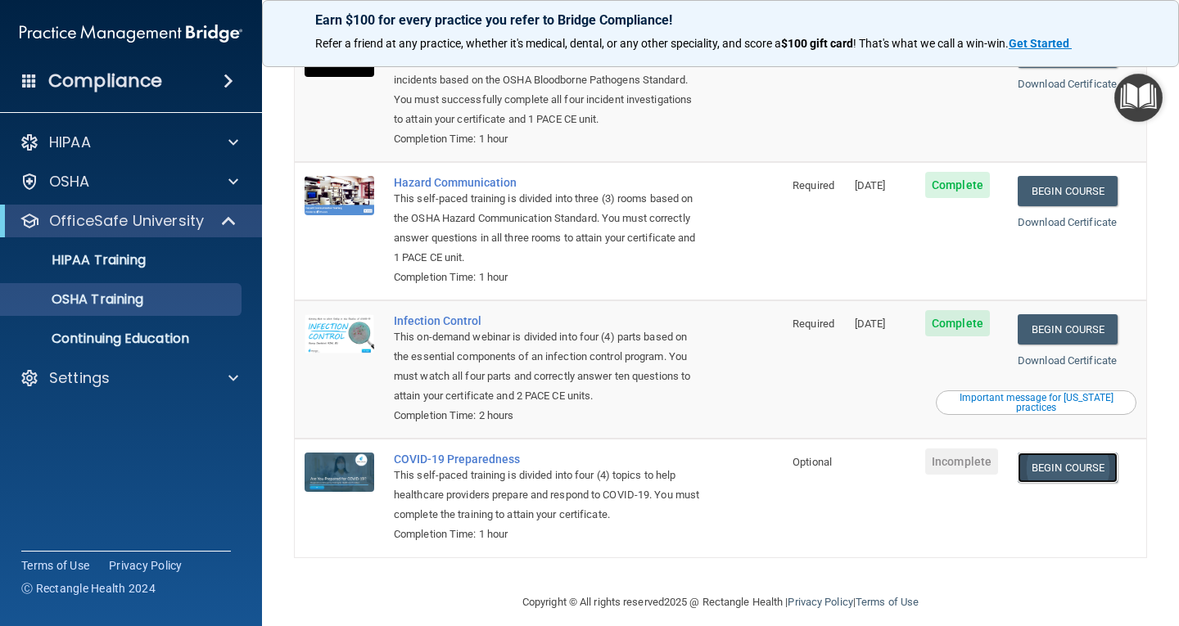
click at [1054, 454] on link "Begin Course" at bounding box center [1068, 468] width 100 height 30
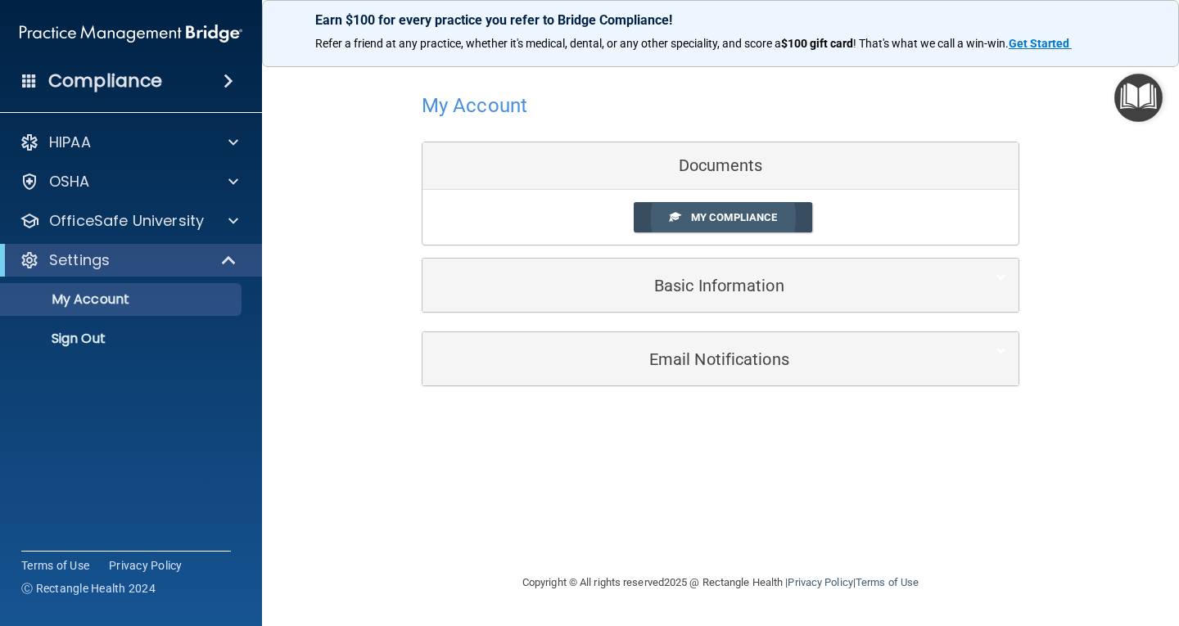
click at [778, 219] on link "My Compliance" at bounding box center [723, 217] width 179 height 30
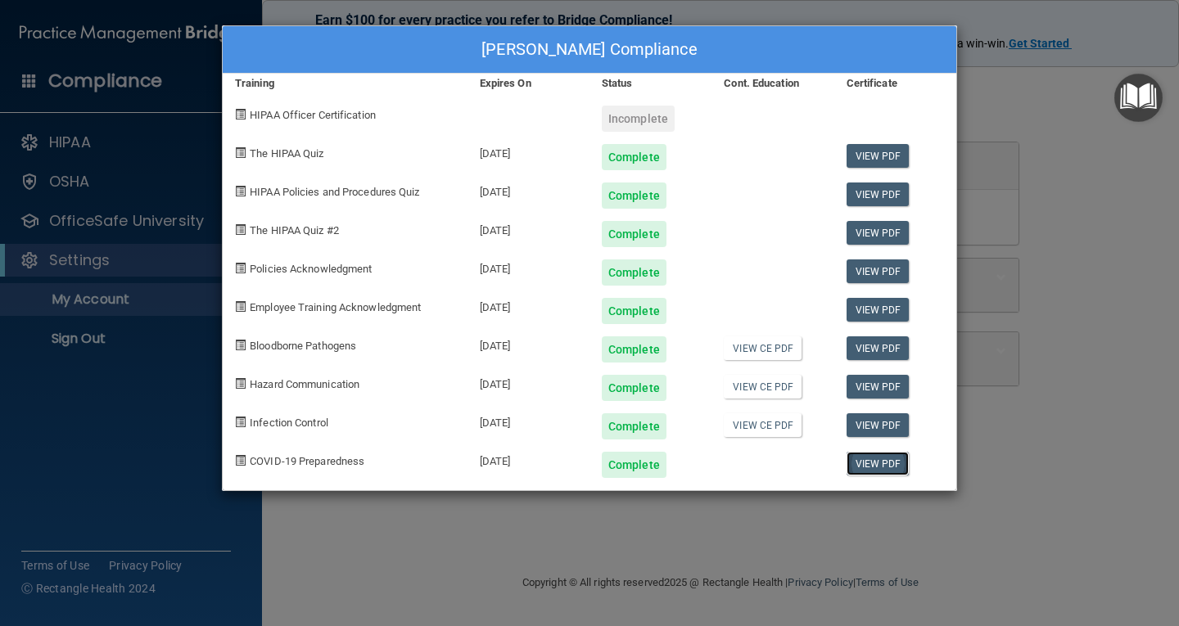
click at [871, 470] on link "View PDF" at bounding box center [877, 464] width 63 height 24
click at [1001, 112] on div "[PERSON_NAME] Compliance Training Expires On Status Cont. Education Certificate…" at bounding box center [589, 313] width 1179 height 626
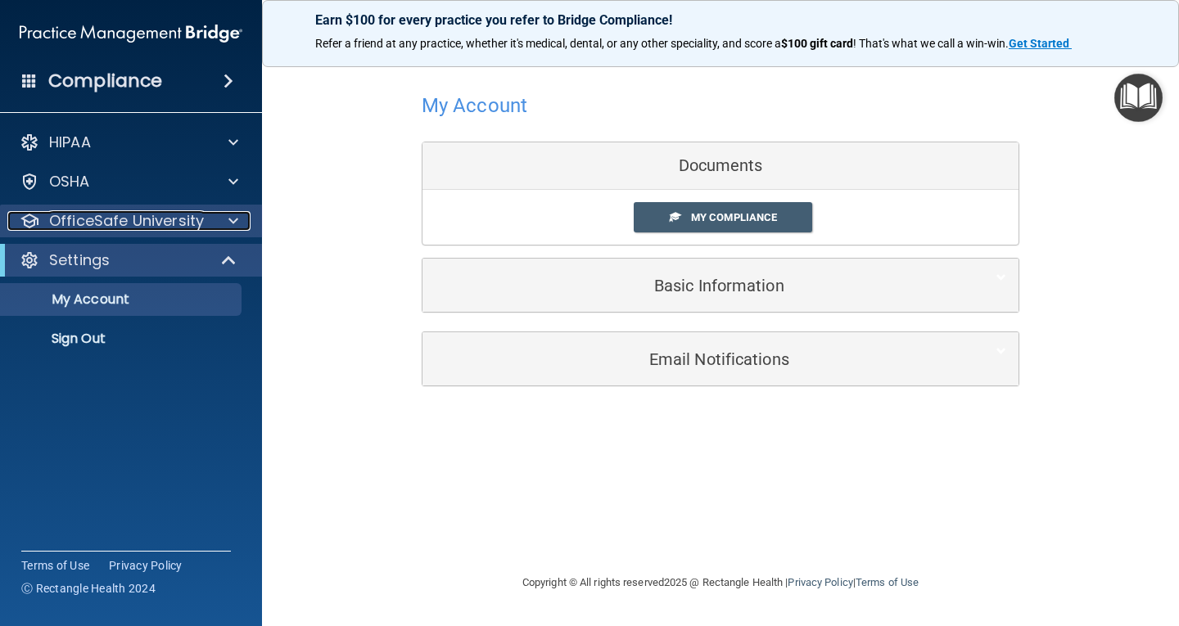
click at [124, 229] on p "OfficeSafe University" at bounding box center [126, 221] width 155 height 20
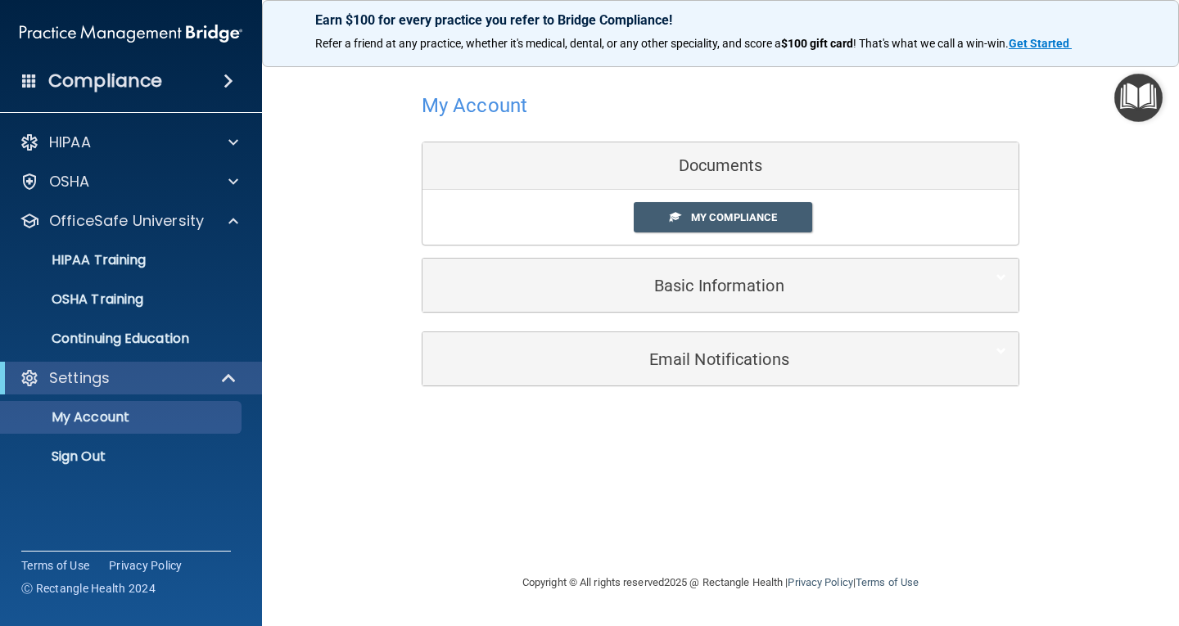
click at [125, 200] on div "HIPAA Documents and Policies Report an Incident Business Associates Emergency P…" at bounding box center [131, 303] width 263 height 367
click at [133, 307] on p "OSHA Training" at bounding box center [77, 299] width 133 height 16
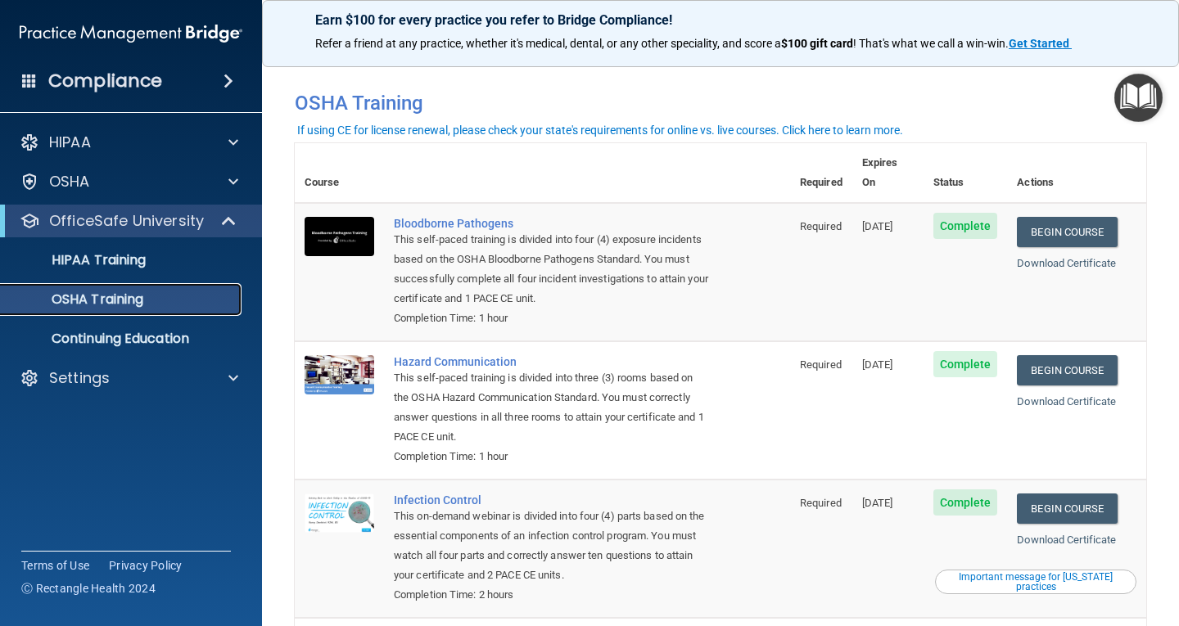
click at [112, 292] on p "OSHA Training" at bounding box center [77, 299] width 133 height 16
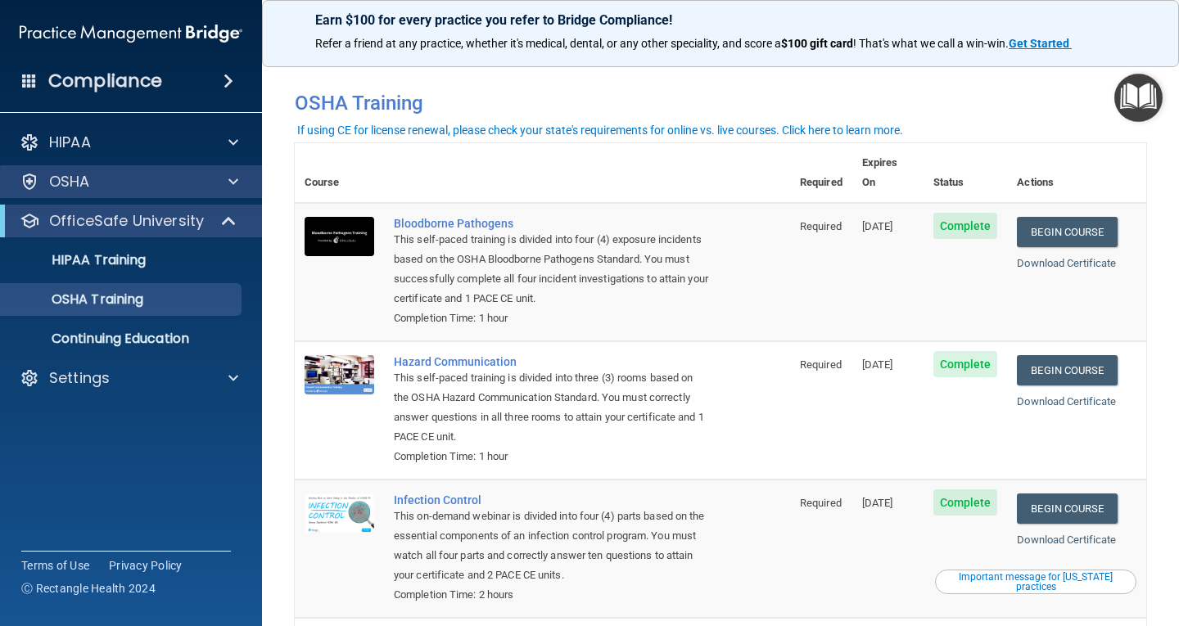
click at [127, 166] on div "OSHA" at bounding box center [131, 181] width 263 height 33
